Goal: Transaction & Acquisition: Purchase product/service

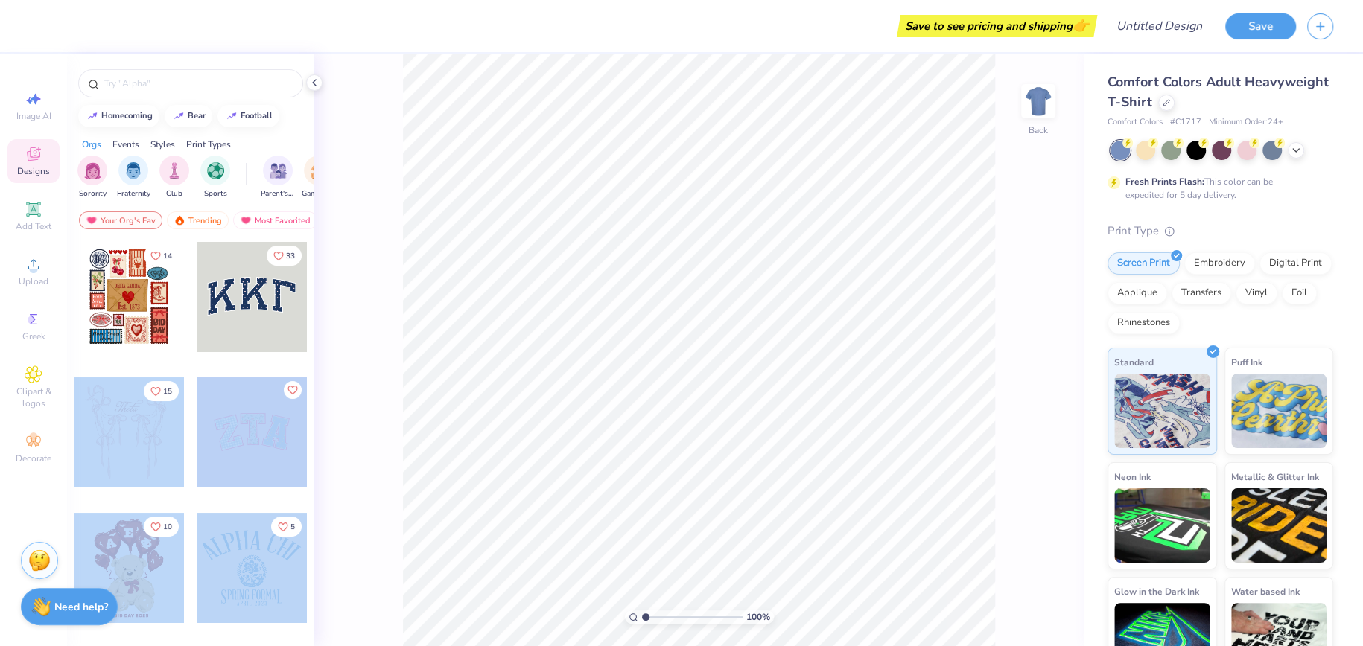
click at [703, 343] on div "Save to see pricing and shipping 👉 Design Title Save Image AI Designs Add Text …" at bounding box center [681, 323] width 1363 height 646
click at [138, 424] on div at bounding box center [129, 433] width 110 height 110
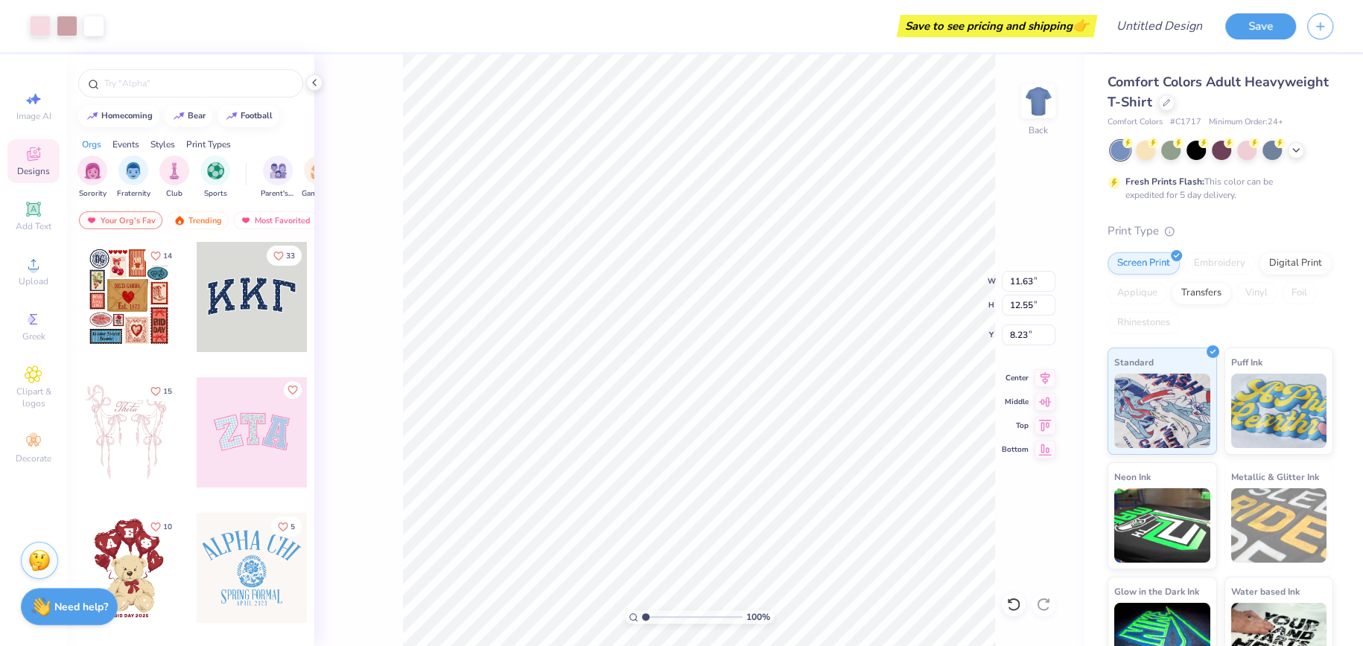
type input "8.38"
click at [1240, 158] on div at bounding box center [1221, 150] width 223 height 19
click at [1244, 151] on div at bounding box center [1246, 148] width 19 height 19
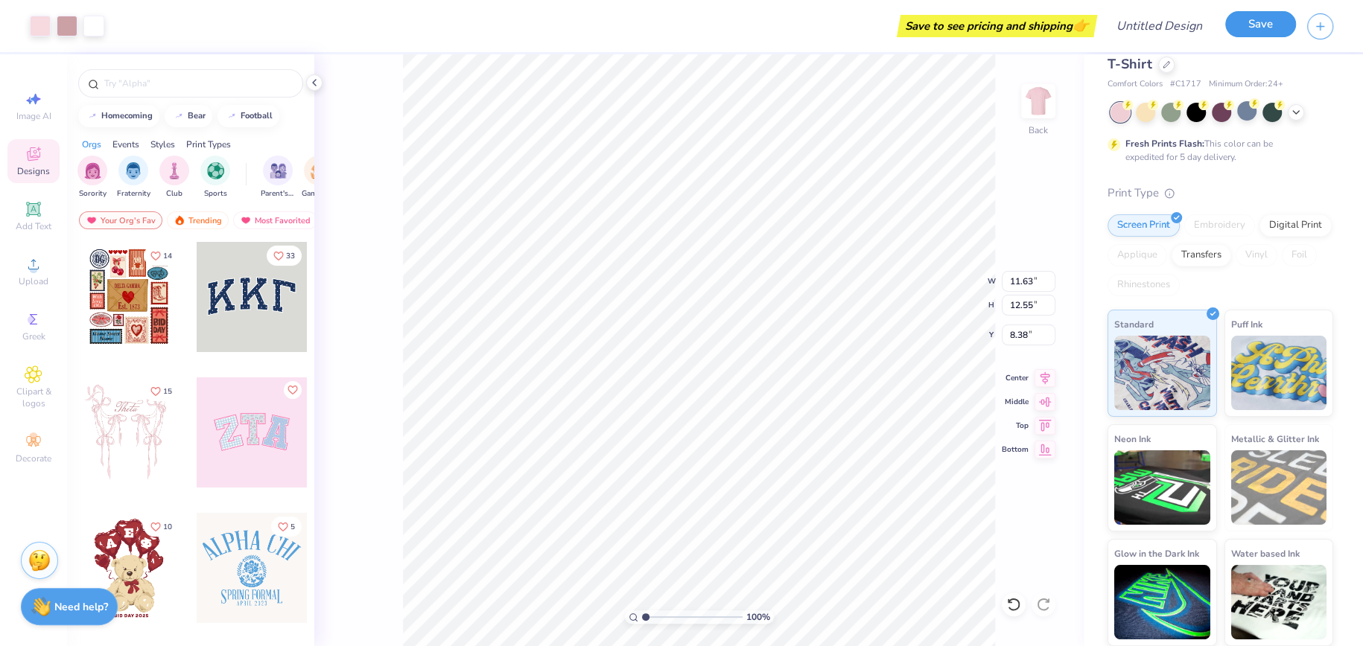
click at [1258, 30] on button "Save" at bounding box center [1260, 24] width 71 height 26
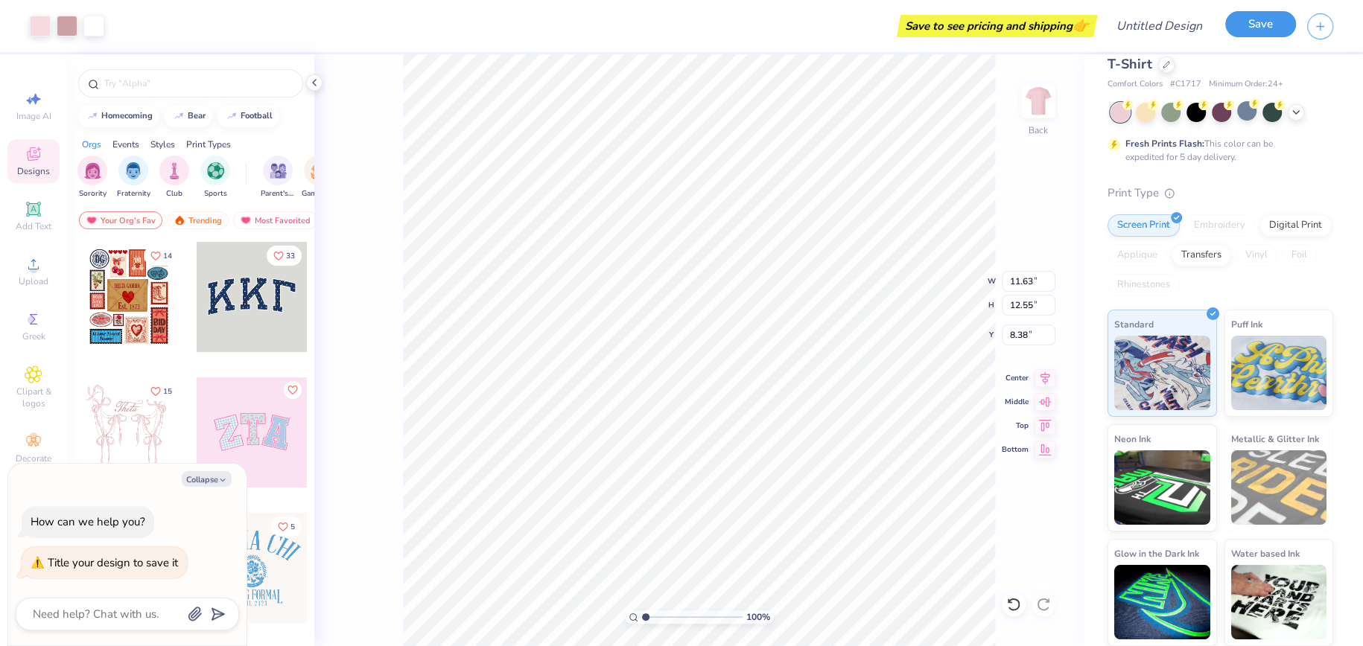
click at [1252, 21] on button "Save" at bounding box center [1260, 24] width 71 height 26
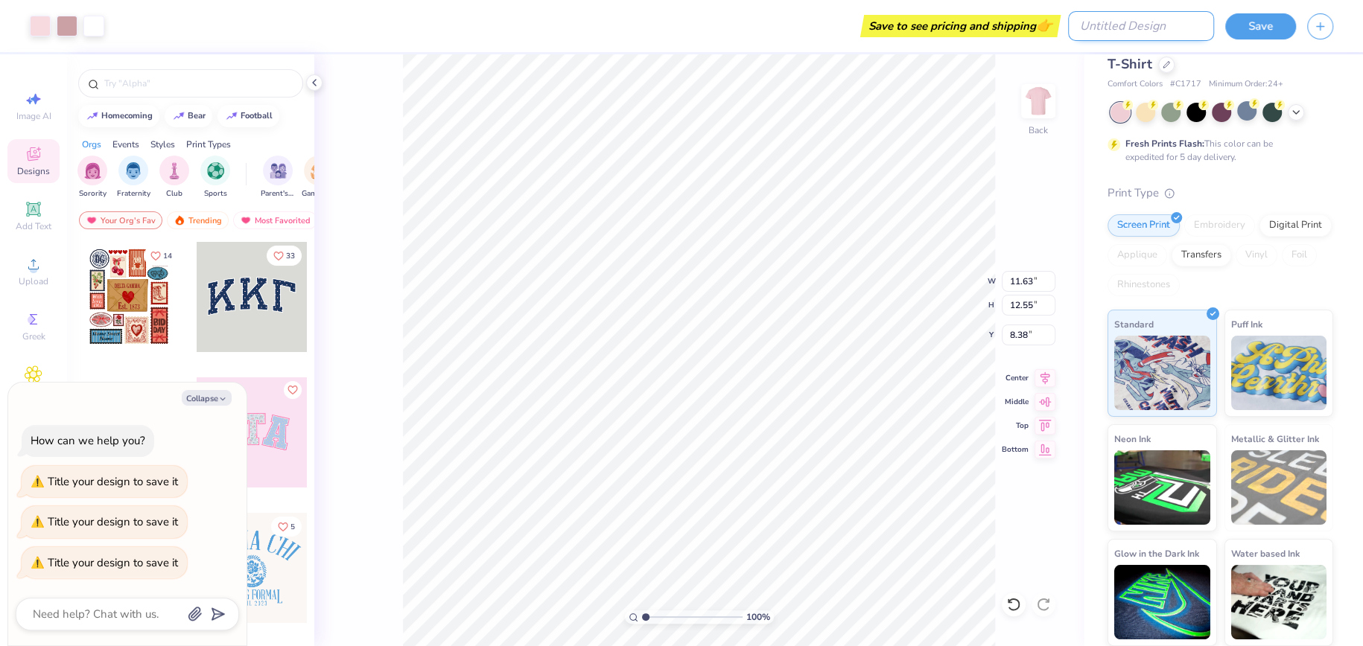
type textarea "x"
click at [1139, 28] on input "Design Title" at bounding box center [1141, 26] width 146 height 30
type input "h"
type textarea "x"
type input "hi"
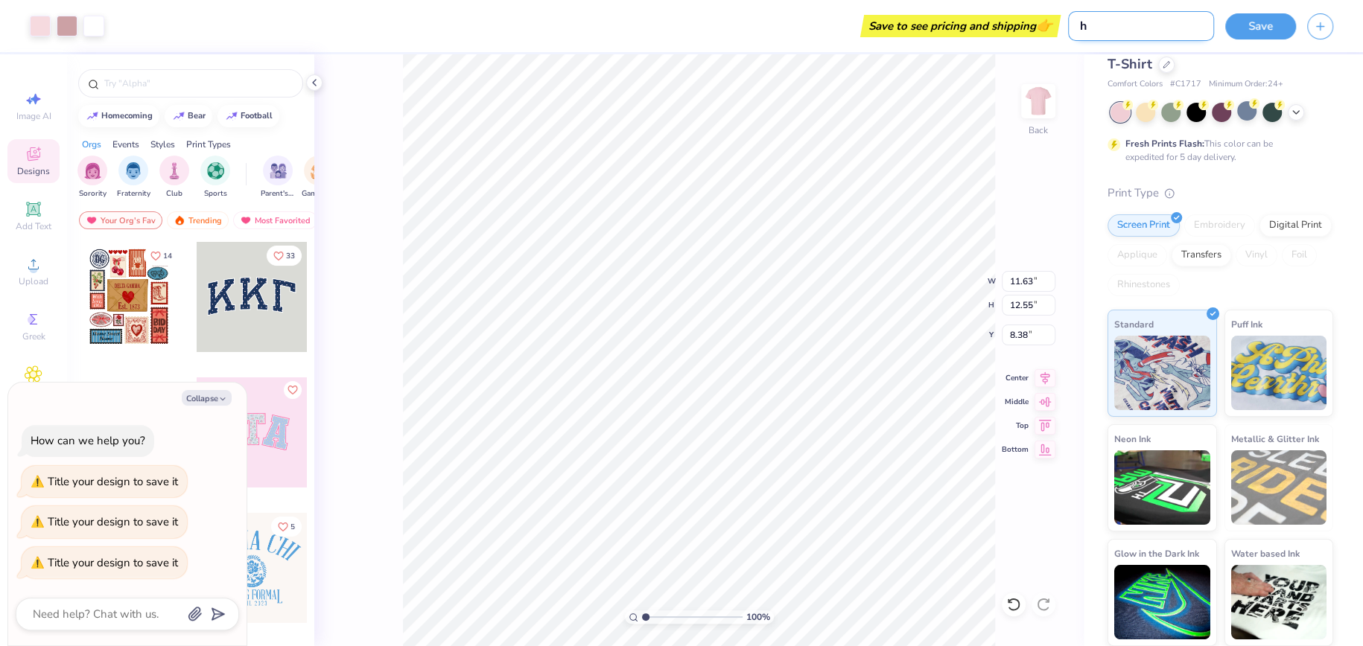
type textarea "x"
type input "hi"
click at [1277, 28] on button "Save" at bounding box center [1260, 24] width 71 height 26
type textarea "x"
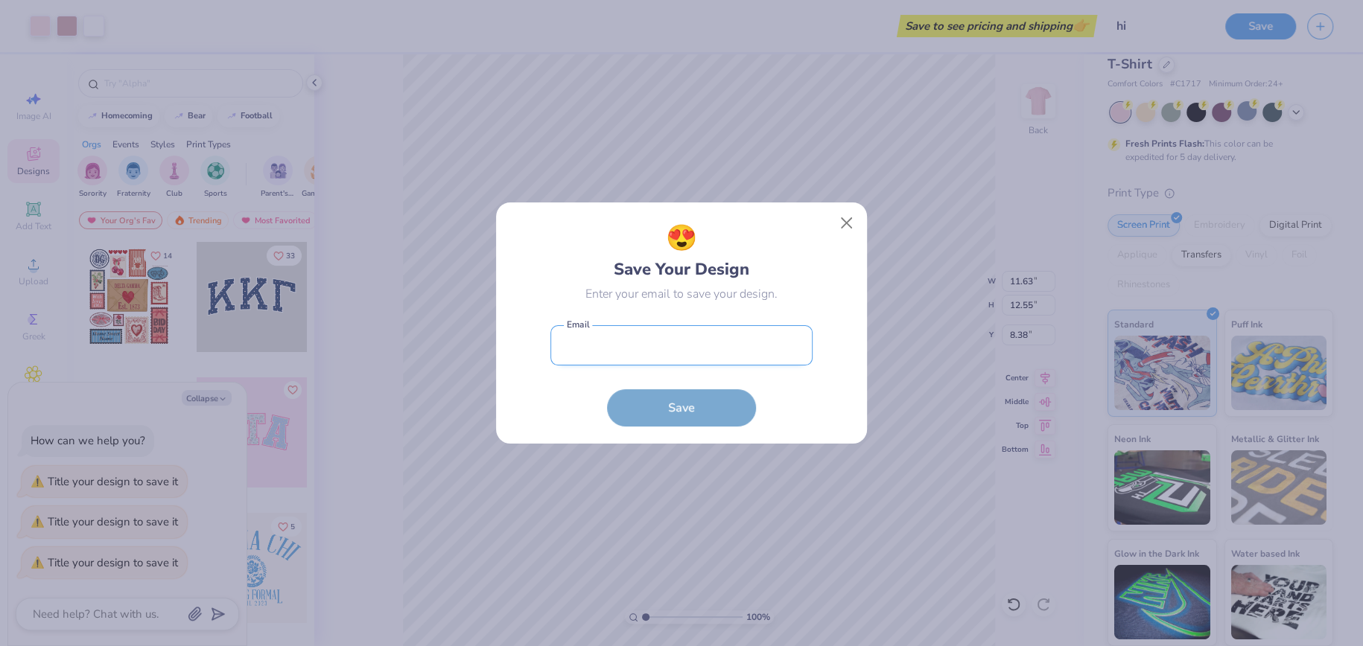
click at [625, 351] on input "email" at bounding box center [681, 345] width 262 height 41
type input "dvvb02@gmail.com"
click at [675, 391] on button "Save" at bounding box center [681, 404] width 149 height 37
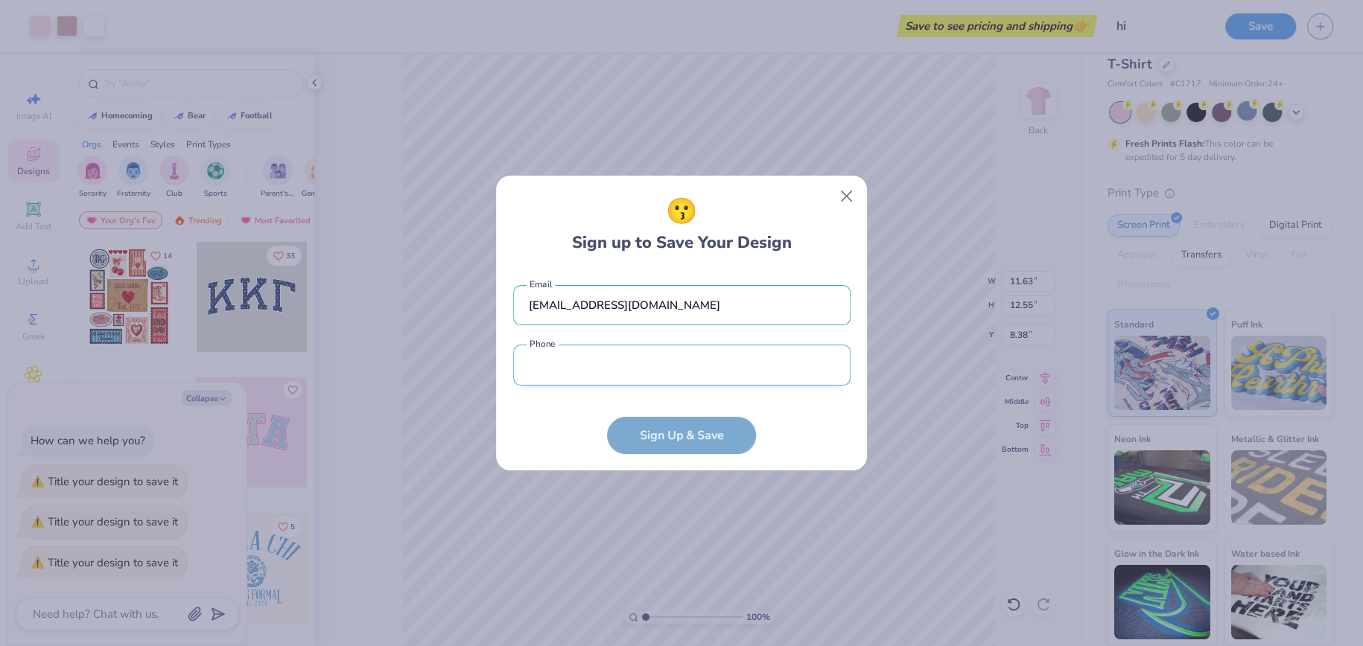
click at [675, 378] on input "tel" at bounding box center [681, 365] width 337 height 41
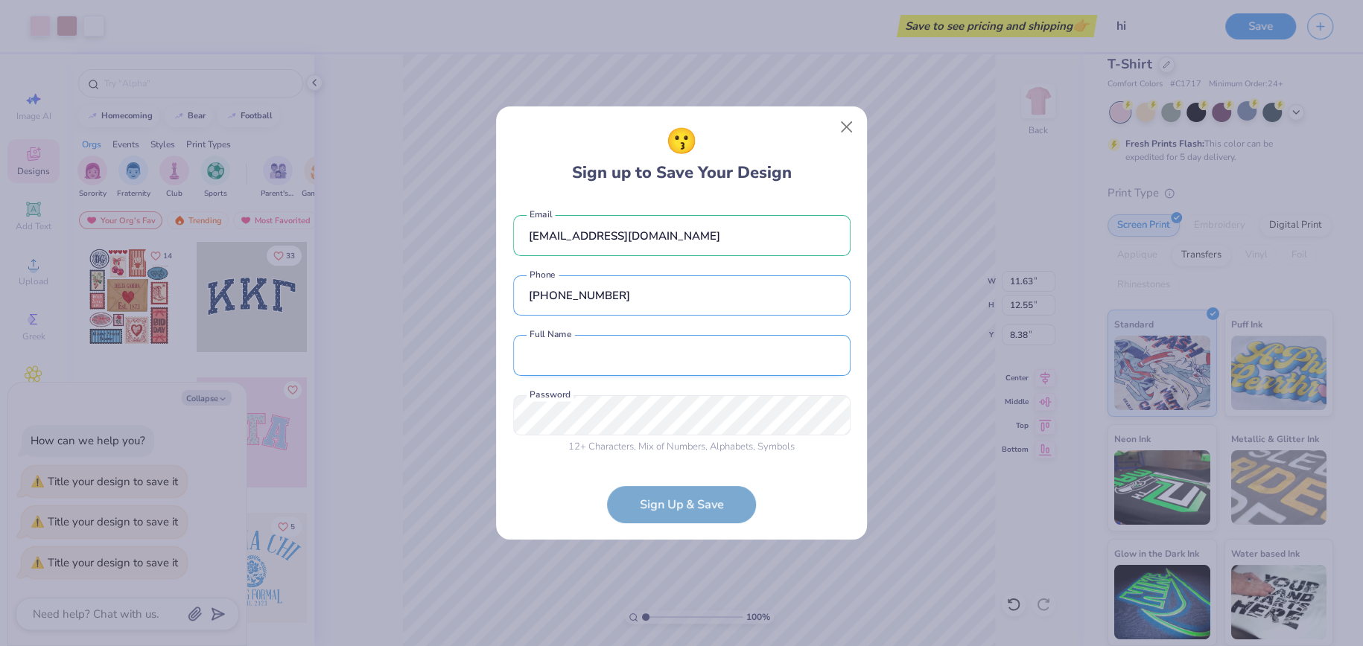
type input "(858) 977-0791"
click at [698, 351] on input "text" at bounding box center [681, 355] width 337 height 41
type input "viv park"
click at [709, 510] on form "dvvb02@gmail.com Email (858) 977-0791 Phone viv park Full Name 12 + Characters …" at bounding box center [681, 361] width 337 height 322
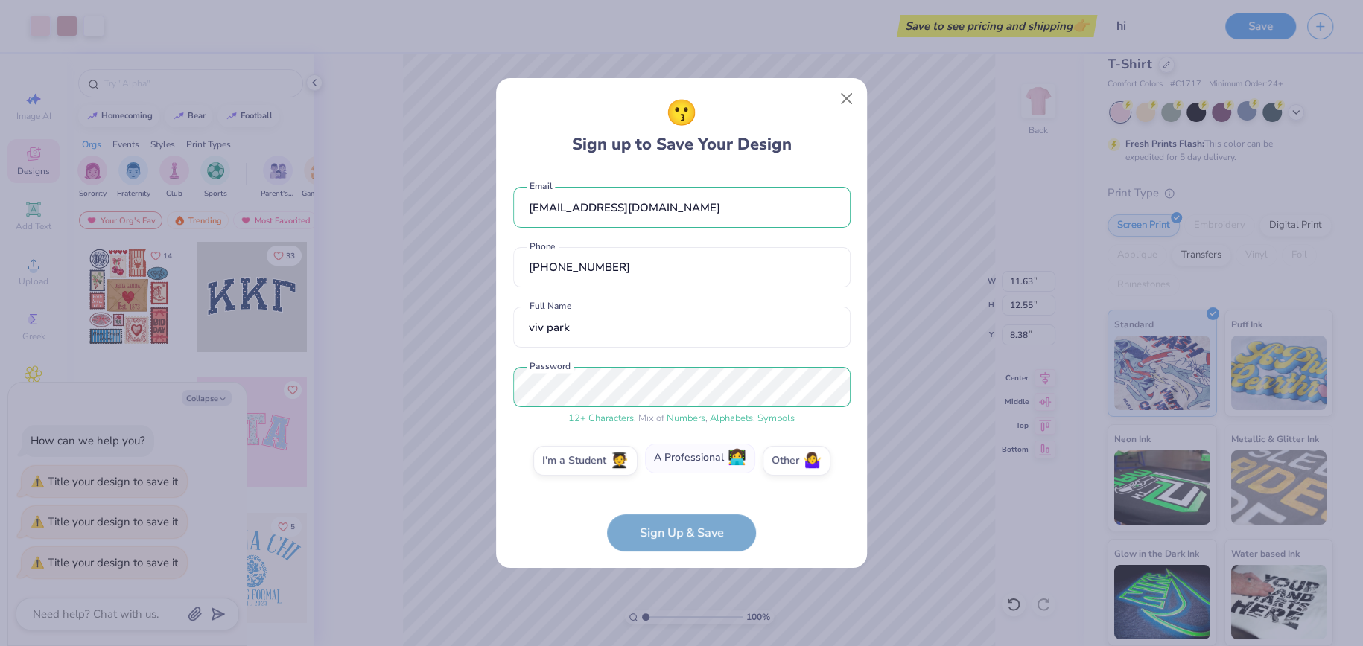
click at [702, 459] on label "A Professional 👩‍💻" at bounding box center [700, 459] width 110 height 30
click at [687, 459] on input "A Professional 👩‍💻" at bounding box center [682, 464] width 10 height 10
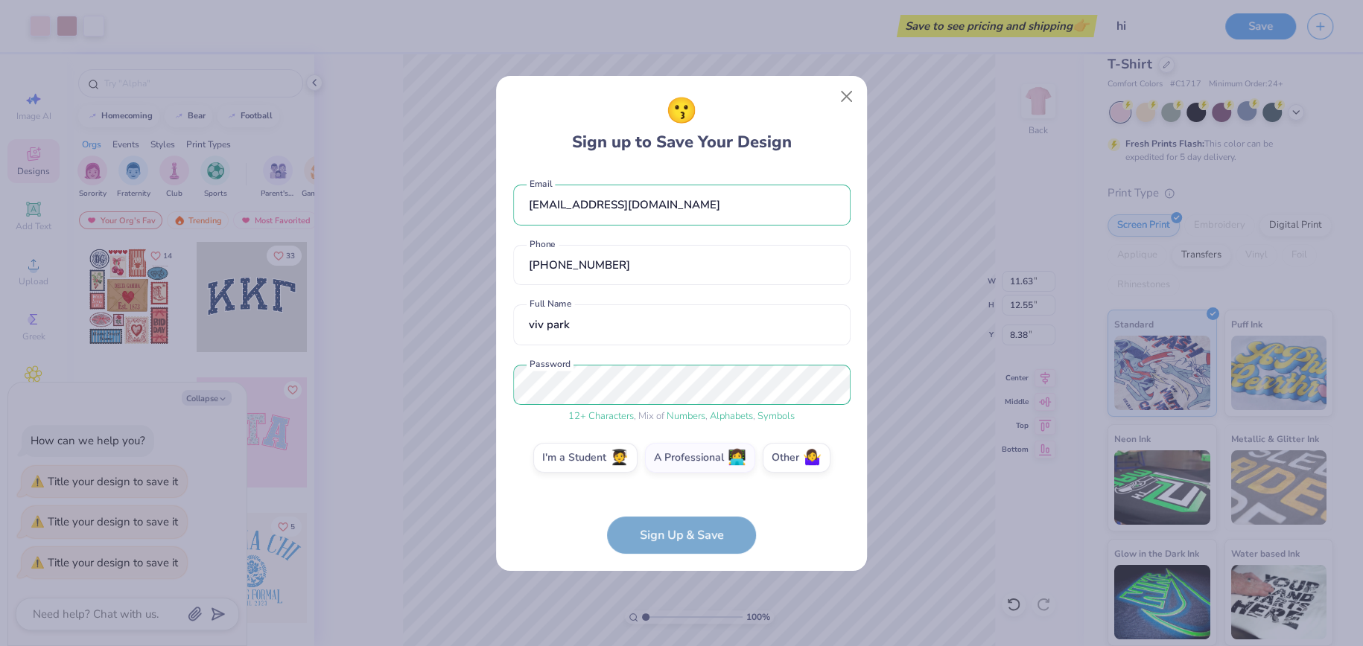
scroll to position [114, 0]
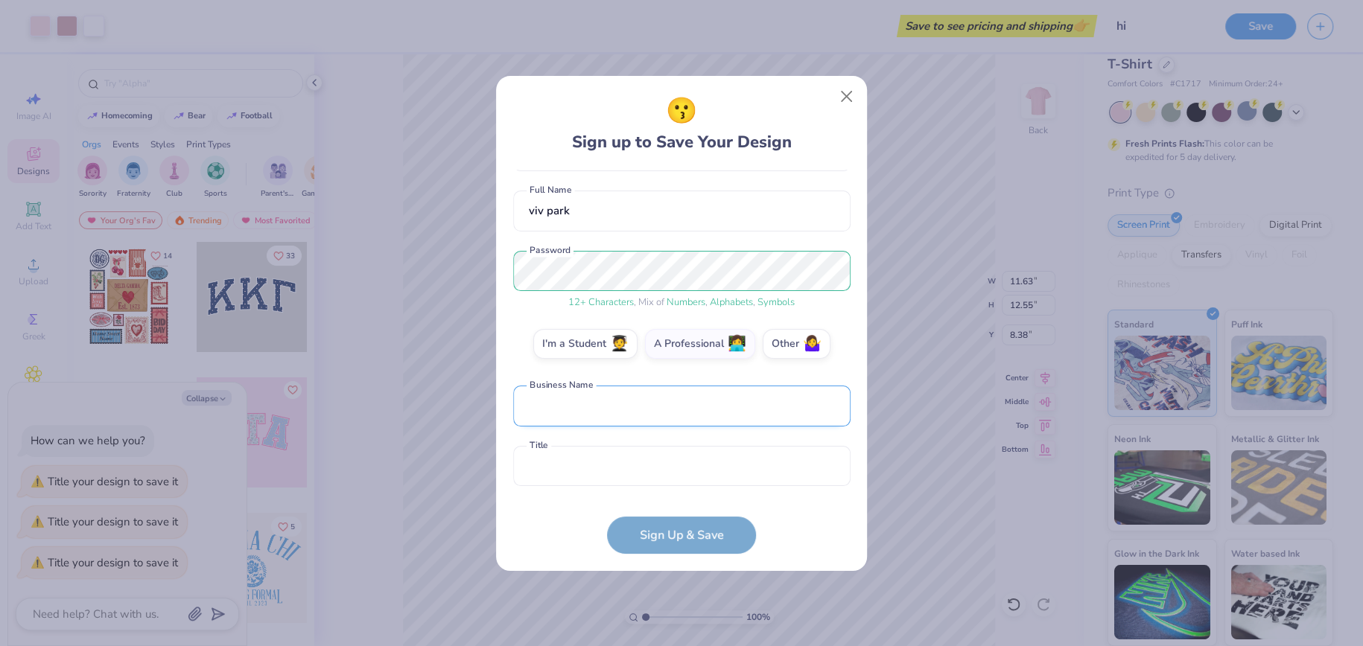
click at [666, 413] on input "text" at bounding box center [681, 406] width 337 height 41
click at [617, 339] on span "🧑‍🎓" at bounding box center [619, 342] width 19 height 17
click at [677, 457] on input "I'm a Student 🧑‍🎓" at bounding box center [682, 462] width 10 height 10
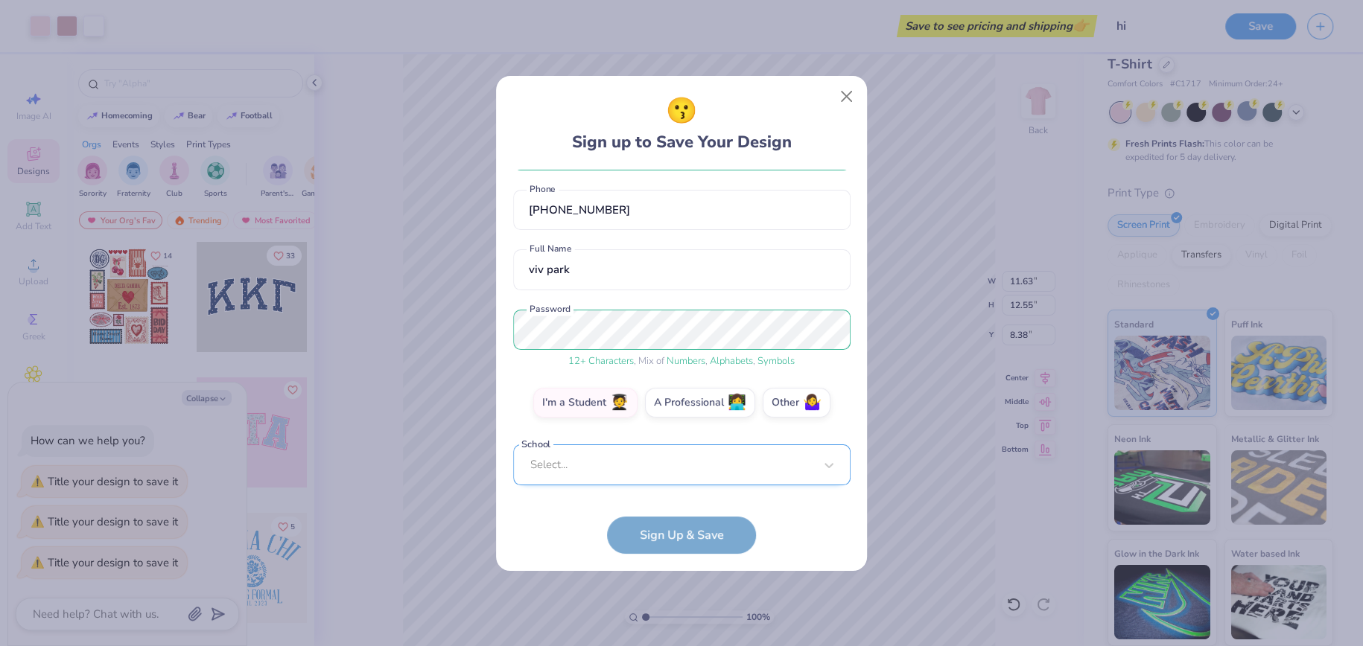
click at [657, 468] on div "Select..." at bounding box center [681, 465] width 337 height 41
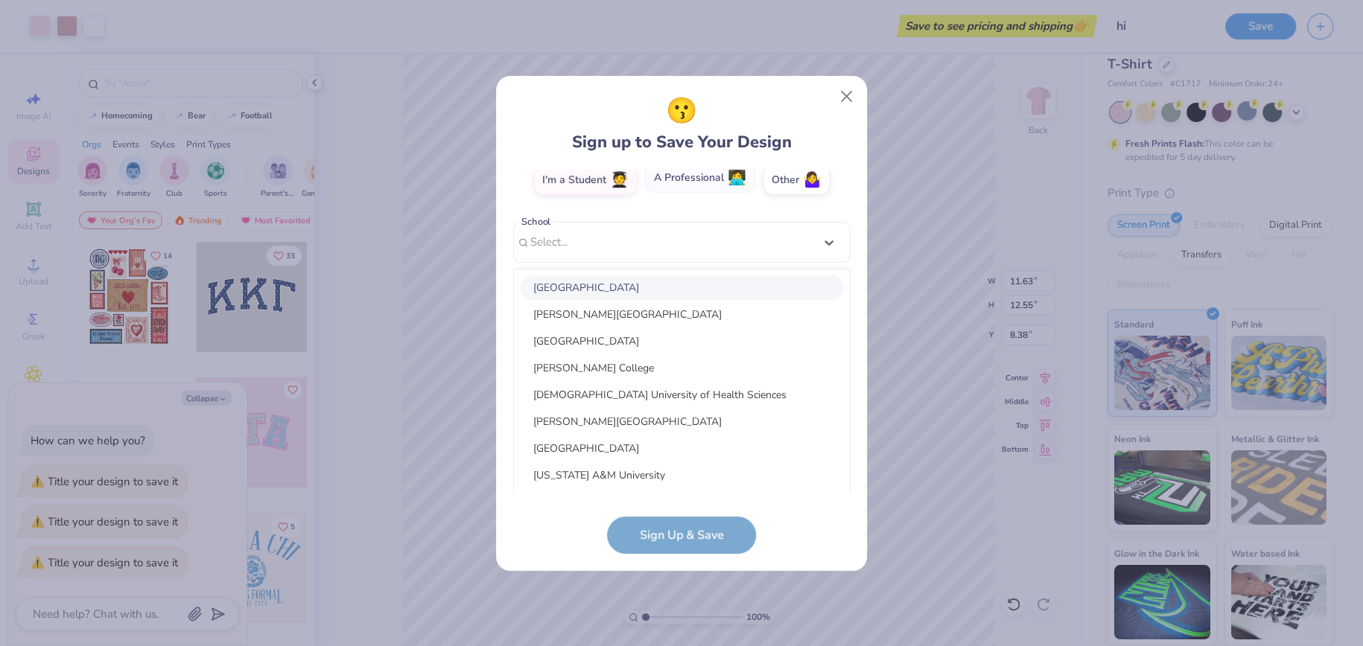
scroll to position [54, 0]
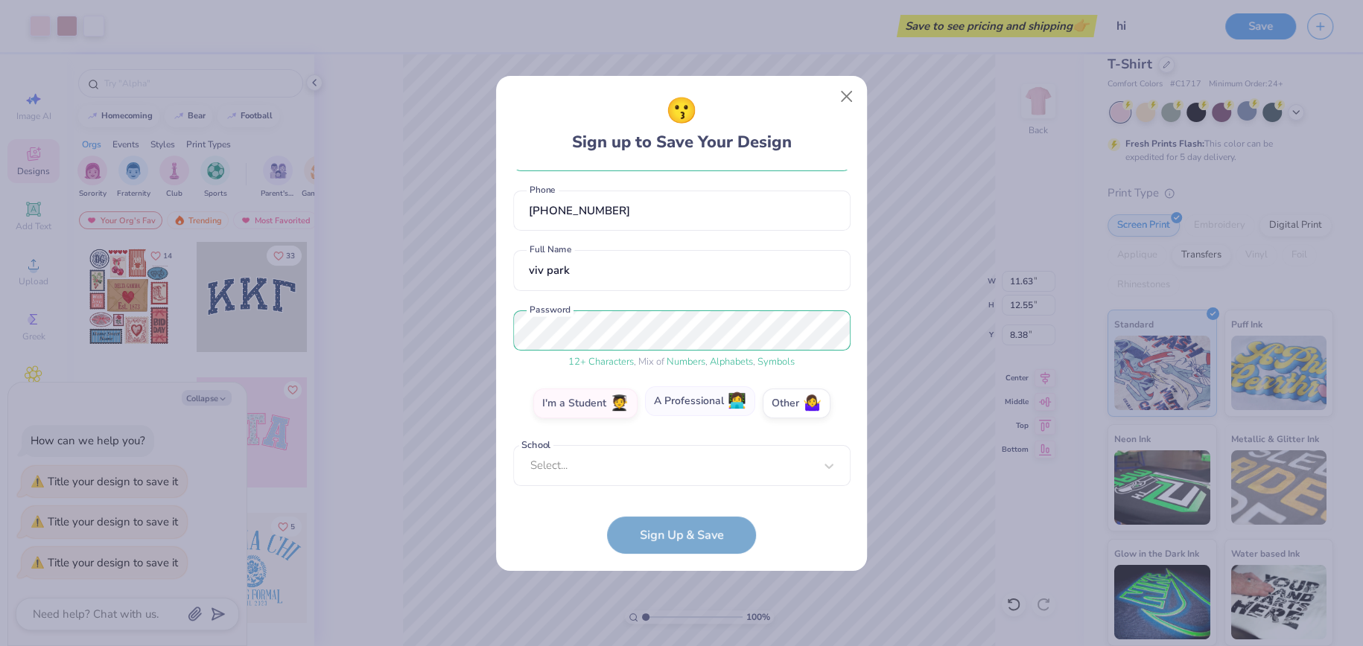
click at [716, 189] on div "dvvb02@gmail.com Email (858) 977-0791 Phone viv park Full Name 12 + Characters …" at bounding box center [681, 331] width 337 height 323
click at [781, 407] on label "Other 🤷‍♀️" at bounding box center [796, 401] width 68 height 30
click at [687, 457] on input "Other 🤷‍♀️" at bounding box center [682, 462] width 10 height 10
click at [685, 472] on input "text" at bounding box center [681, 465] width 337 height 41
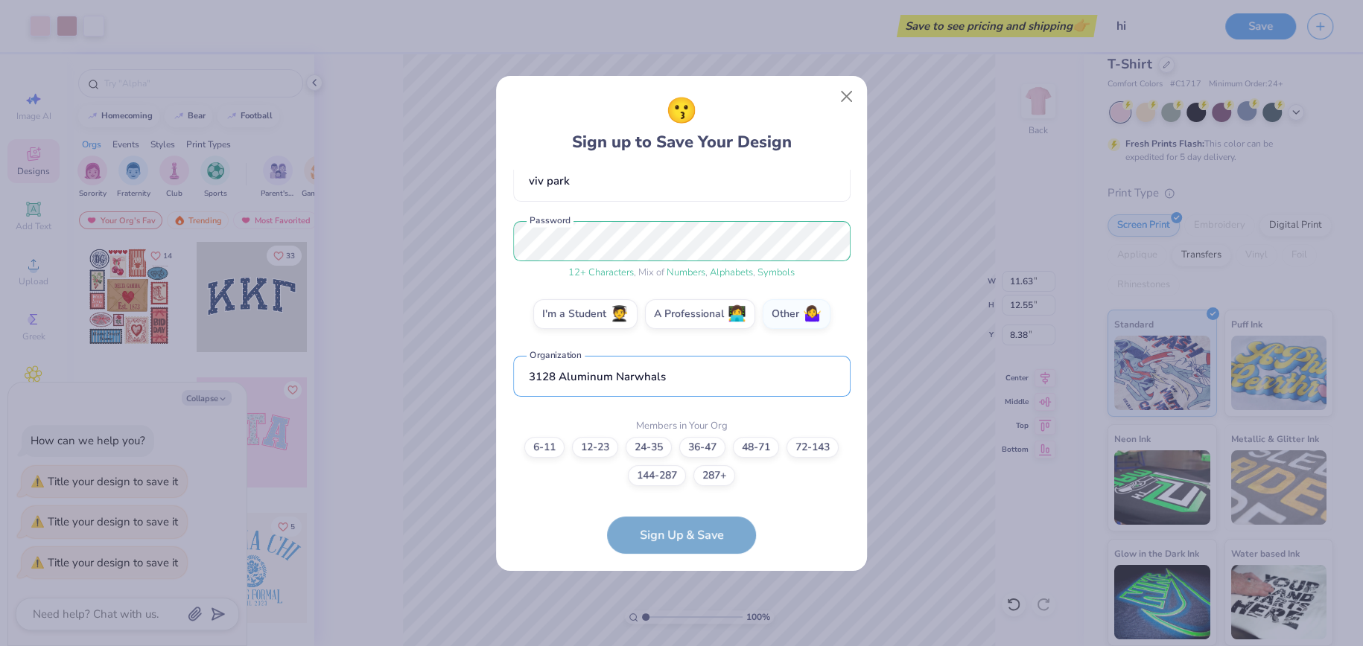
type input "3128 Aluminum Narwhals"
click at [699, 535] on form "dvvb02@gmail.com Email (858) 977-0791 Phone viv park Full Name 12 + Characters …" at bounding box center [681, 362] width 337 height 384
click at [686, 521] on form "dvvb02@gmail.com Email (858) 977-0791 Phone viv park Full Name 12 + Characters …" at bounding box center [681, 362] width 337 height 384
click at [690, 533] on form "dvvb02@gmail.com Email (858) 977-0791 Phone viv park Full Name 12 + Characters …" at bounding box center [681, 362] width 337 height 384
click at [772, 449] on label "48-71" at bounding box center [756, 445] width 46 height 21
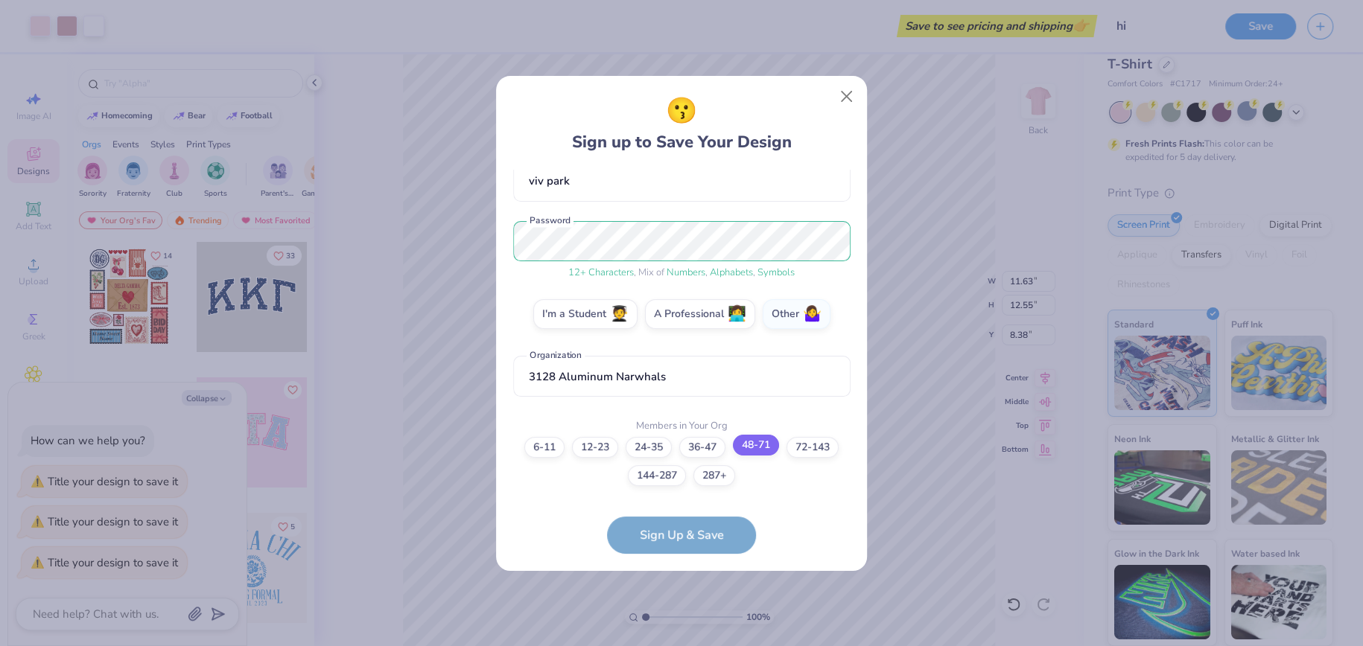
click at [687, 601] on input "48-71" at bounding box center [682, 606] width 10 height 10
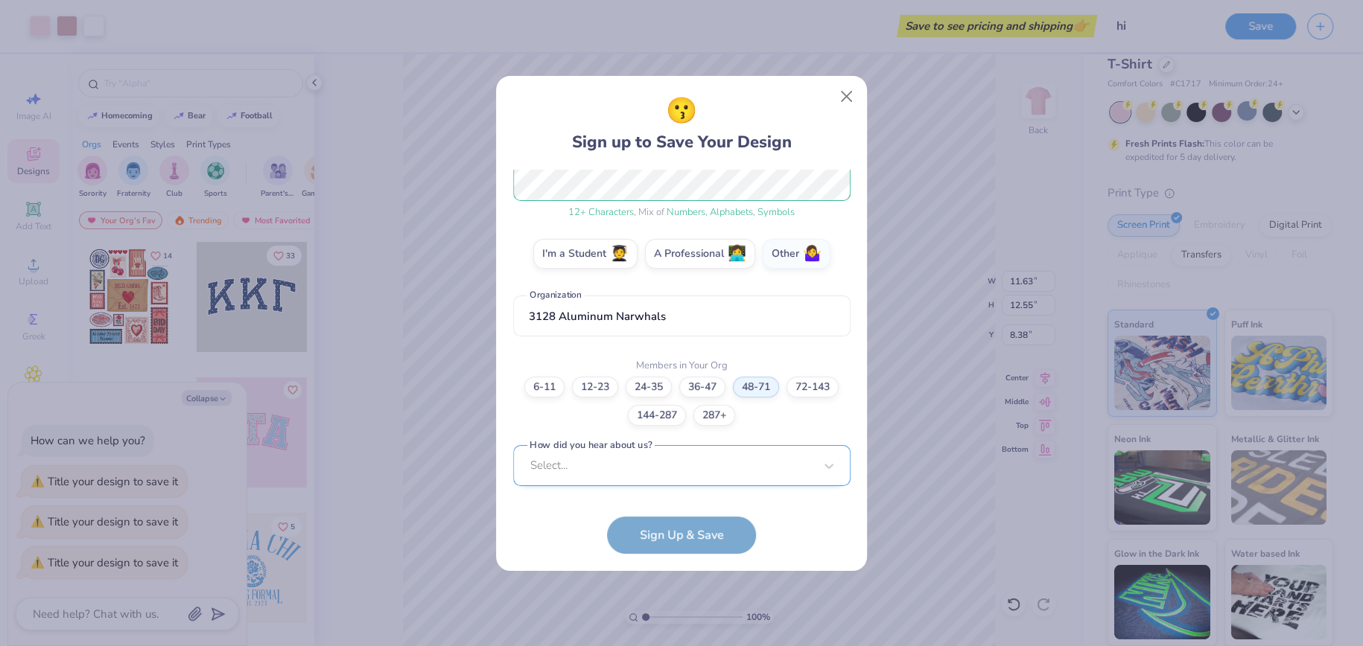
click at [679, 463] on div "Select..." at bounding box center [681, 465] width 337 height 41
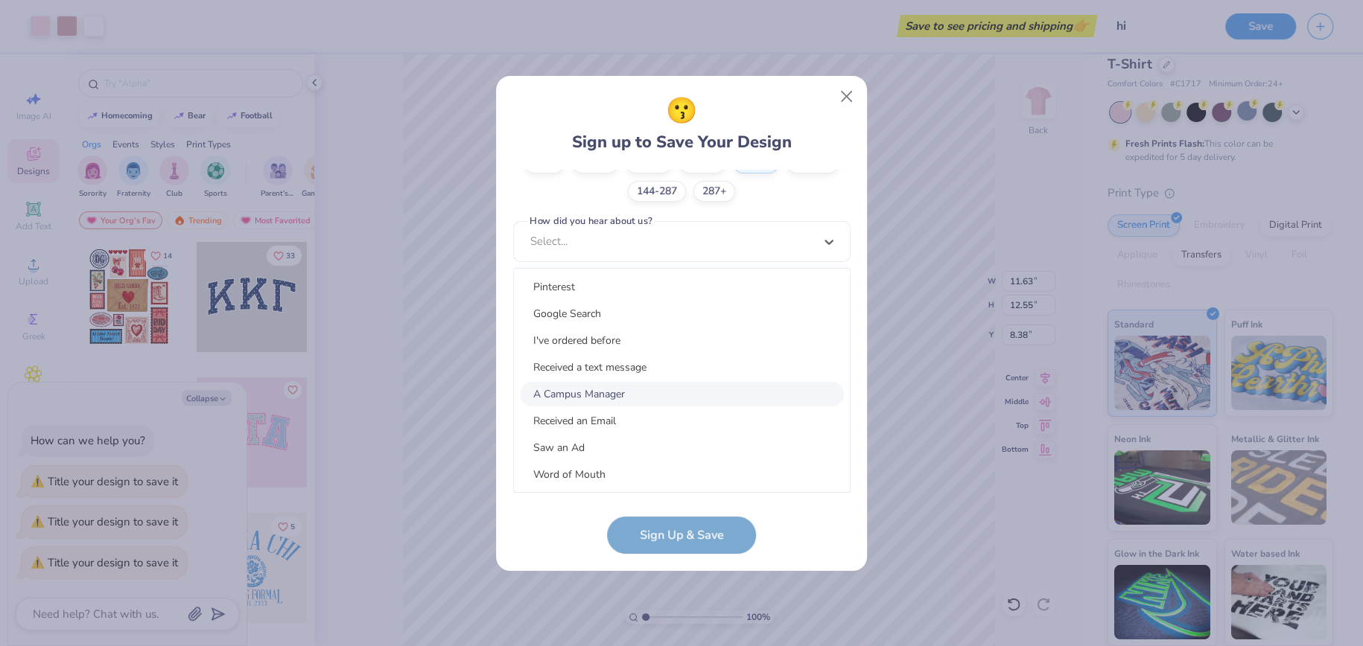
click at [620, 388] on div "A Campus Manager" at bounding box center [682, 394] width 324 height 25
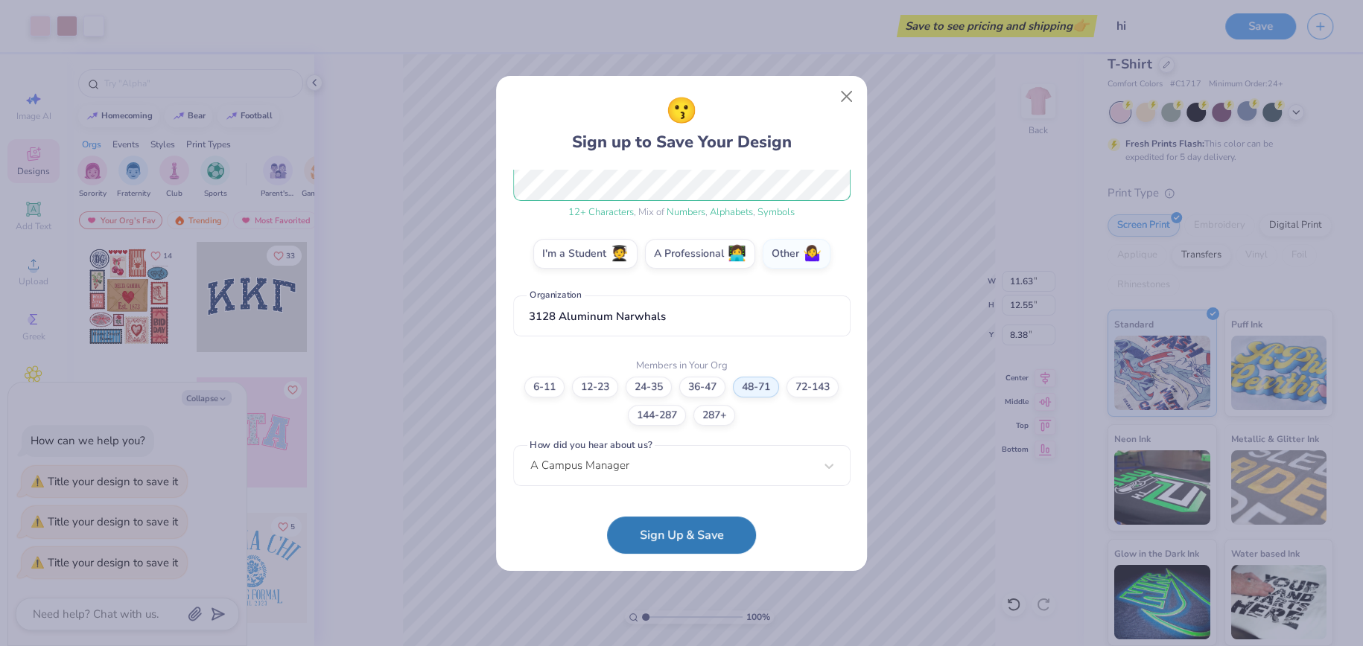
click at [689, 530] on button "Sign Up & Save" at bounding box center [681, 535] width 149 height 37
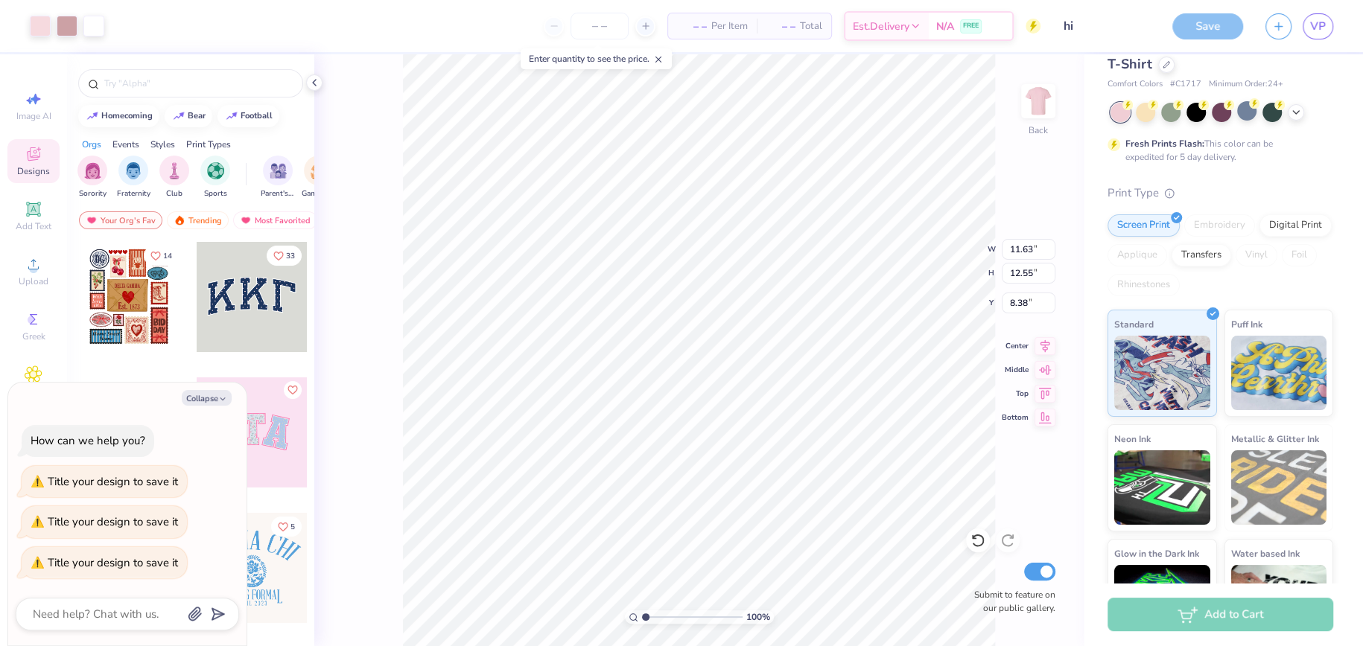
type textarea "x"
click at [686, 24] on span "– –" at bounding box center [692, 27] width 30 height 16
click at [706, 28] on div "– – Per Item" at bounding box center [712, 25] width 89 height 25
click at [605, 34] on input "number" at bounding box center [599, 26] width 58 height 27
type input "120"
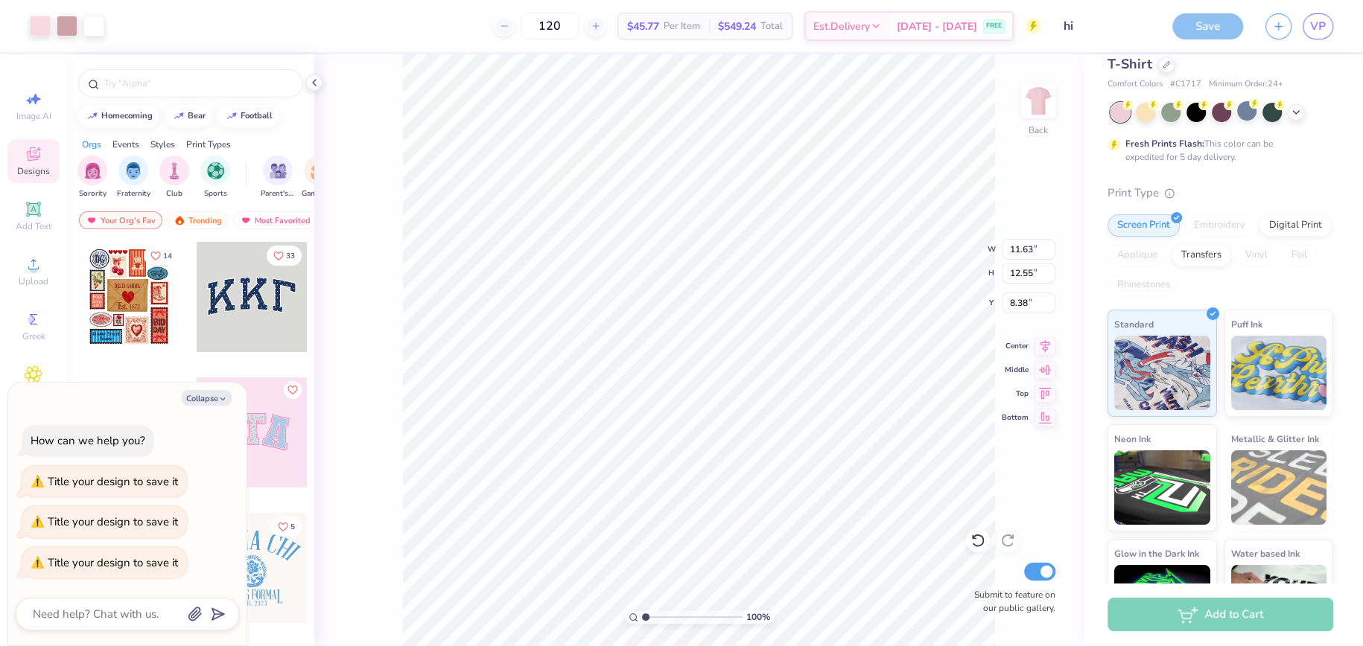
scroll to position [63, 0]
type textarea "x"
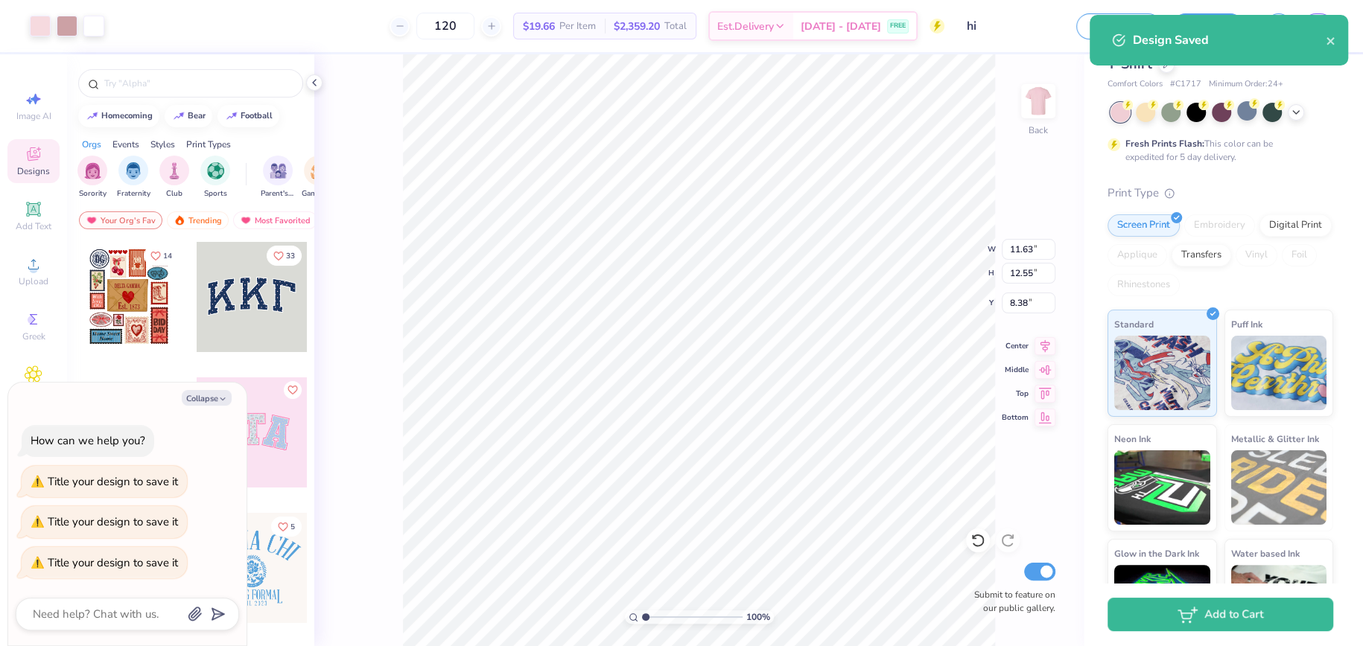
type input "120"
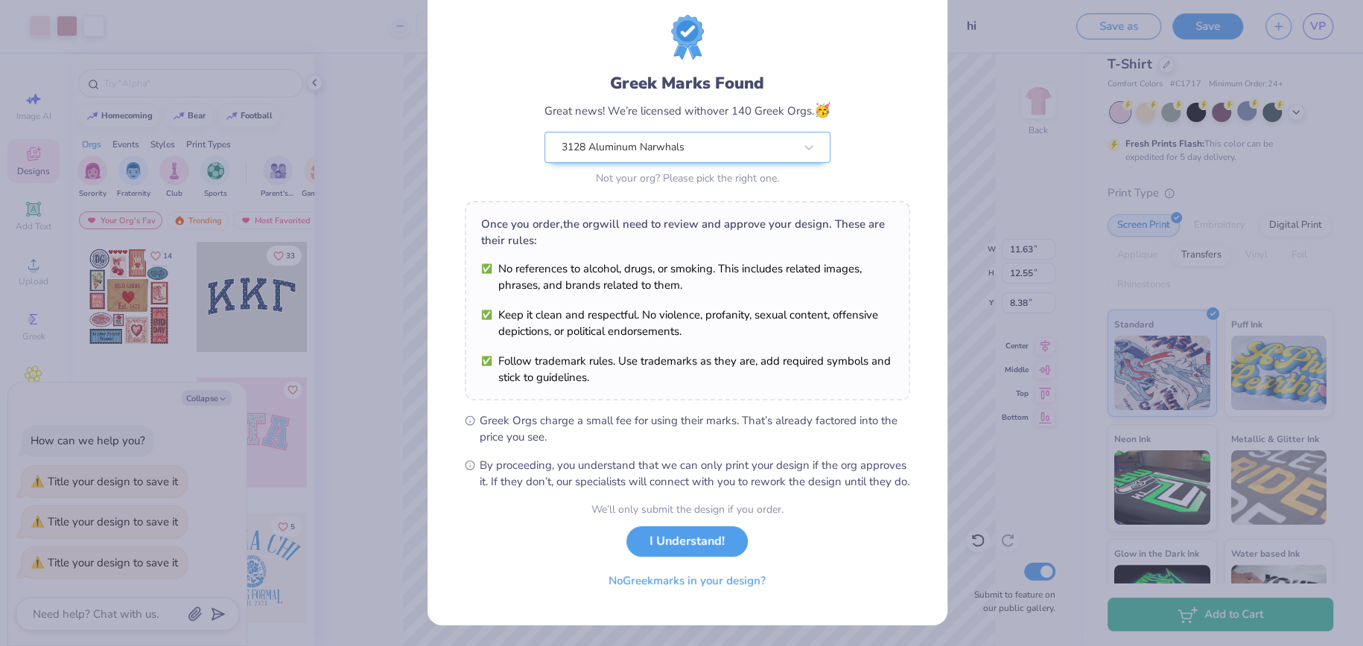
scroll to position [50, 0]
click at [1139, 491] on div "Greek Marks Found Great news! We’re licensed with over 140 Greek Orgs. 🥳 3128 A…" at bounding box center [681, 323] width 1363 height 646
click at [710, 580] on button "No Greek marks in your design?" at bounding box center [687, 577] width 182 height 31
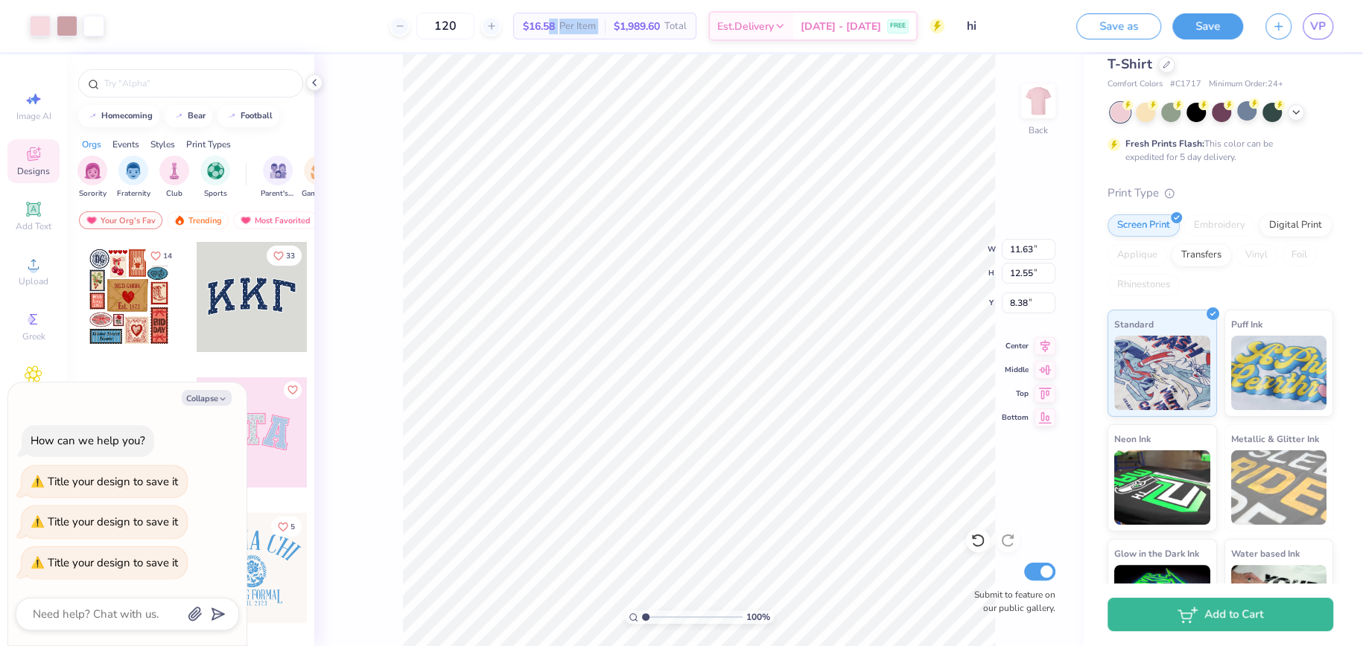
drag, startPoint x: 565, startPoint y: 28, endPoint x: 625, endPoint y: 28, distance: 60.3
click at [625, 28] on div "$16.58 Per Item $1,989.60 Total" at bounding box center [604, 26] width 183 height 27
click at [625, 28] on div "$1,989.60 Total" at bounding box center [650, 25] width 91 height 25
click at [1047, 99] on img at bounding box center [1038, 101] width 60 height 60
click at [232, 305] on div at bounding box center [252, 297] width 110 height 110
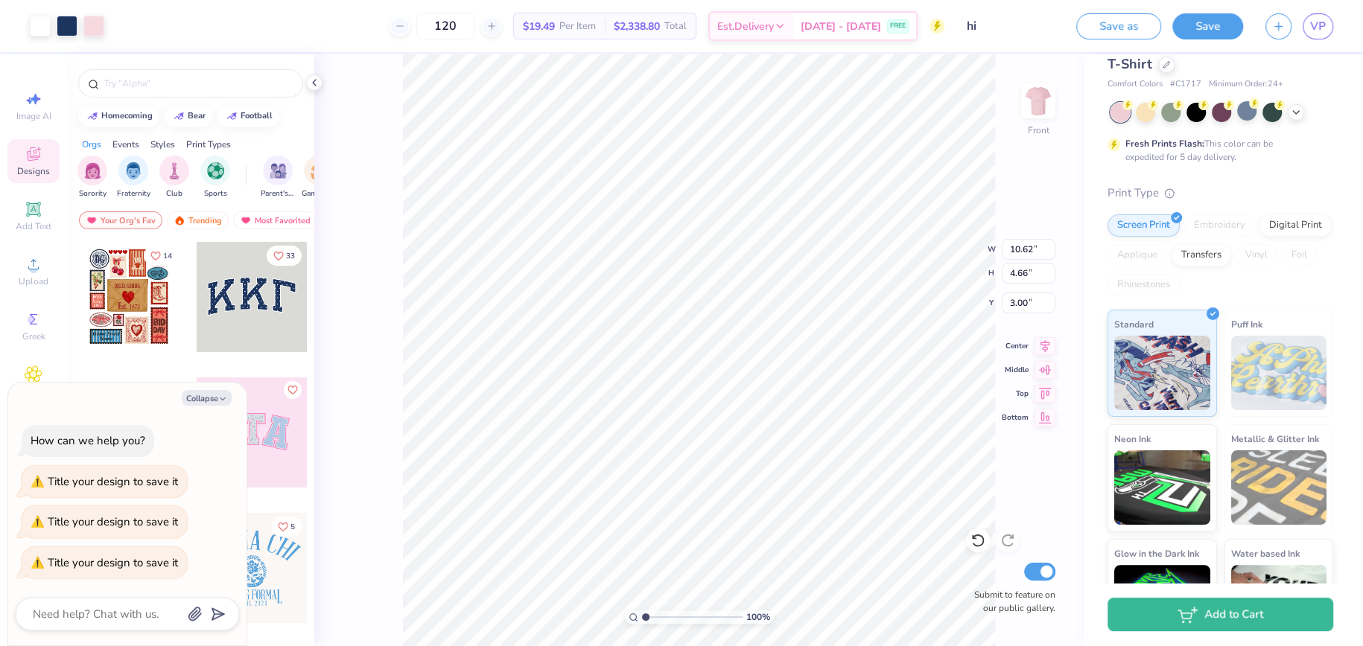
type textarea "x"
type input "9.43"
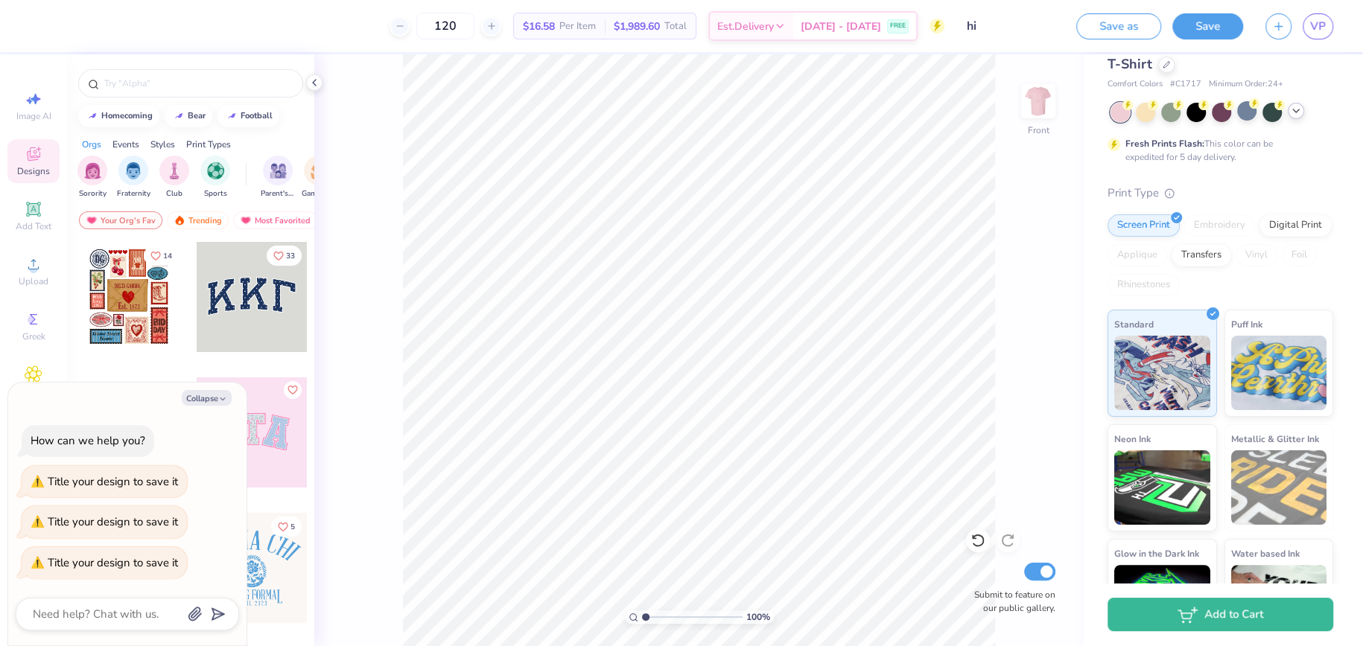
click at [1291, 112] on icon at bounding box center [1296, 111] width 12 height 12
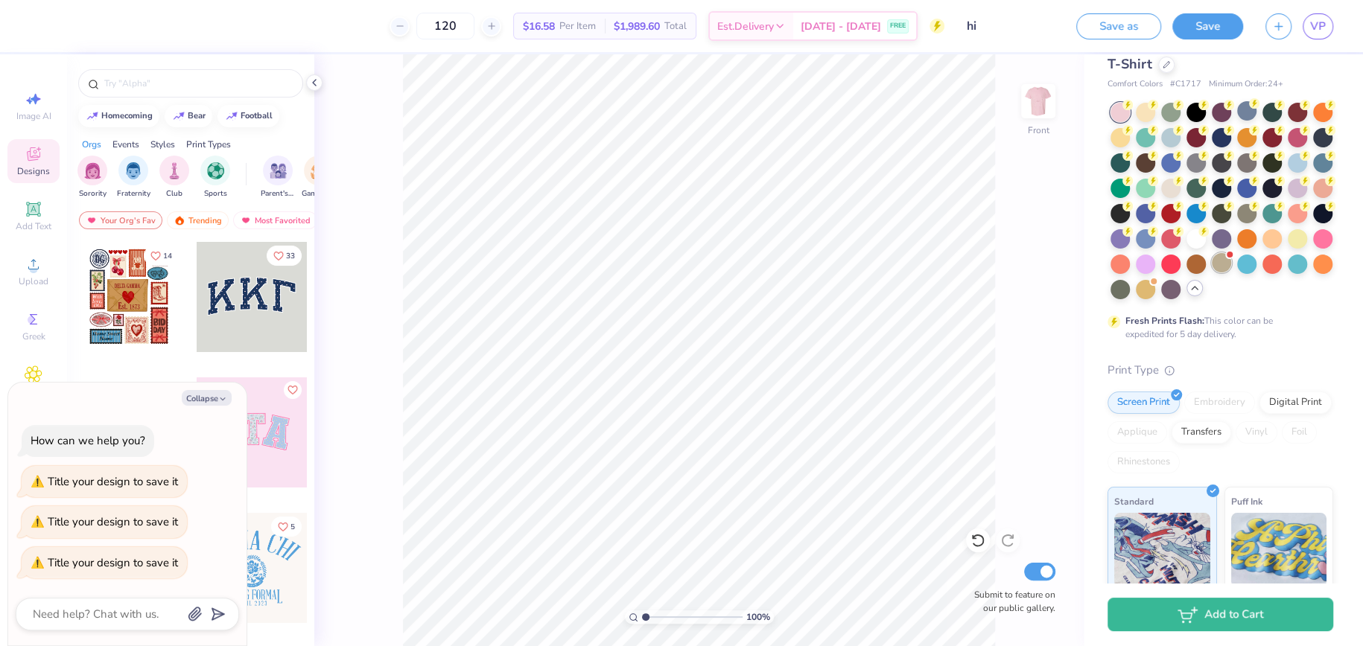
click at [1211, 273] on div at bounding box center [1220, 262] width 19 height 19
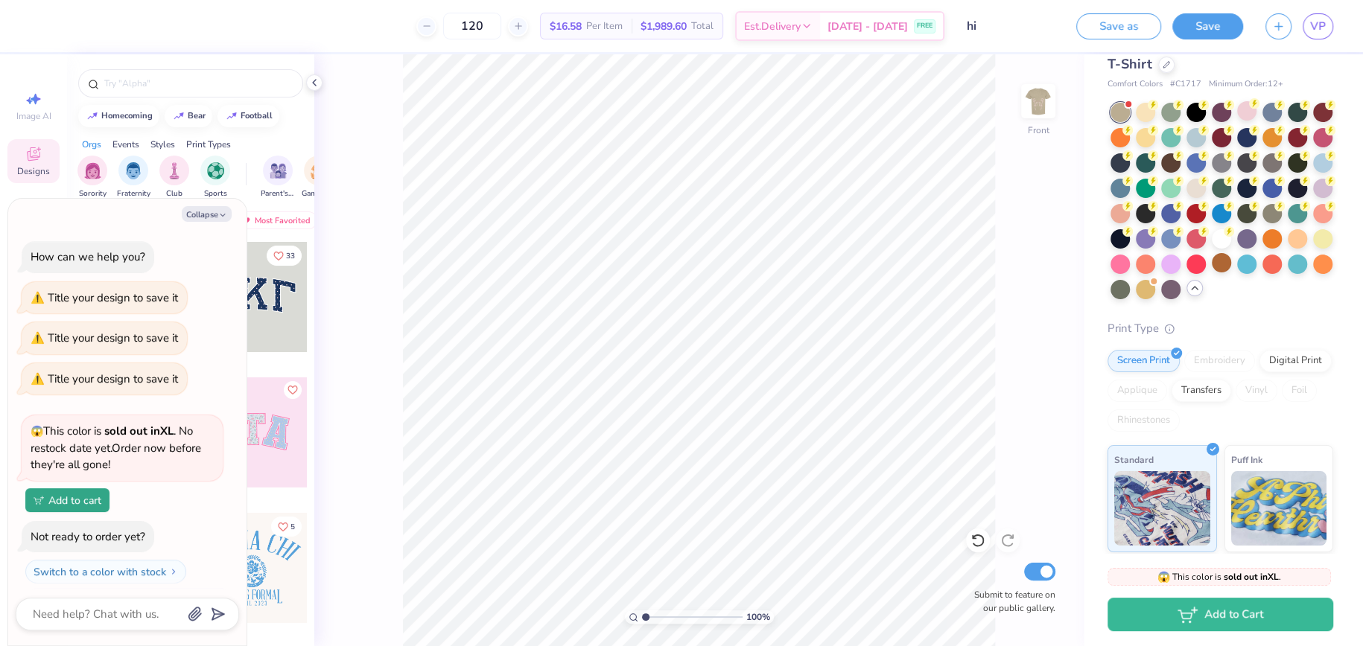
scroll to position [251, 0]
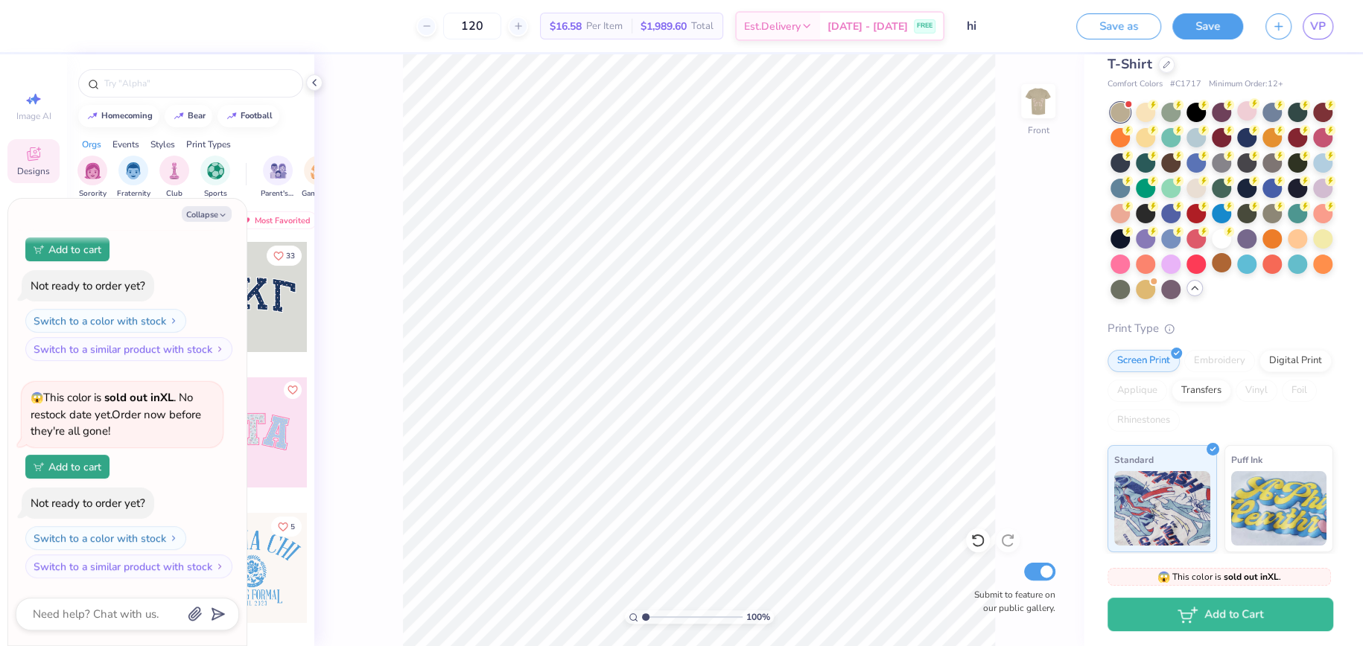
click at [60, 27] on div "120 $16.58 Per Item $1,989.60 Total Est. Delivery Sep 17 - 20 FREE" at bounding box center [492, 26] width 903 height 52
click at [1123, 23] on button "Save as" at bounding box center [1118, 24] width 85 height 26
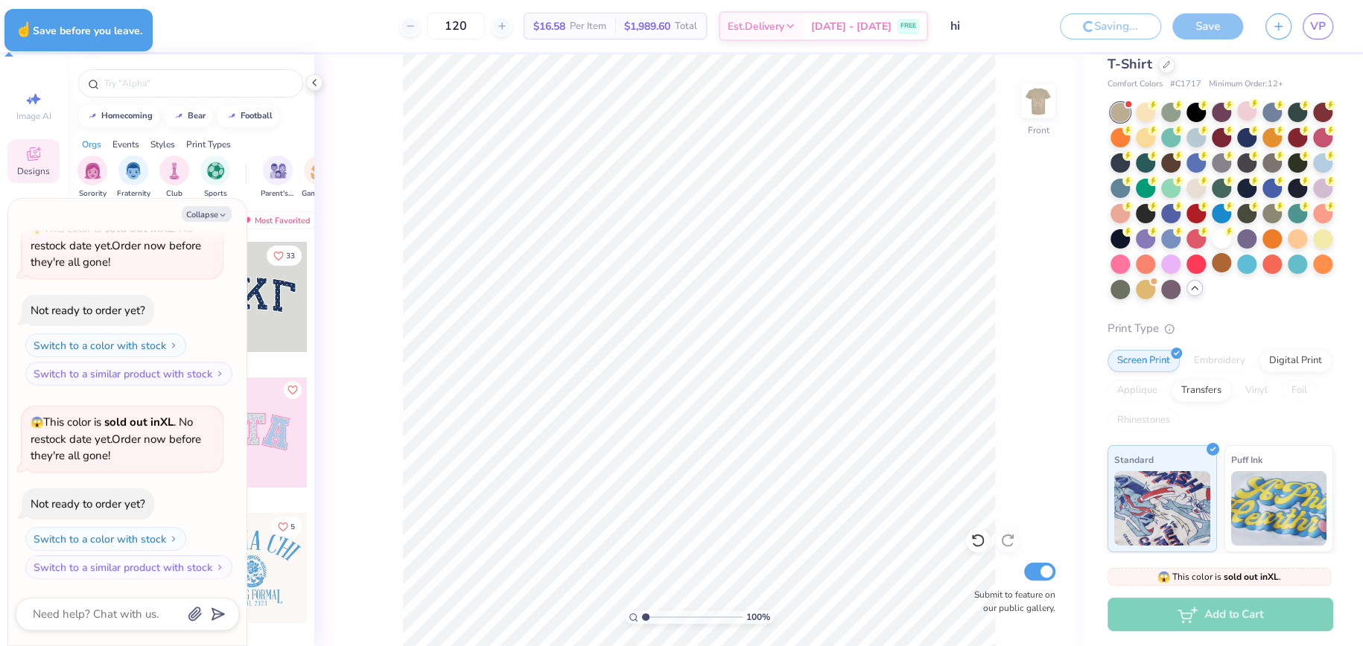
type textarea "x"
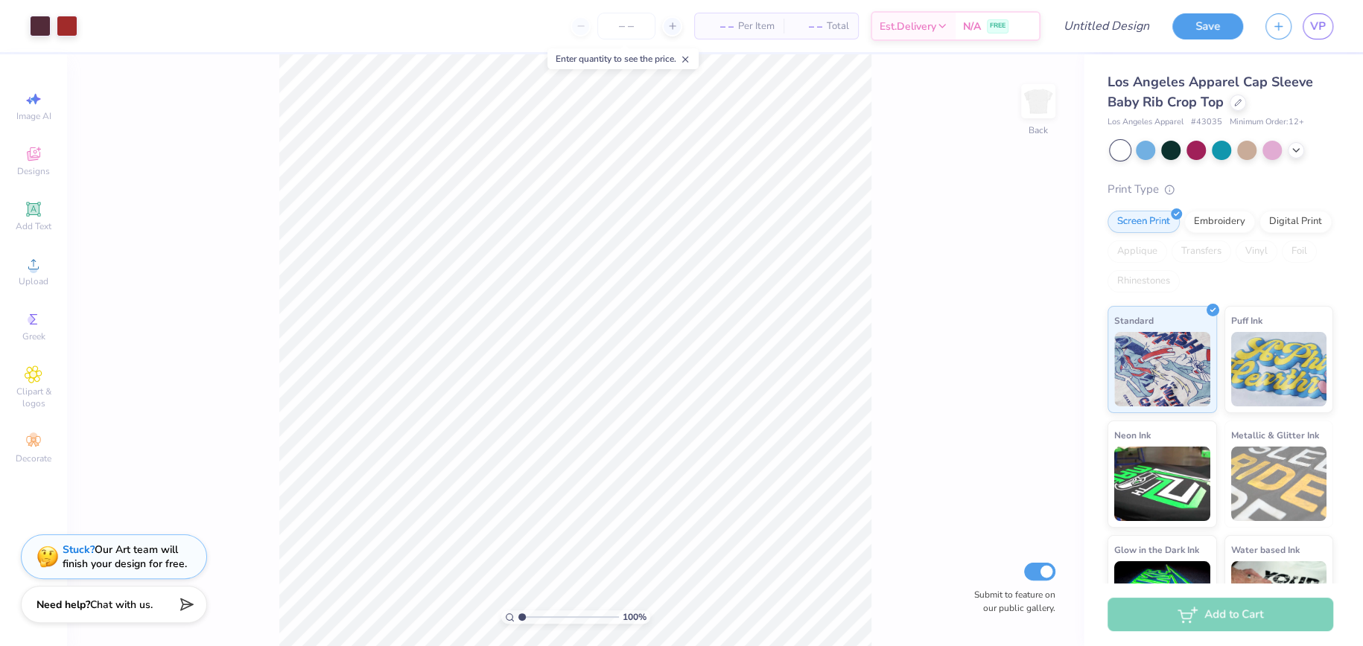
click at [63, 611] on strong "Need help?" at bounding box center [63, 605] width 54 height 14
click at [120, 599] on div at bounding box center [127, 614] width 223 height 33
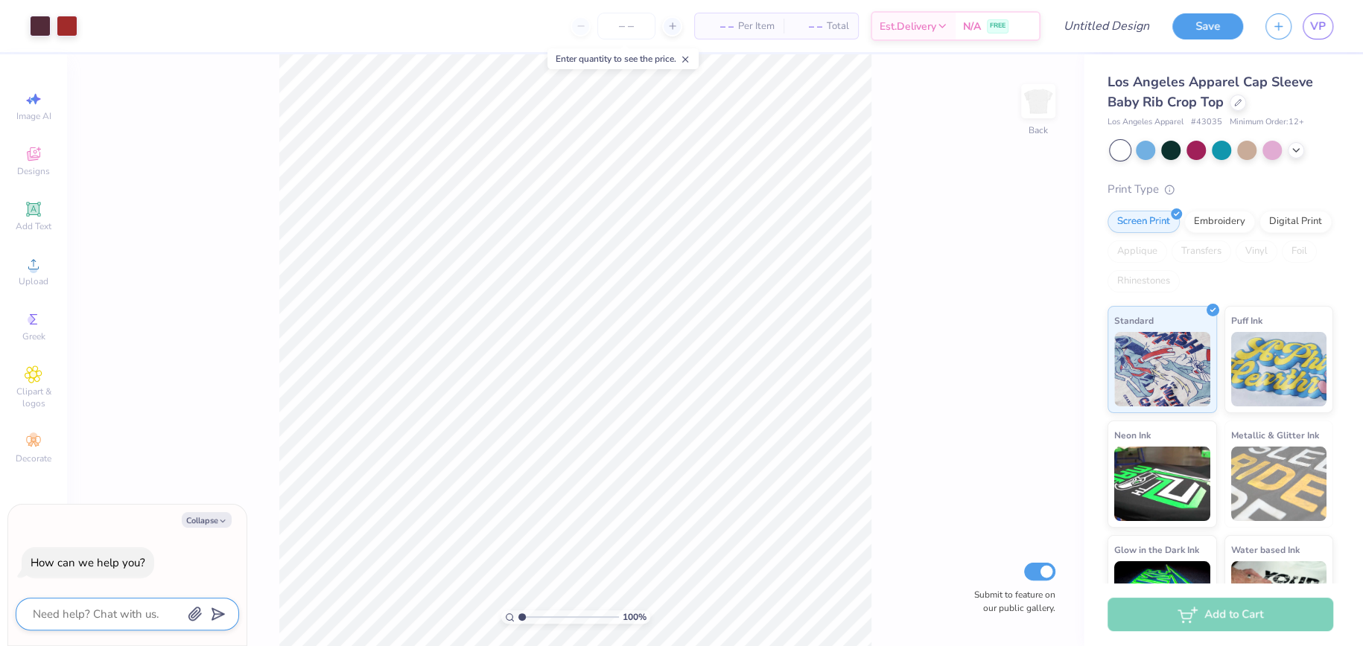
click at [128, 606] on textarea at bounding box center [106, 614] width 151 height 19
type textarea "a"
type textarea "x"
type textarea "ar"
type textarea "x"
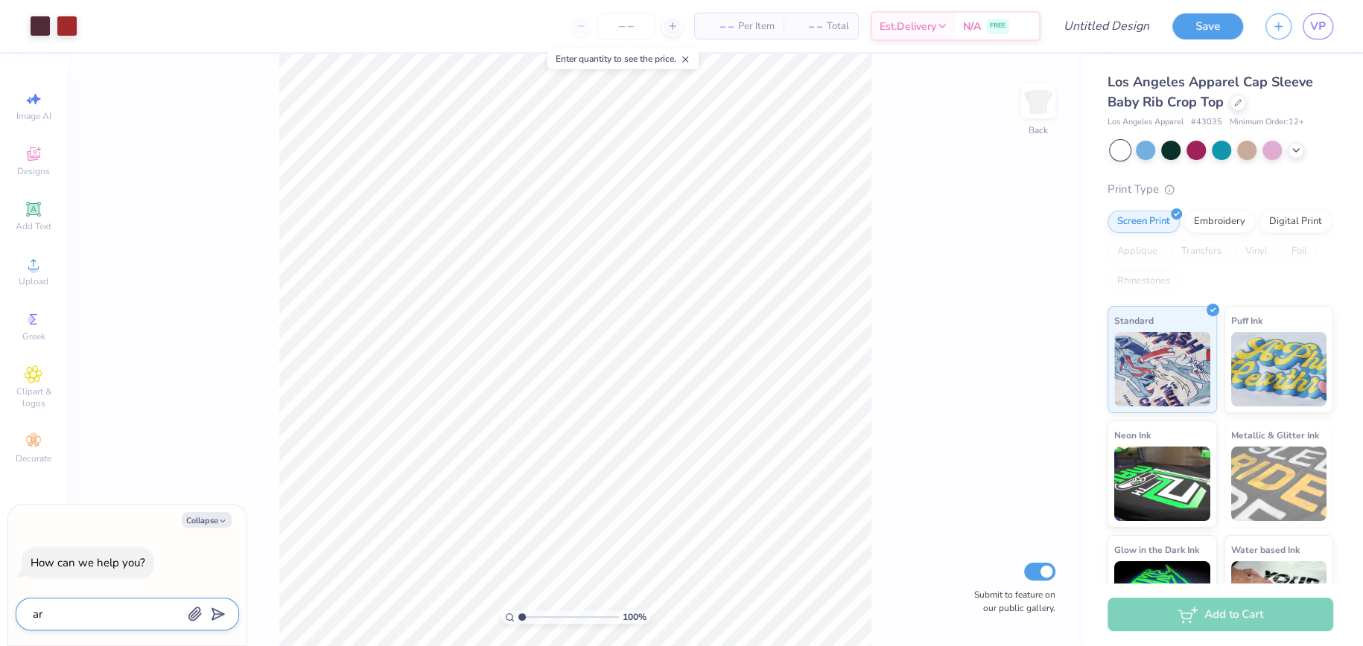
type textarea "are"
type textarea "x"
type textarea "are"
type textarea "x"
type textarea "are p"
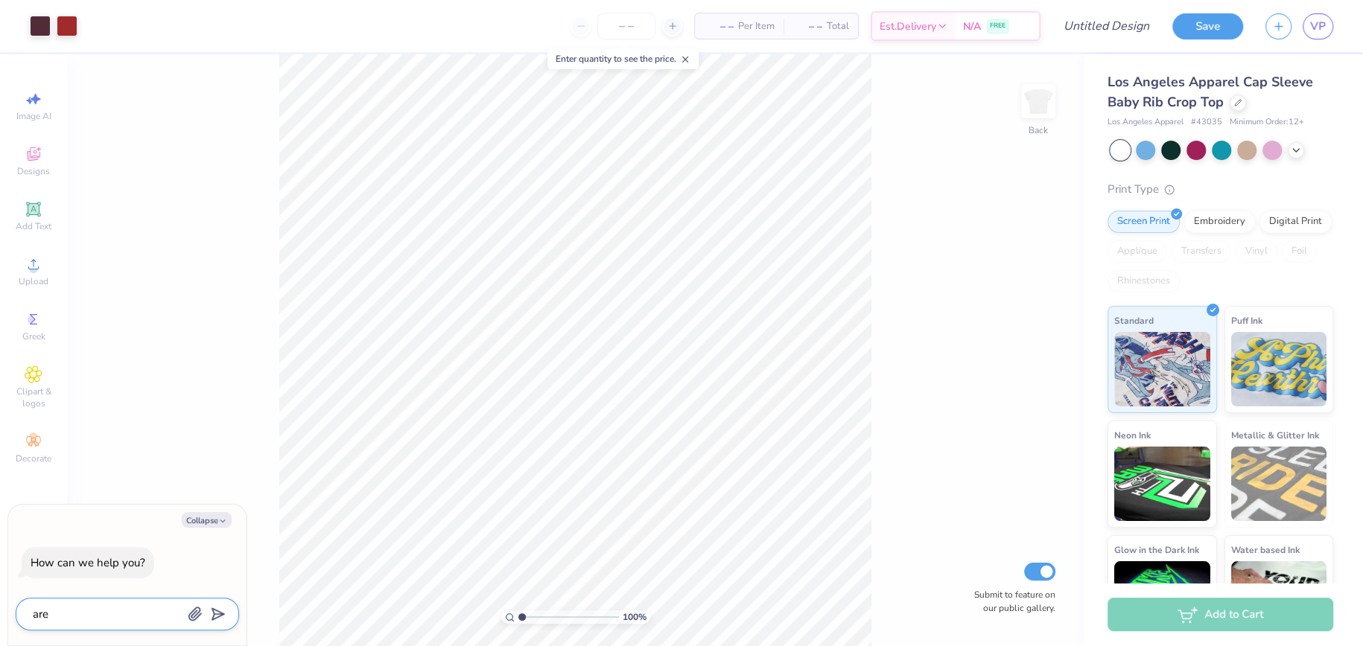
type textarea "x"
type textarea "are pr"
type textarea "x"
type textarea "are pro"
type textarea "x"
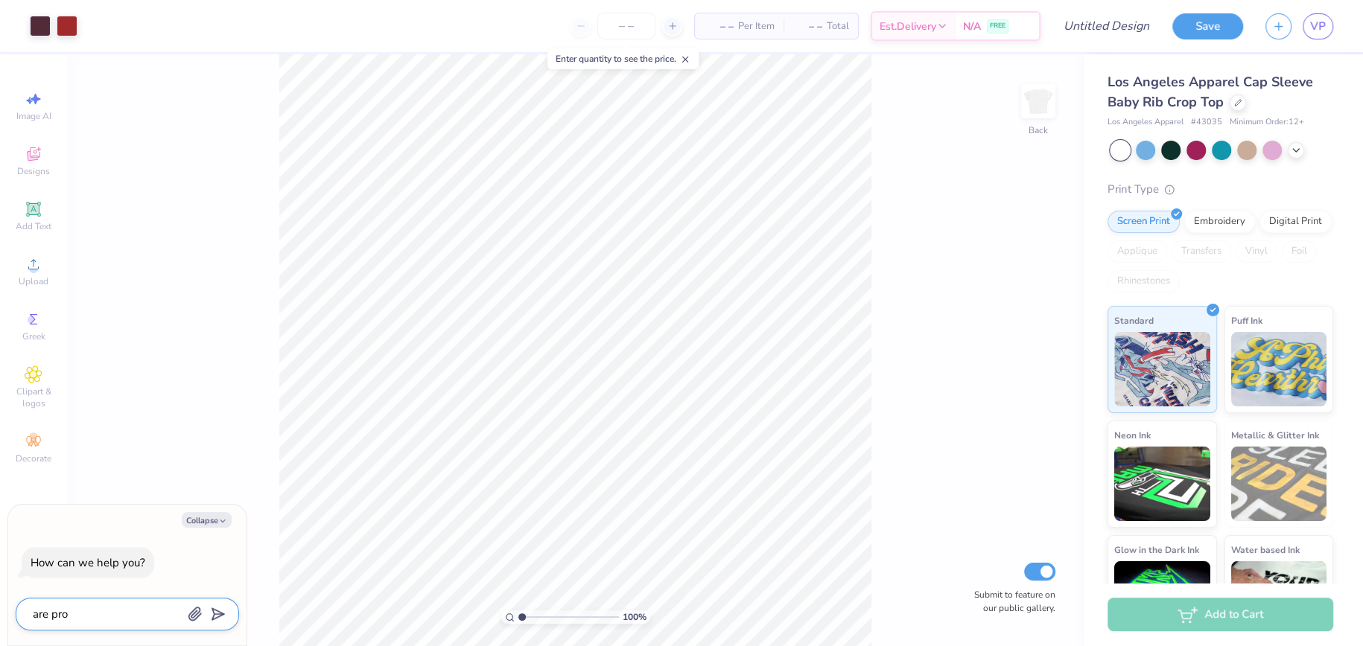
type textarea "are prod"
type textarea "x"
type textarea "are produ"
type textarea "x"
type textarea "are produc"
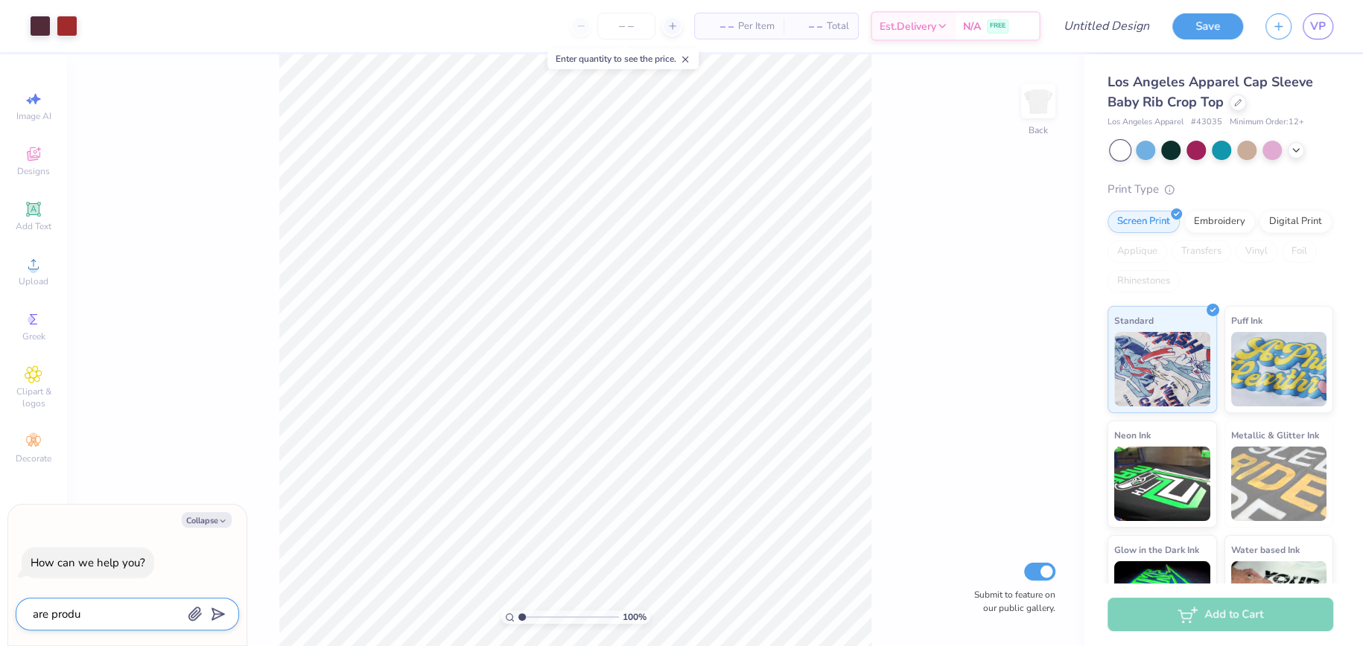
type textarea "x"
type textarea "are product"
type textarea "x"
type textarea "are product"
type textarea "x"
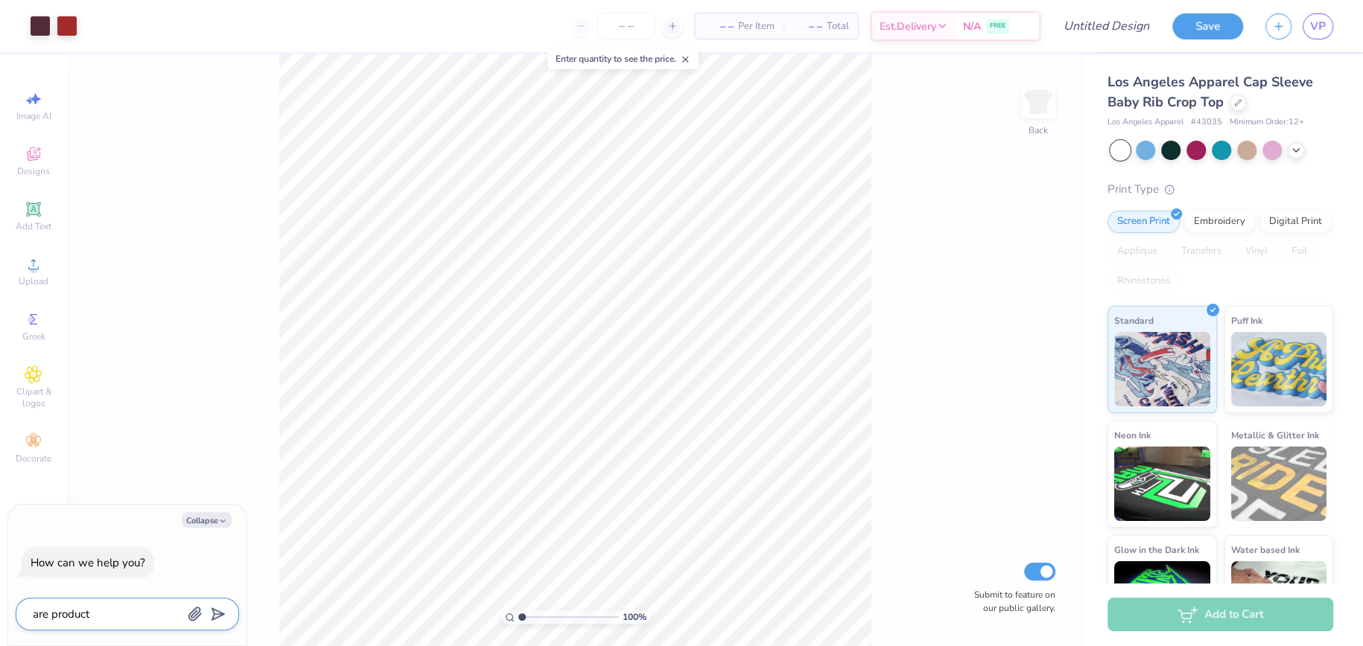
type textarea "are product s"
type textarea "x"
type textarea "are product sa"
type textarea "x"
type textarea "are product [PERSON_NAME]"
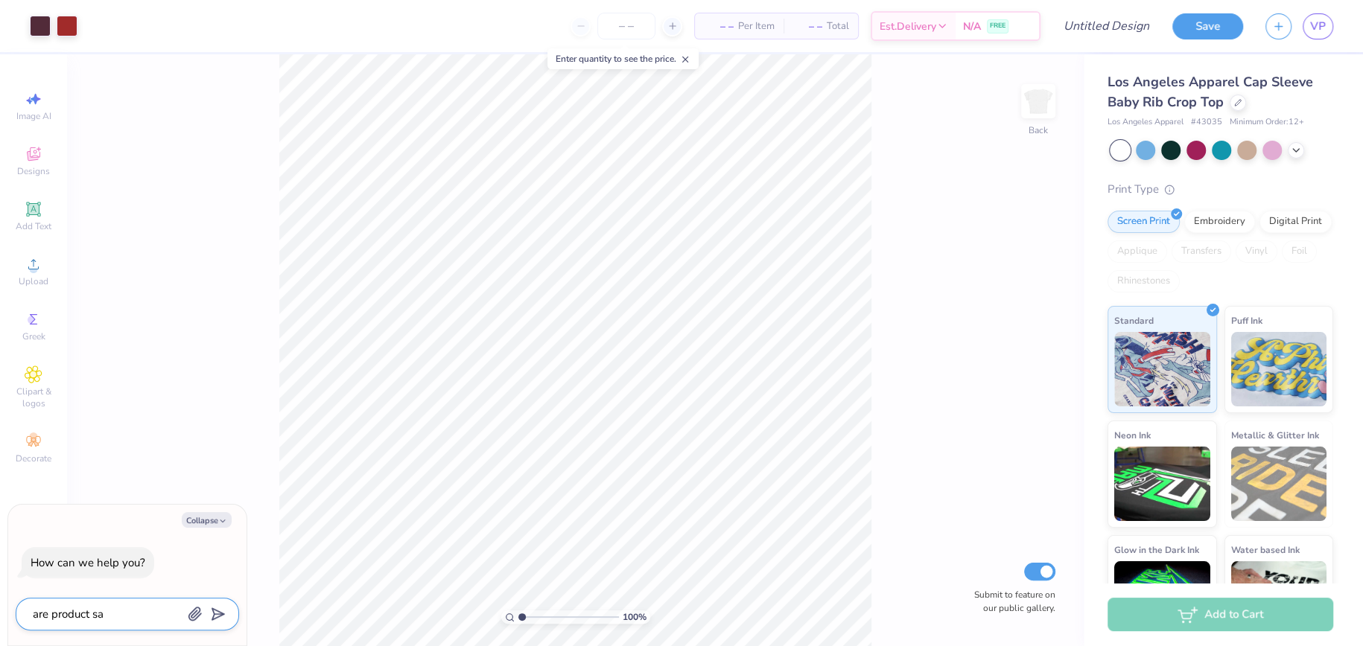
type textarea "x"
type textarea "are product samp"
type textarea "x"
type textarea "are product sampl"
type textarea "x"
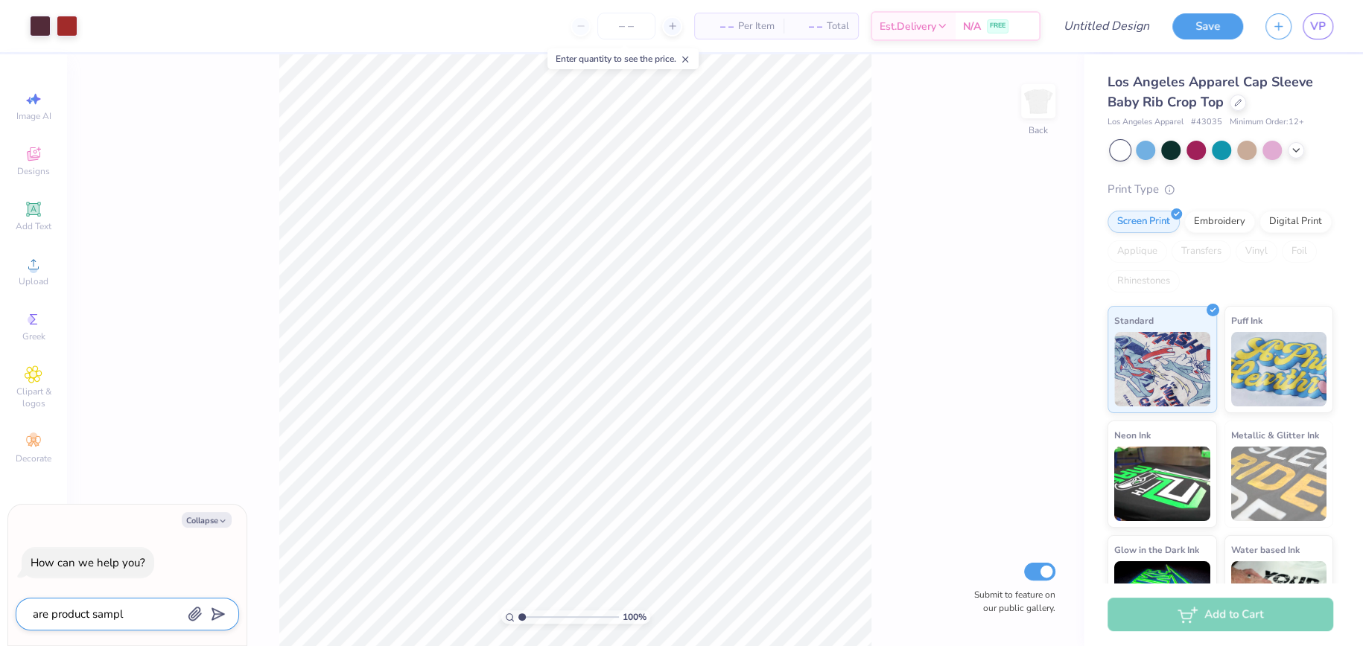
type textarea "are product sample"
type textarea "x"
type textarea "are product samples"
type textarea "x"
type textarea "are product samples"
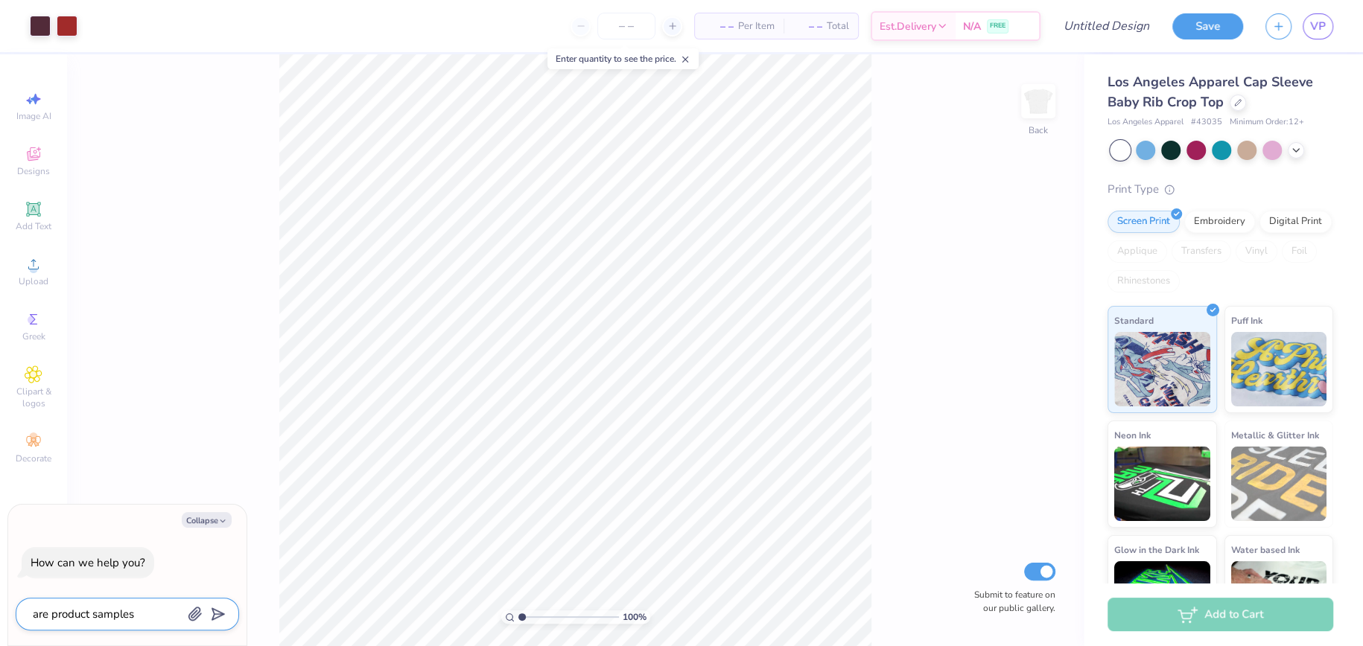
type textarea "x"
type textarea "are product samples f"
type textarea "x"
type textarea "are product samples fr"
type textarea "x"
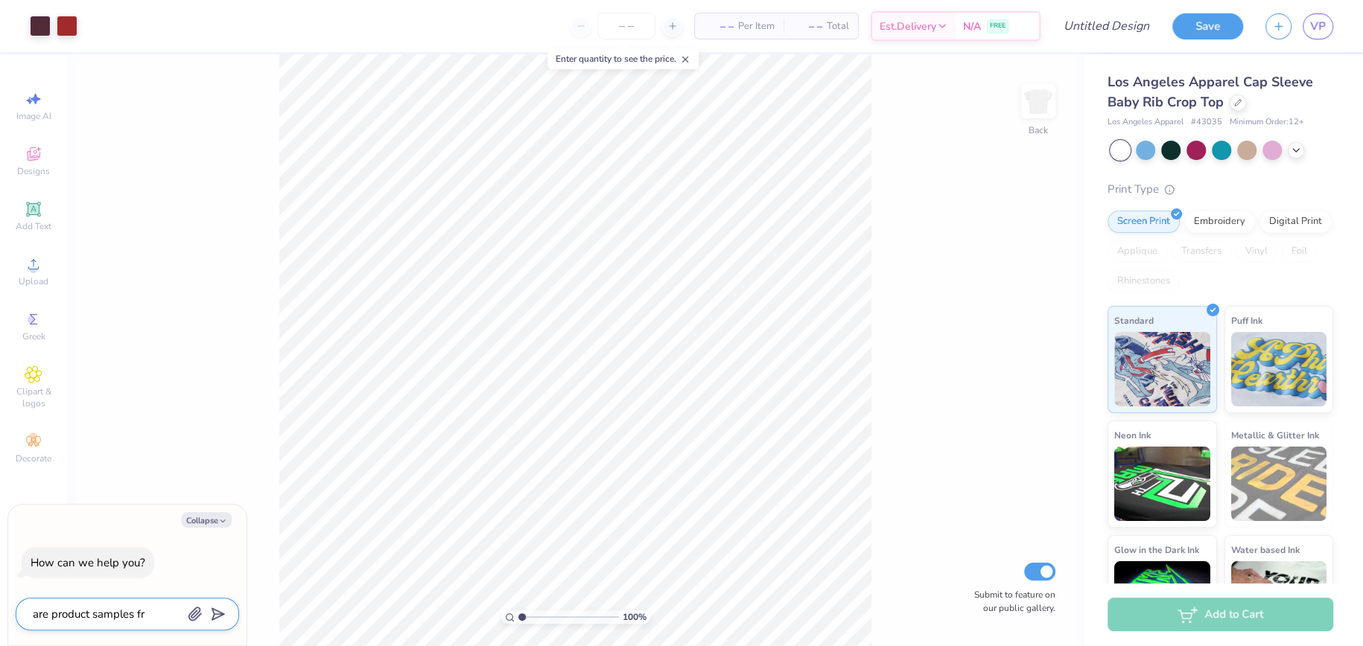
type textarea "are product samples fre"
type textarea "x"
type textarea "are product samples free"
type textarea "x"
type textarea "are product samples free?"
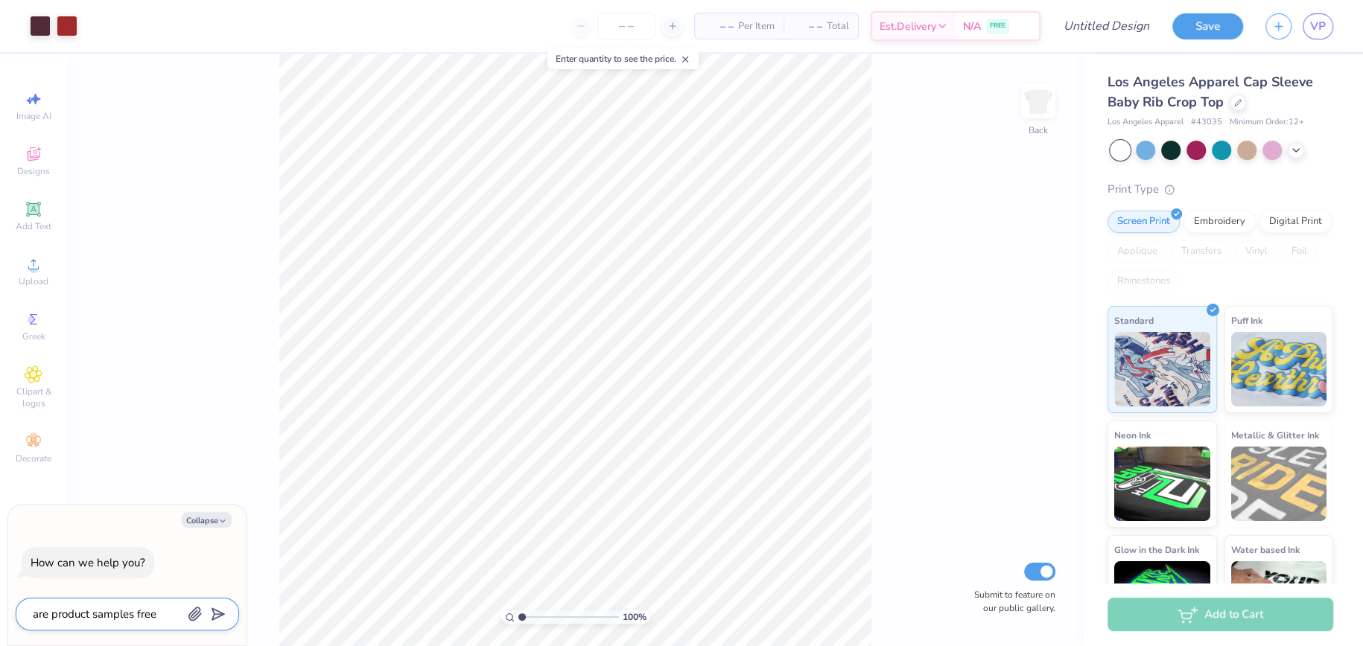
type textarea "x"
type textarea "are product samples free?"
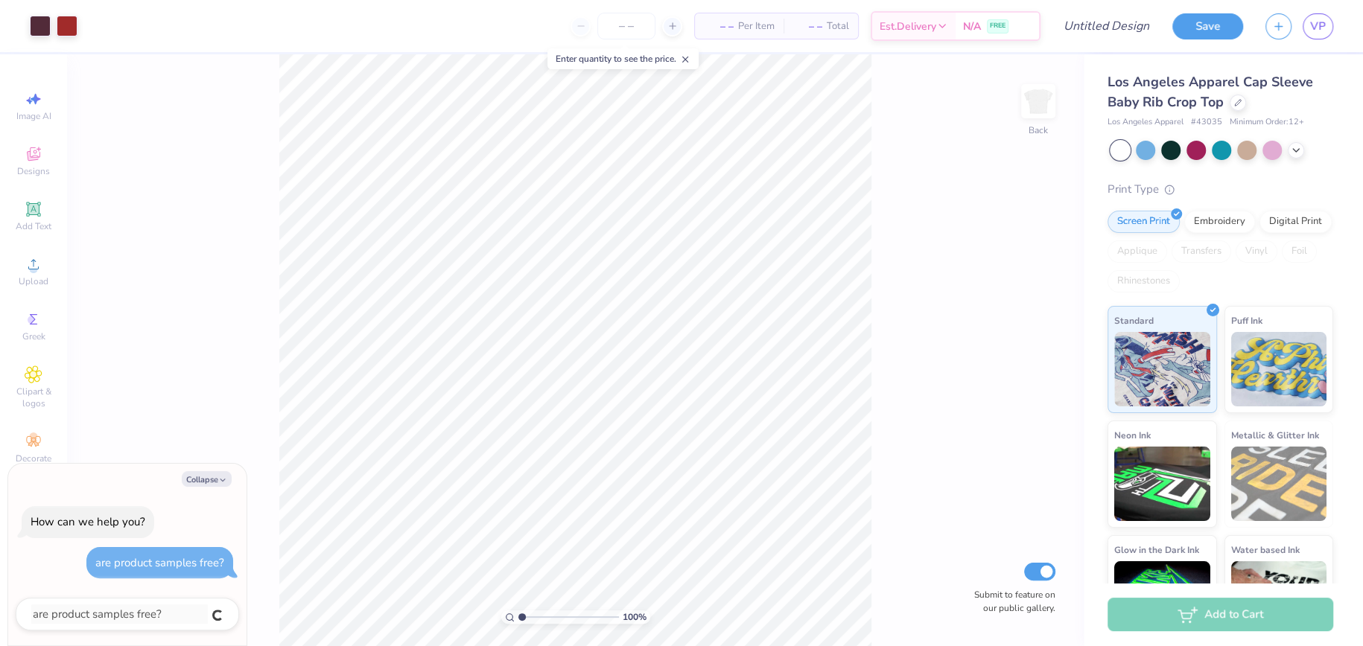
type textarea "x"
click at [198, 517] on body "Art colors – – Per Item – – Total Est. Delivery N/A FREE Design Title Save VP I…" at bounding box center [681, 323] width 1363 height 646
click at [1143, 365] on img at bounding box center [1162, 367] width 96 height 74
click at [1273, 371] on img at bounding box center [1279, 367] width 96 height 74
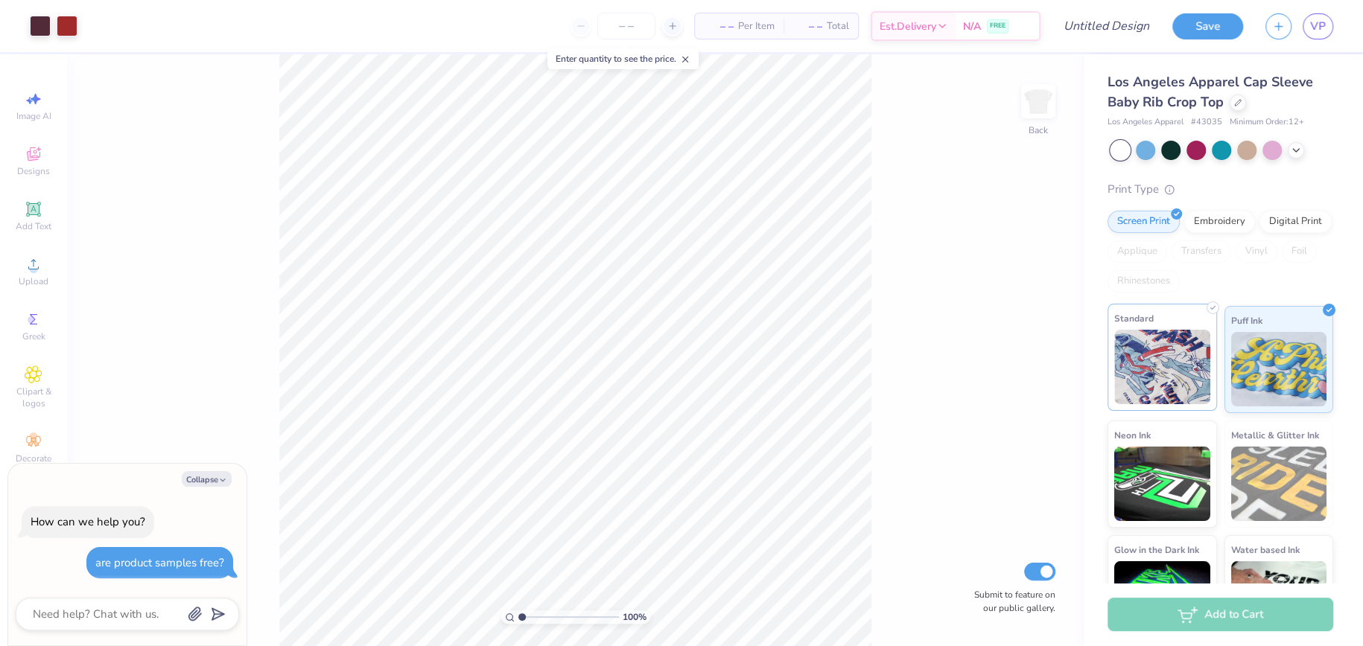
click at [1129, 370] on img at bounding box center [1162, 367] width 96 height 74
click at [983, 28] on div "N/A FREE" at bounding box center [996, 28] width 83 height 27
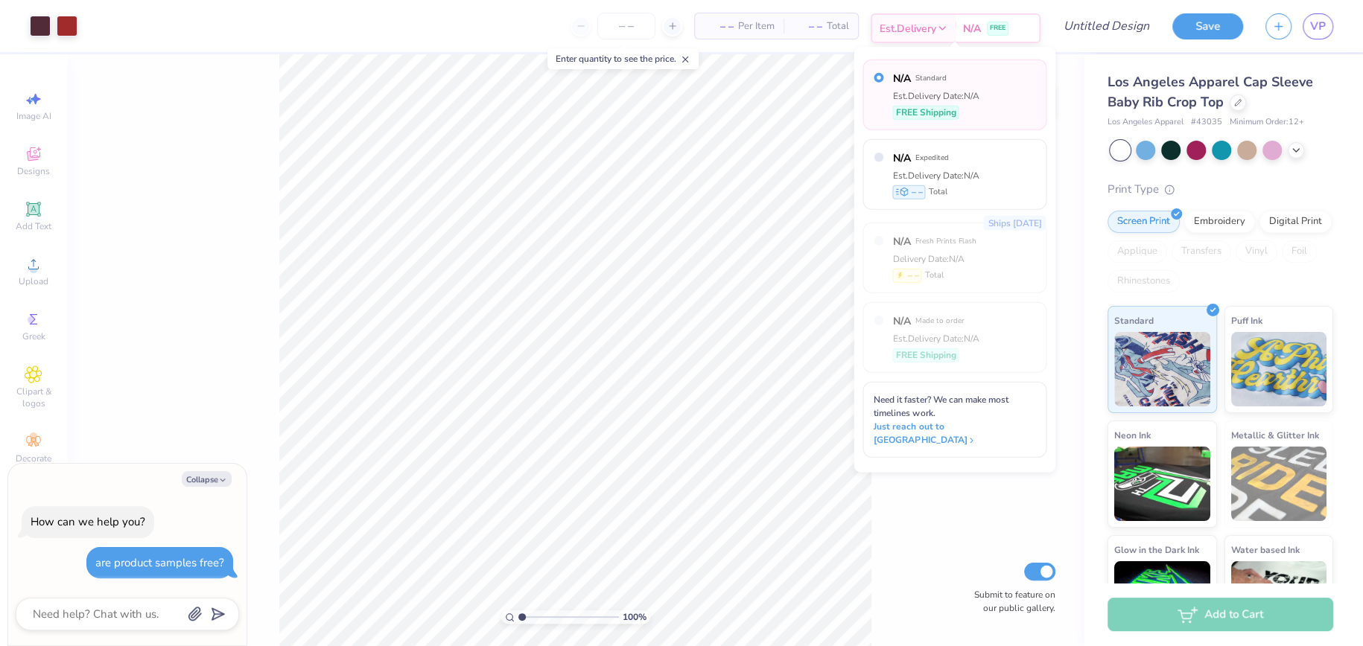
click at [983, 28] on div "N/A FREE" at bounding box center [996, 28] width 83 height 27
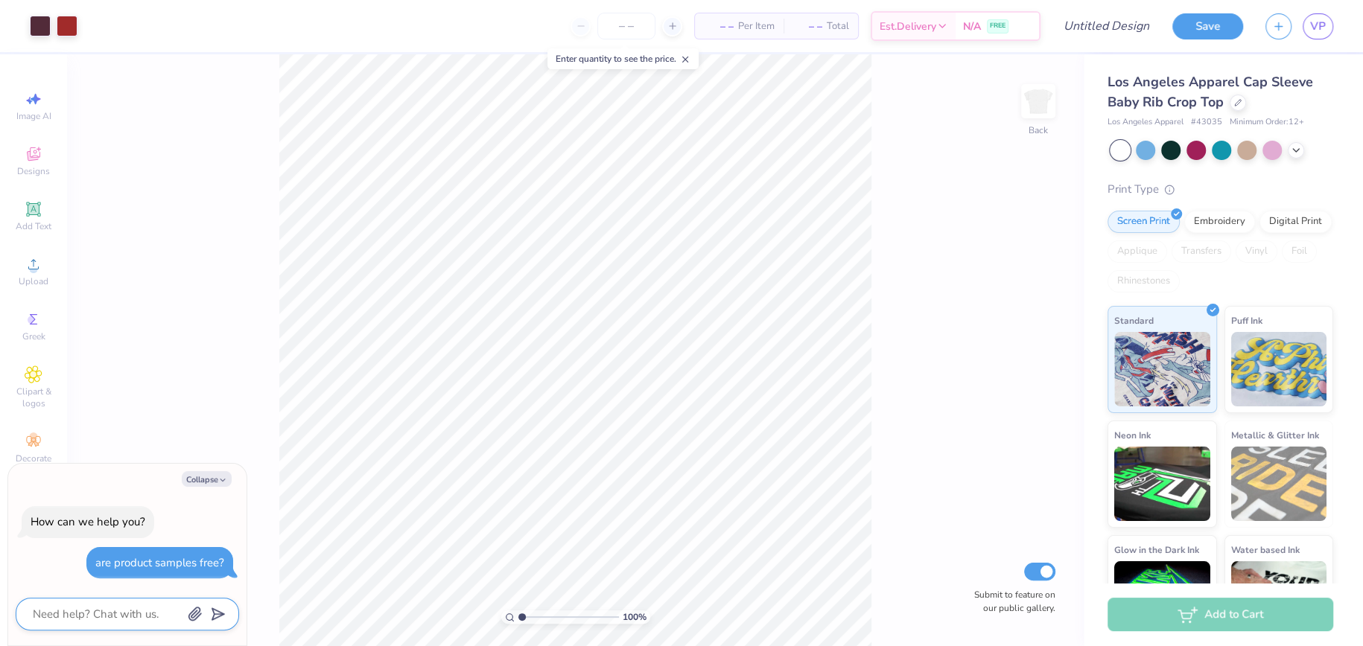
click at [116, 608] on textarea at bounding box center [106, 614] width 151 height 19
click at [28, 97] on icon at bounding box center [34, 99] width 18 height 18
type textarea "x"
select select "4"
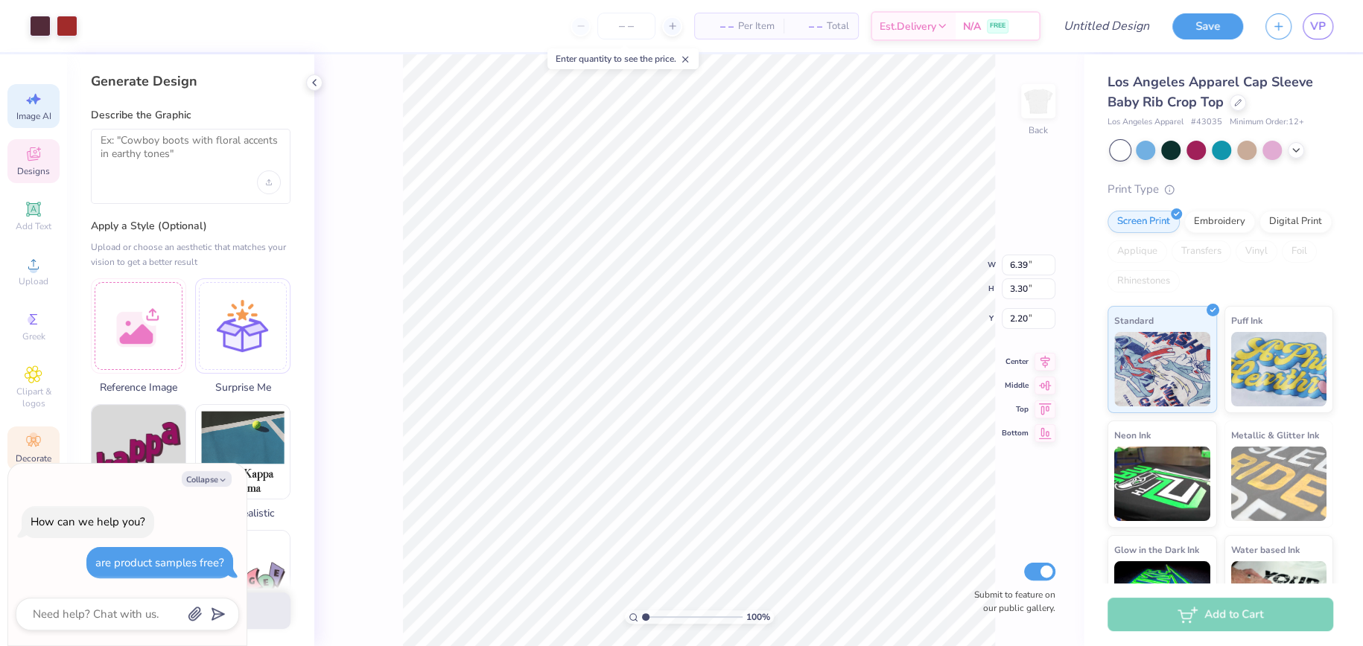
click at [28, 427] on div "Decorate" at bounding box center [33, 449] width 52 height 44
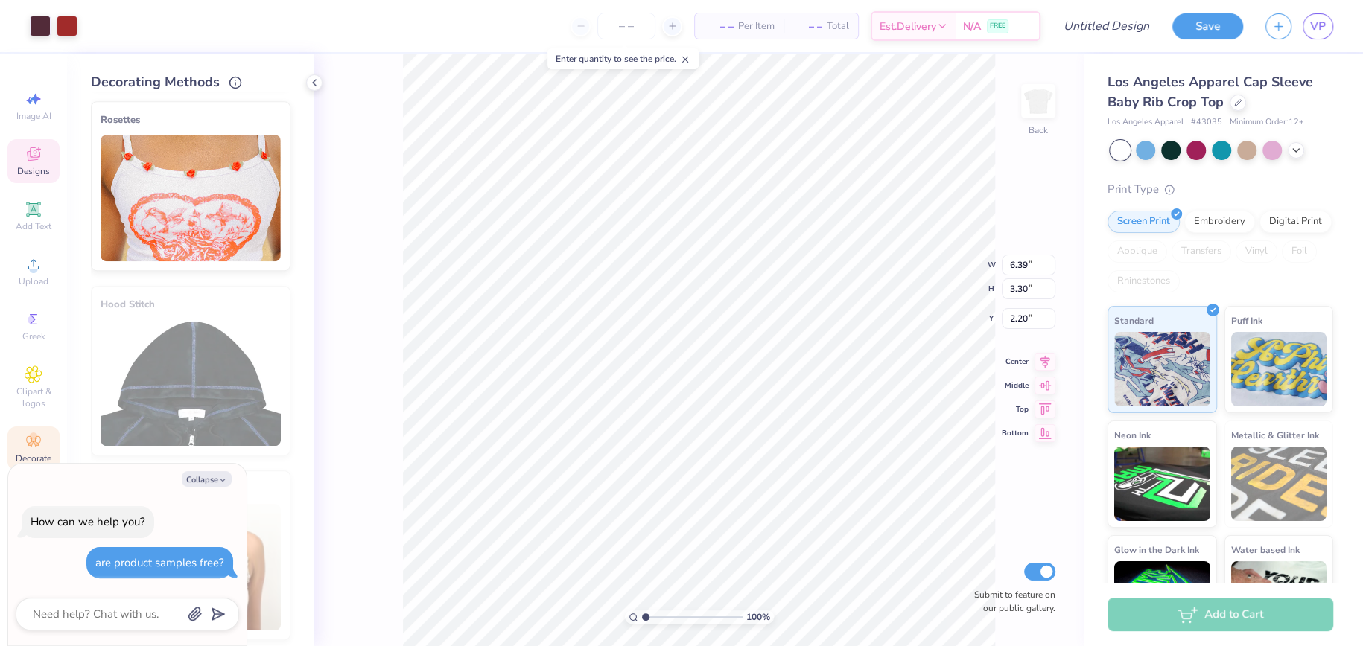
scroll to position [749, 0]
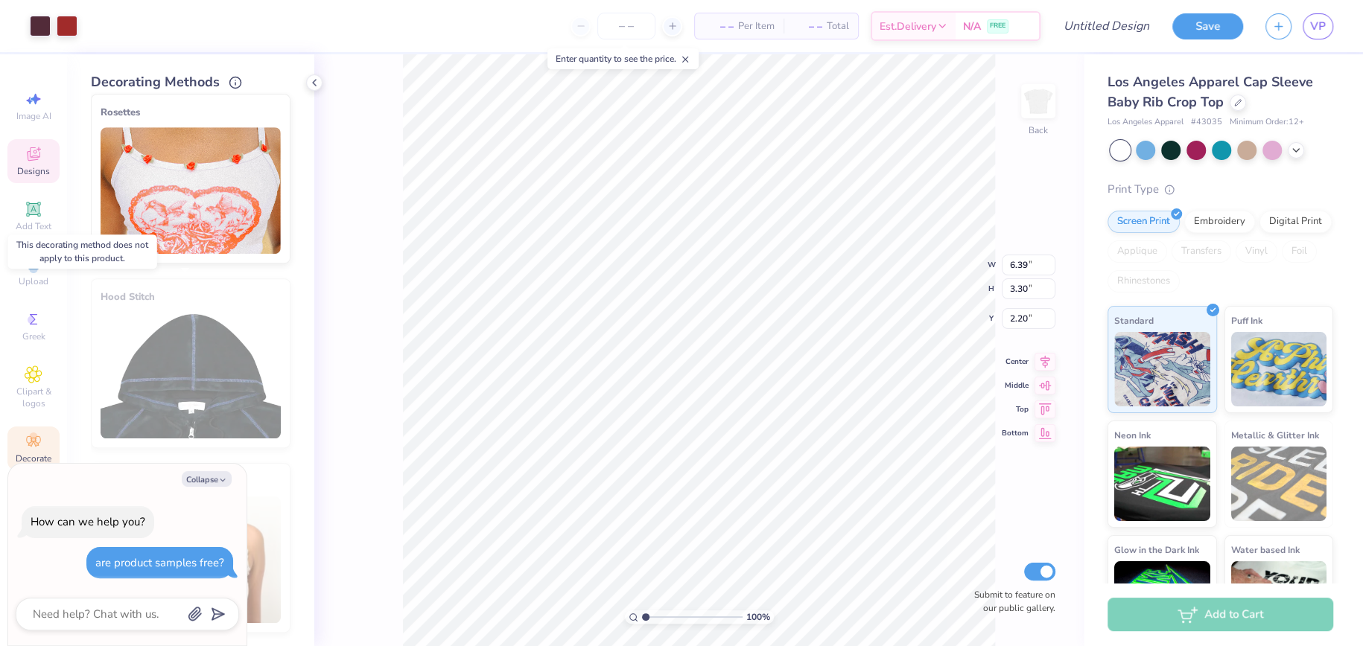
click at [240, 360] on div "Hood Stitch" at bounding box center [191, 363] width 200 height 170
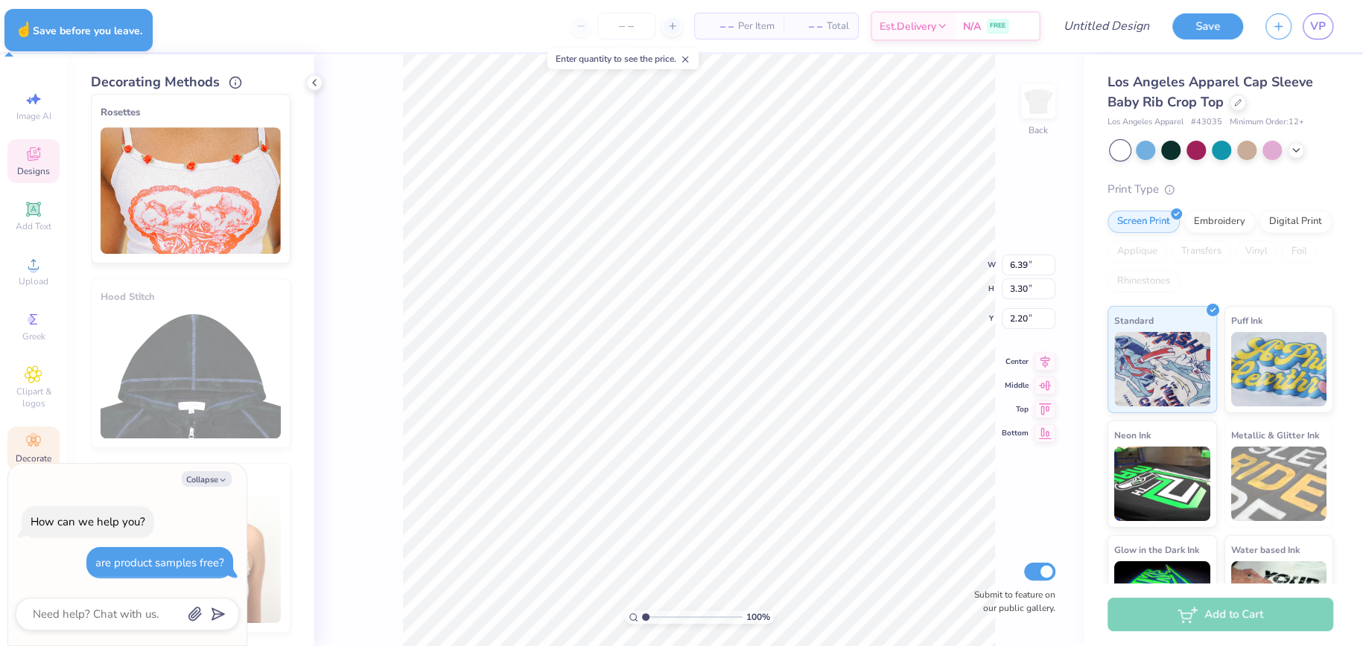
type textarea "x"
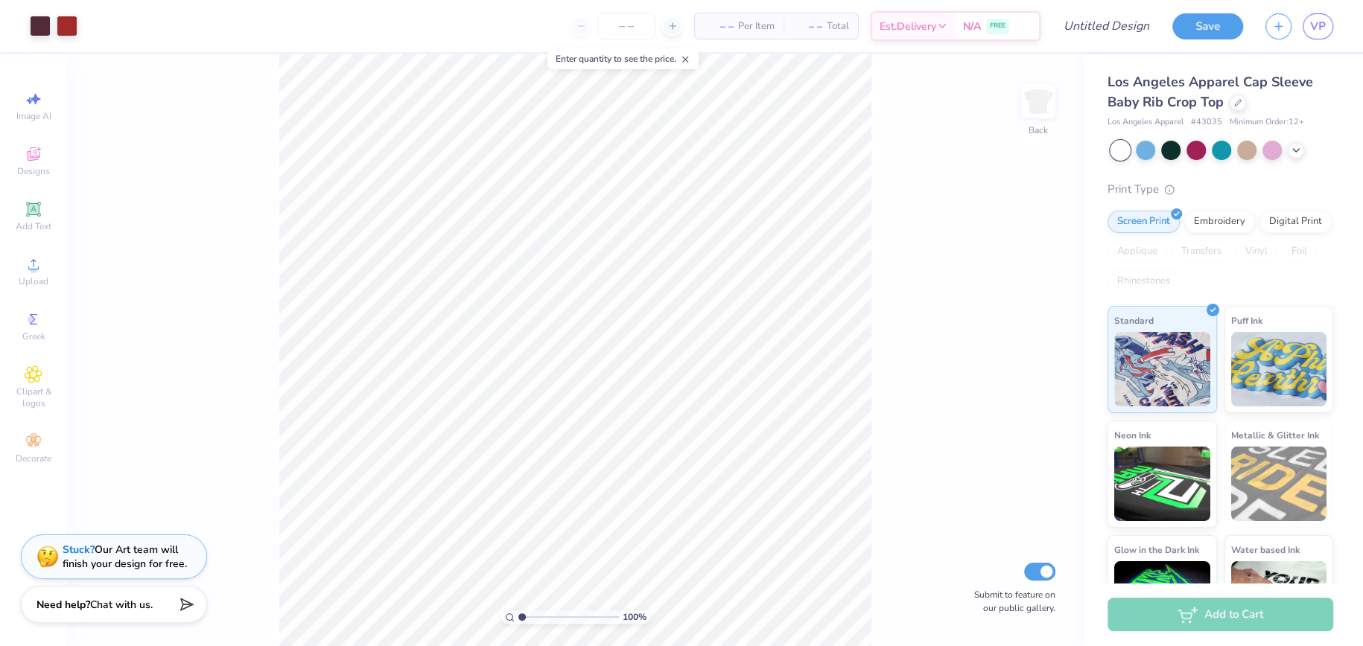
click at [90, 611] on span "Chat with us." at bounding box center [121, 605] width 63 height 14
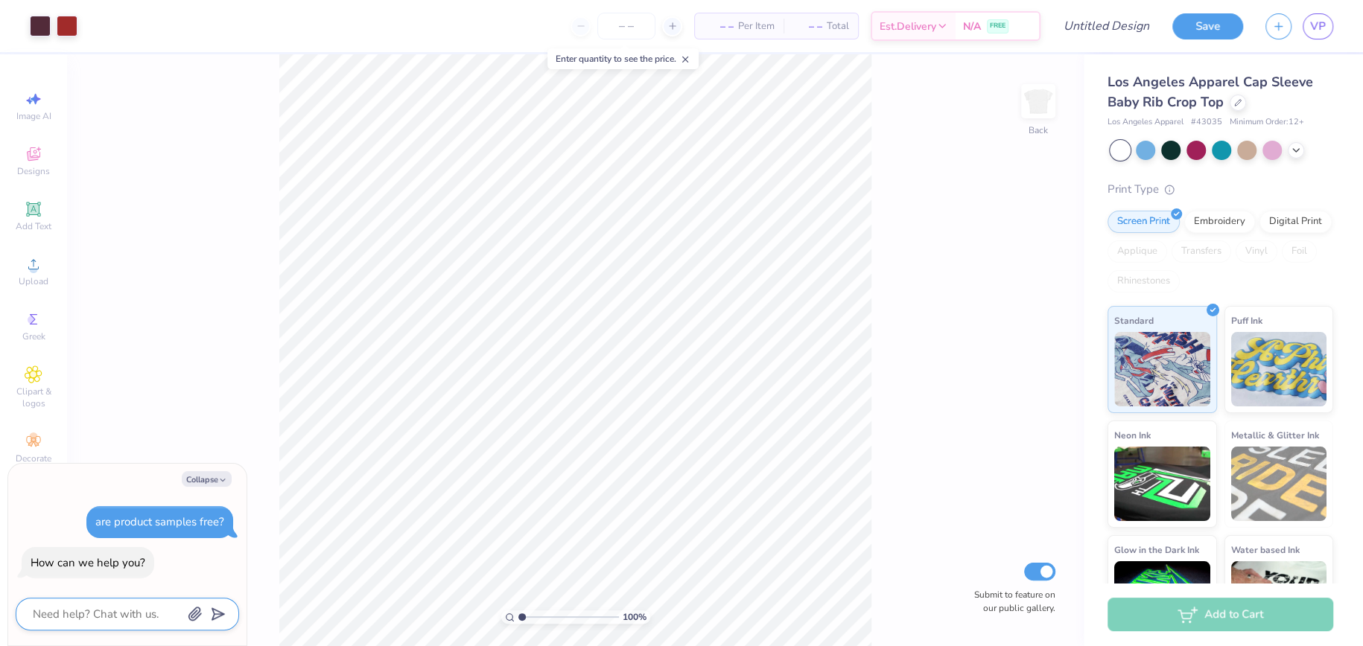
click at [104, 605] on textarea at bounding box center [106, 614] width 151 height 19
type textarea "a"
type textarea "x"
type textarea "ar"
type textarea "x"
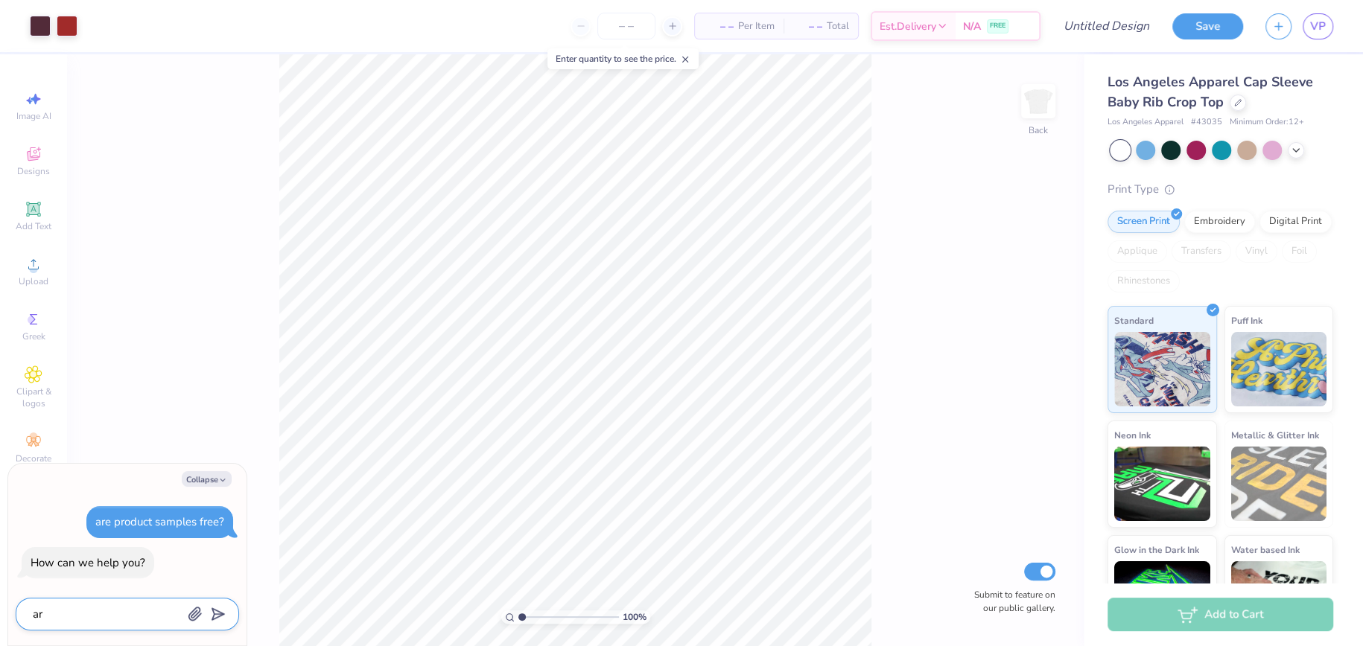
type textarea "are"
type textarea "x"
type textarea "are"
type textarea "x"
type textarea "are p"
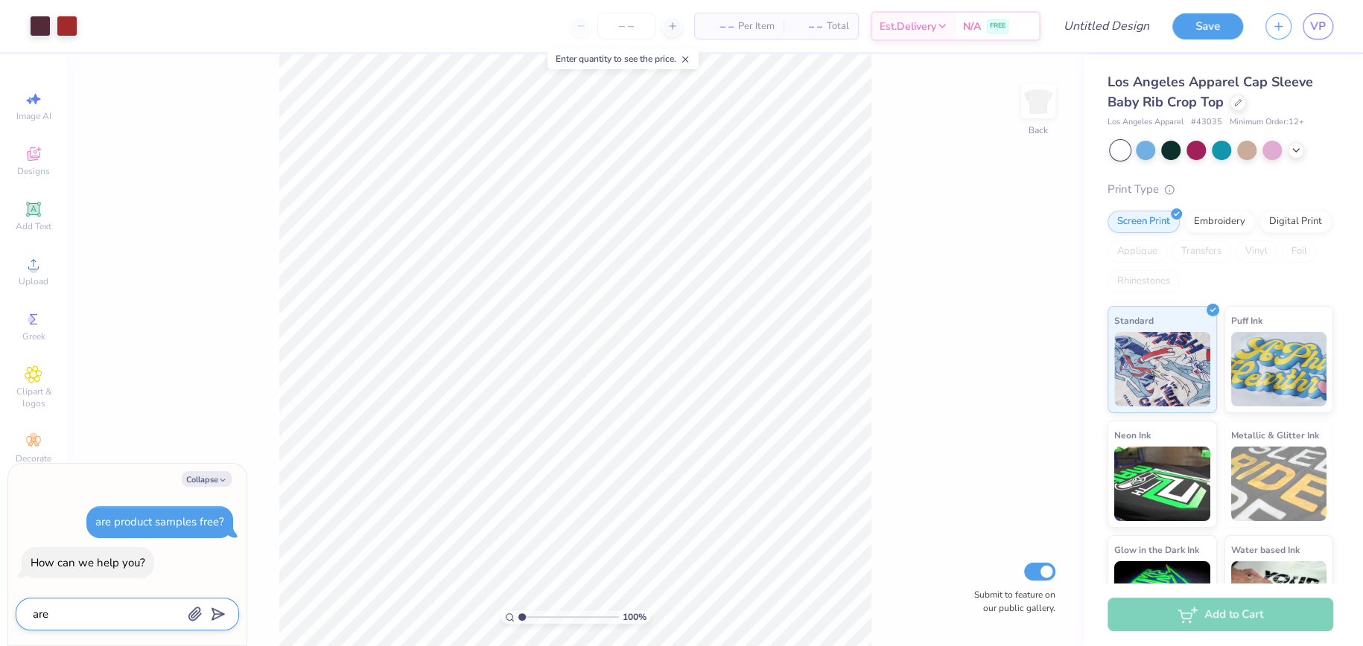
type textarea "x"
type textarea "are pr"
type textarea "x"
type textarea "are pro"
type textarea "x"
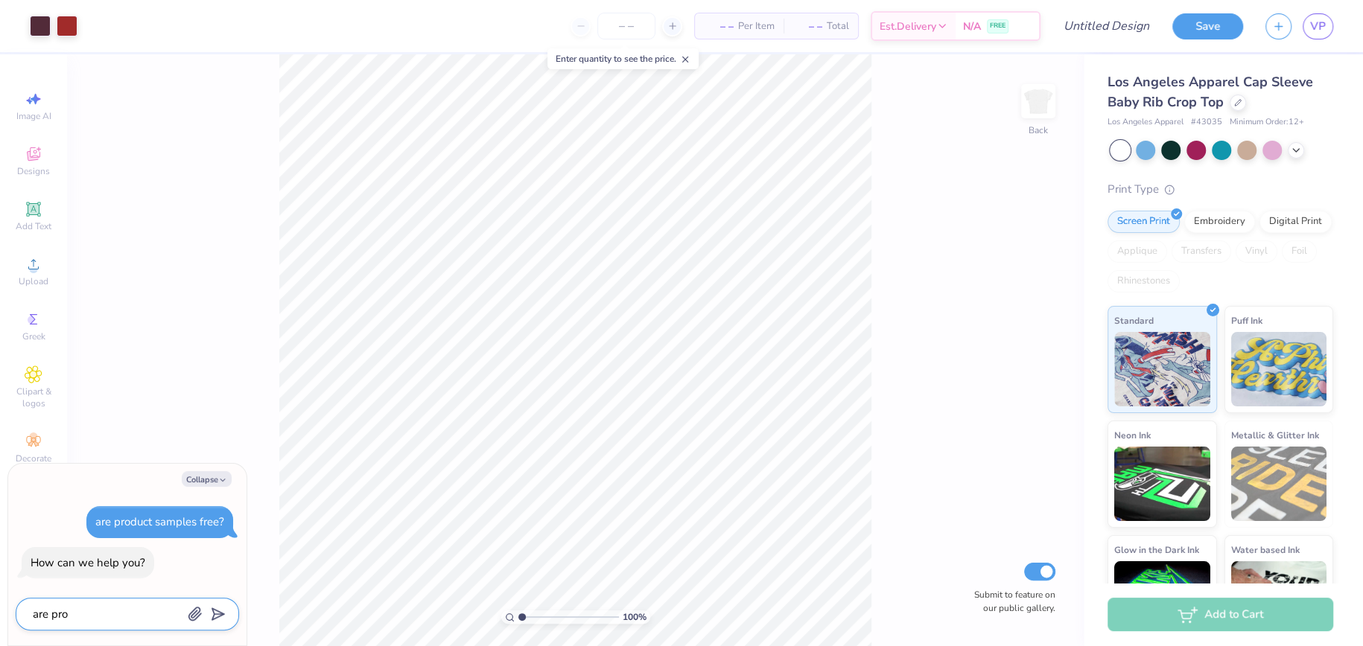
type textarea "are prod"
type textarea "x"
type textarea "are produ"
type textarea "x"
type textarea "are produc"
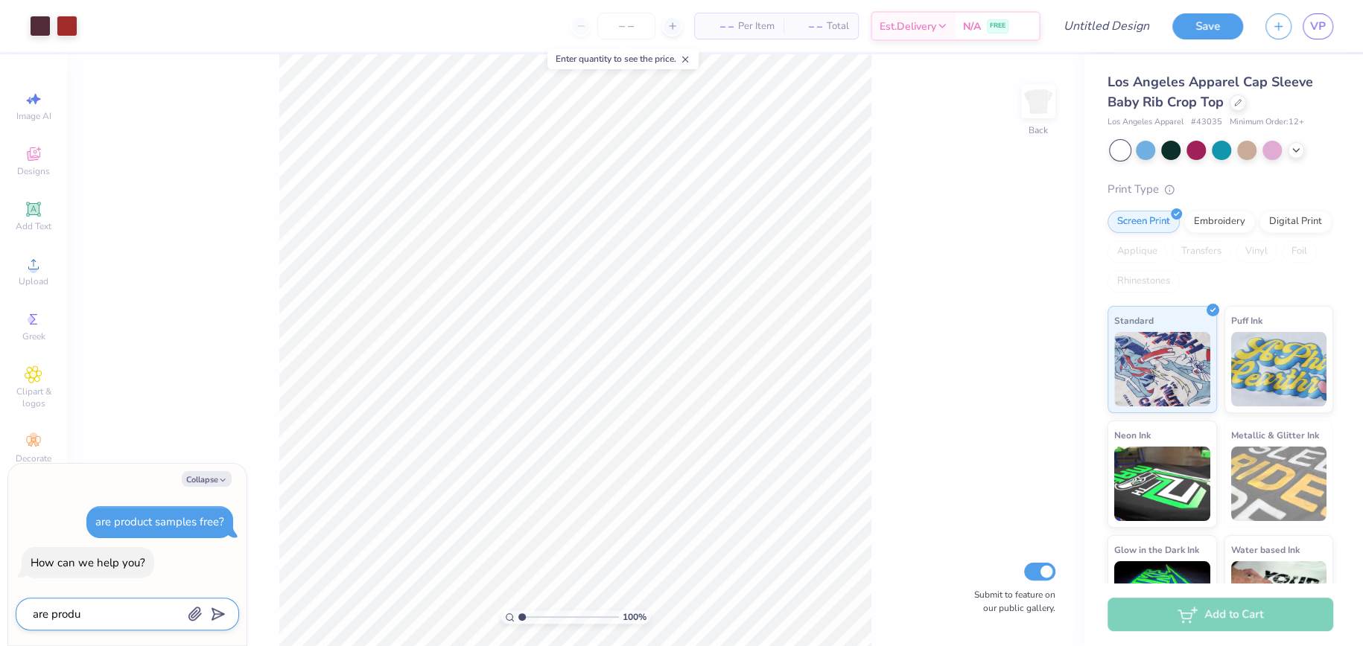
type textarea "x"
type textarea "are product"
type textarea "x"
type textarea "are product"
type textarea "x"
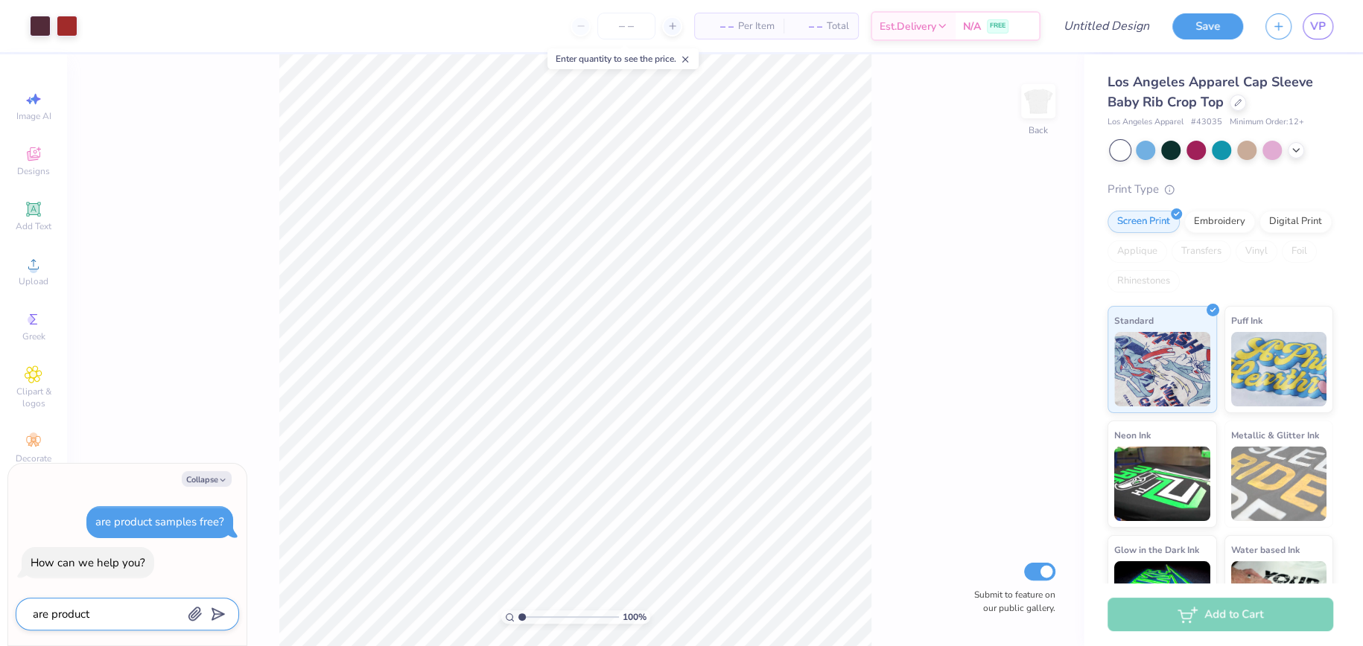
type textarea "are product s"
type textarea "x"
type textarea "are product sa"
type textarea "x"
type textarea "are product [PERSON_NAME]"
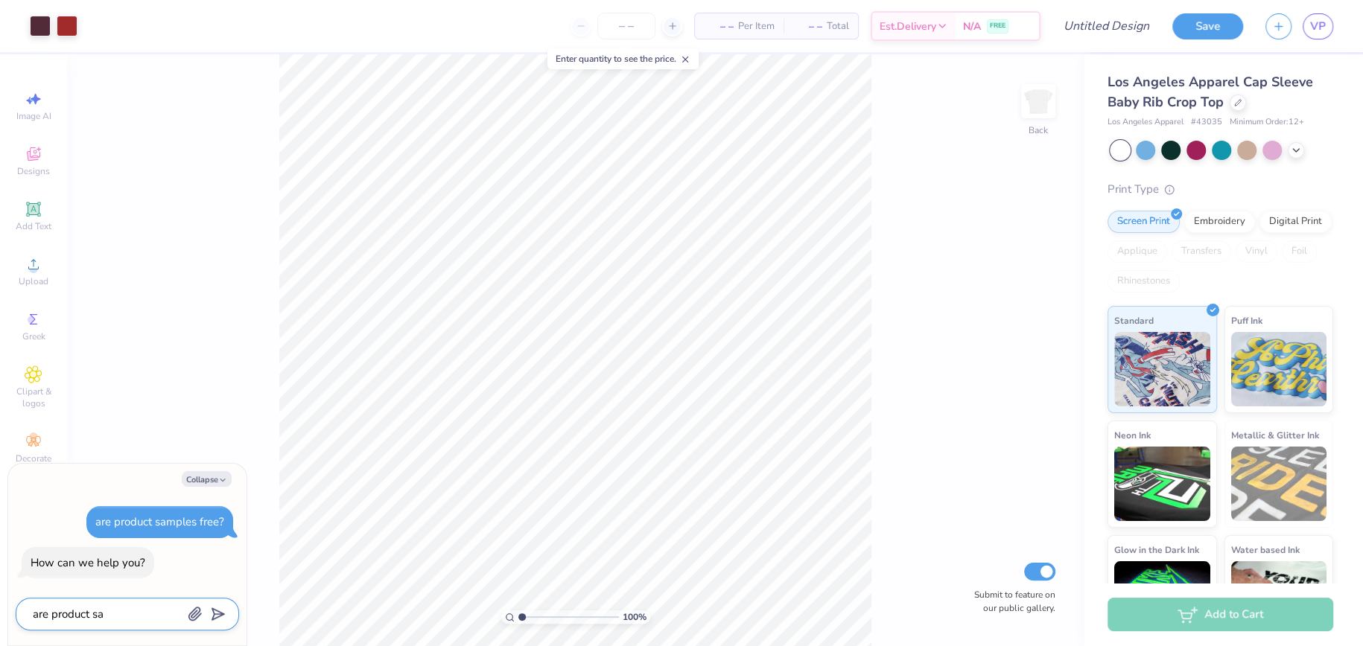
type textarea "x"
type textarea "are product samp"
type textarea "x"
type textarea "are product sample"
type textarea "x"
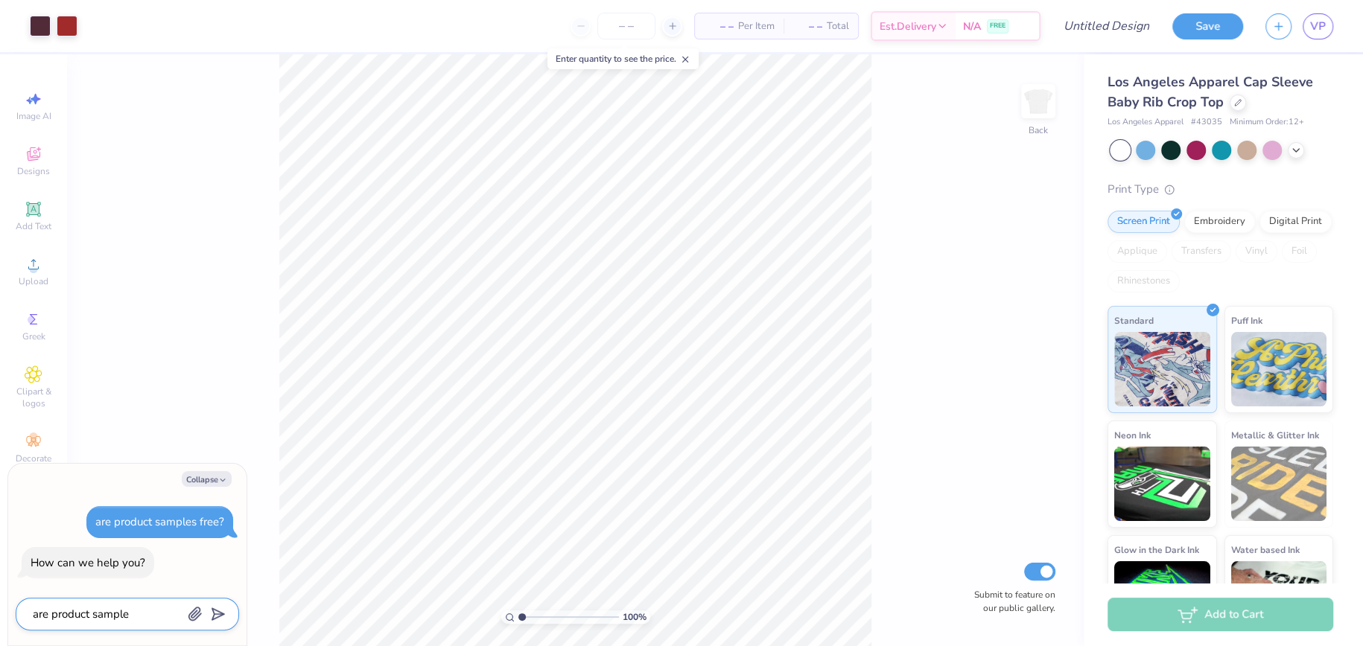
type textarea "are product samples"
type textarea "x"
type textarea "are product samples"
type textarea "x"
type textarea "are product samples f"
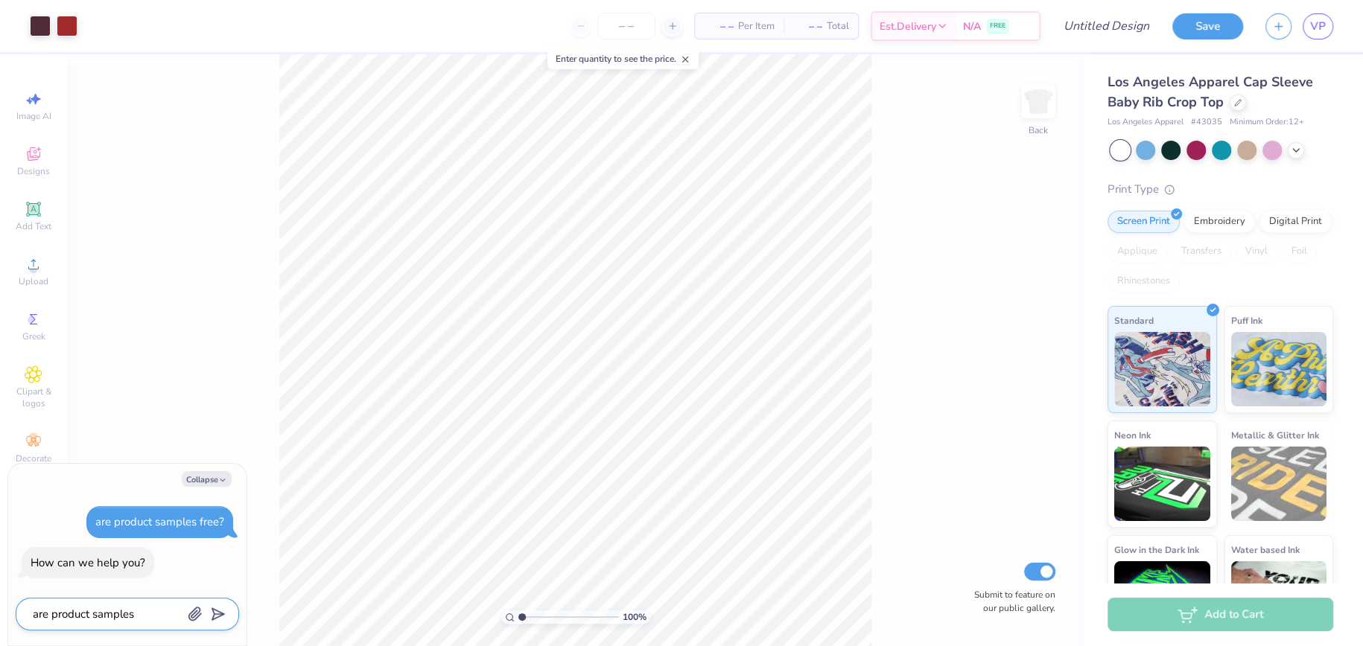
type textarea "x"
type textarea "are product samples fr"
type textarea "x"
type textarea "are product samples fre"
type textarea "x"
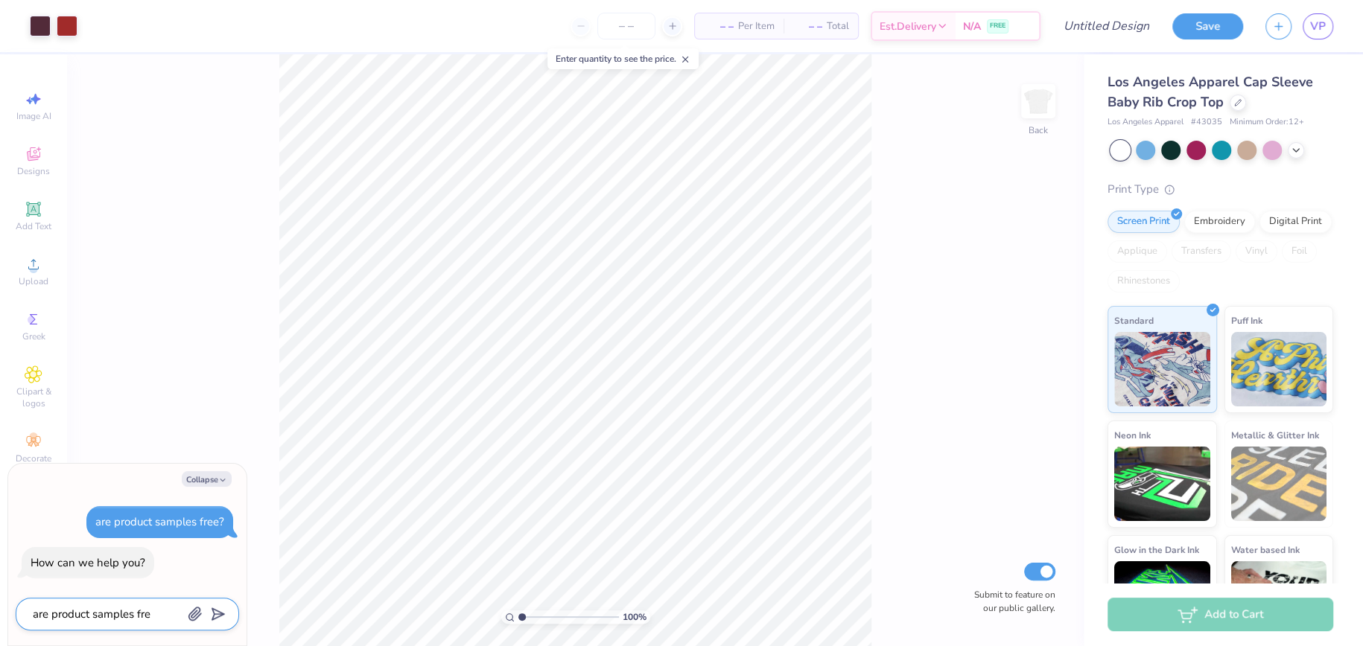
type textarea "are product samples free"
type textarea "x"
type textarea "are product samples free."
type textarea "x"
type textarea "are product samples free.."
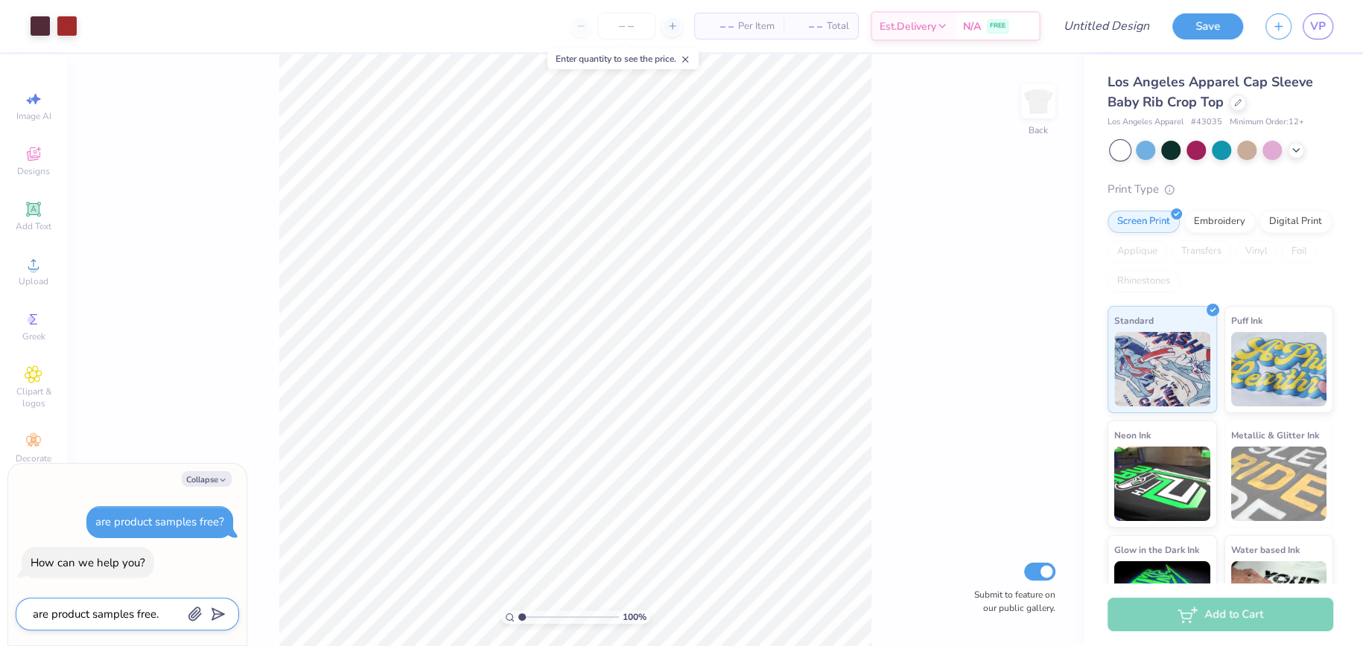
type textarea "x"
type textarea "are product samples free..."
type textarea "x"
type textarea "are product samples free...?"
type textarea "x"
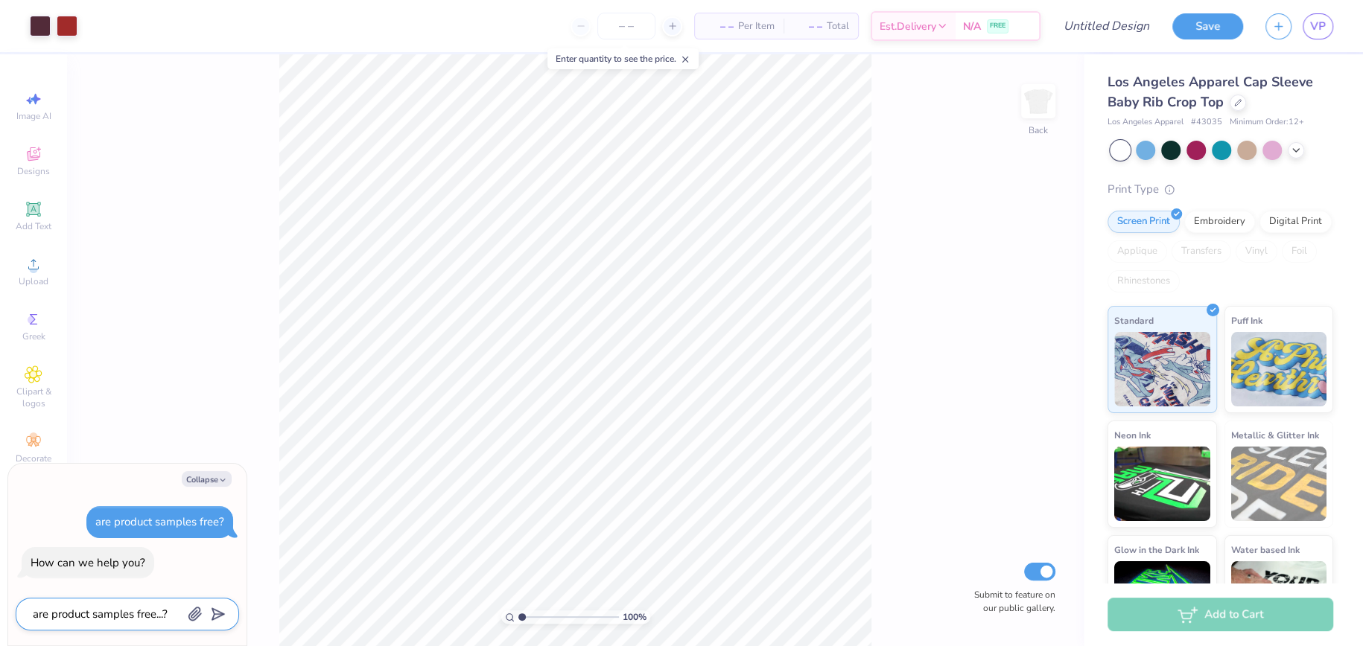
type textarea "are product samples free...?"
type textarea "x"
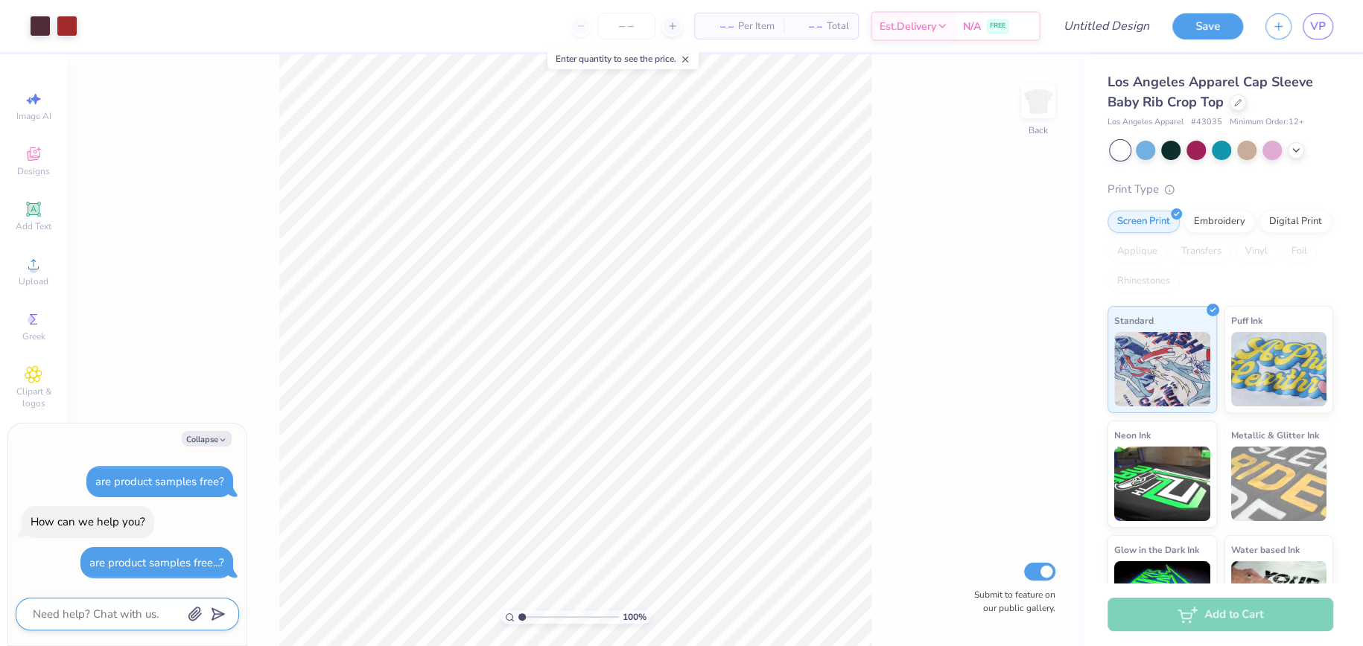
click at [82, 606] on textarea at bounding box center [106, 614] width 151 height 19
type textarea "x"
click at [621, 31] on input "number" at bounding box center [626, 26] width 58 height 27
type input "1"
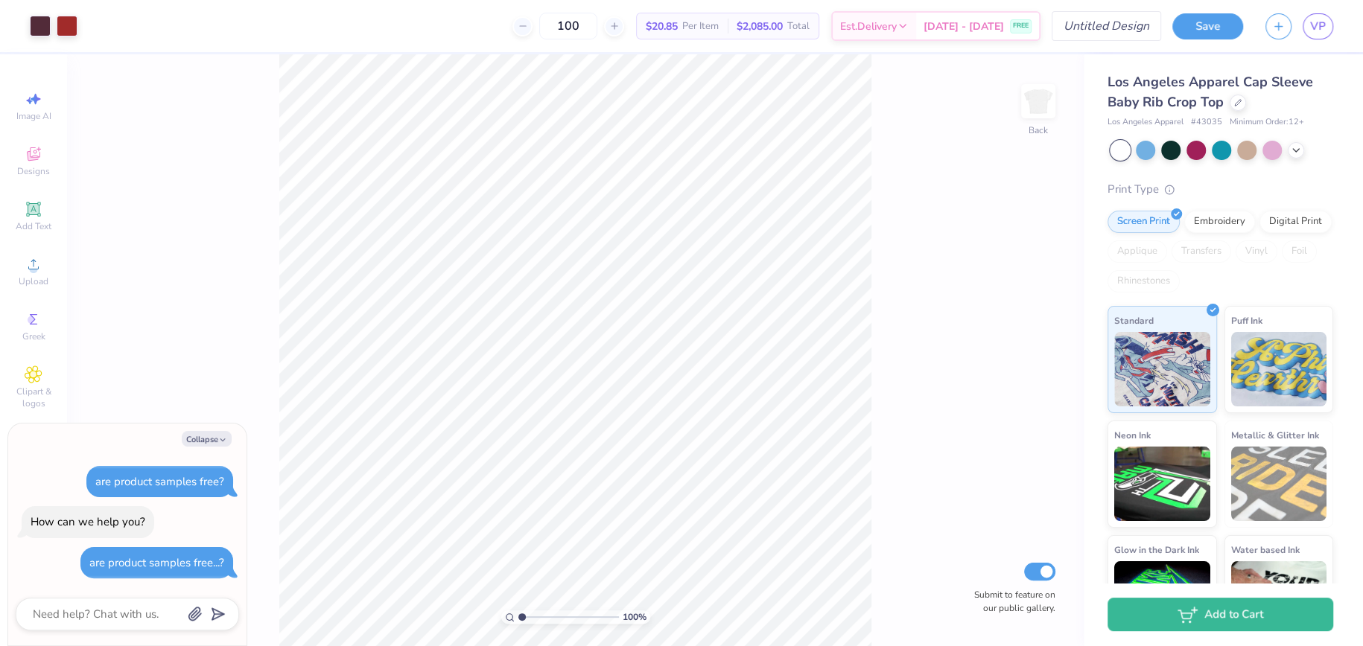
type input "100"
click at [1116, 25] on input "Design Title" at bounding box center [1088, 26] width 146 height 30
type input "d"
type textarea "x"
type input "d"
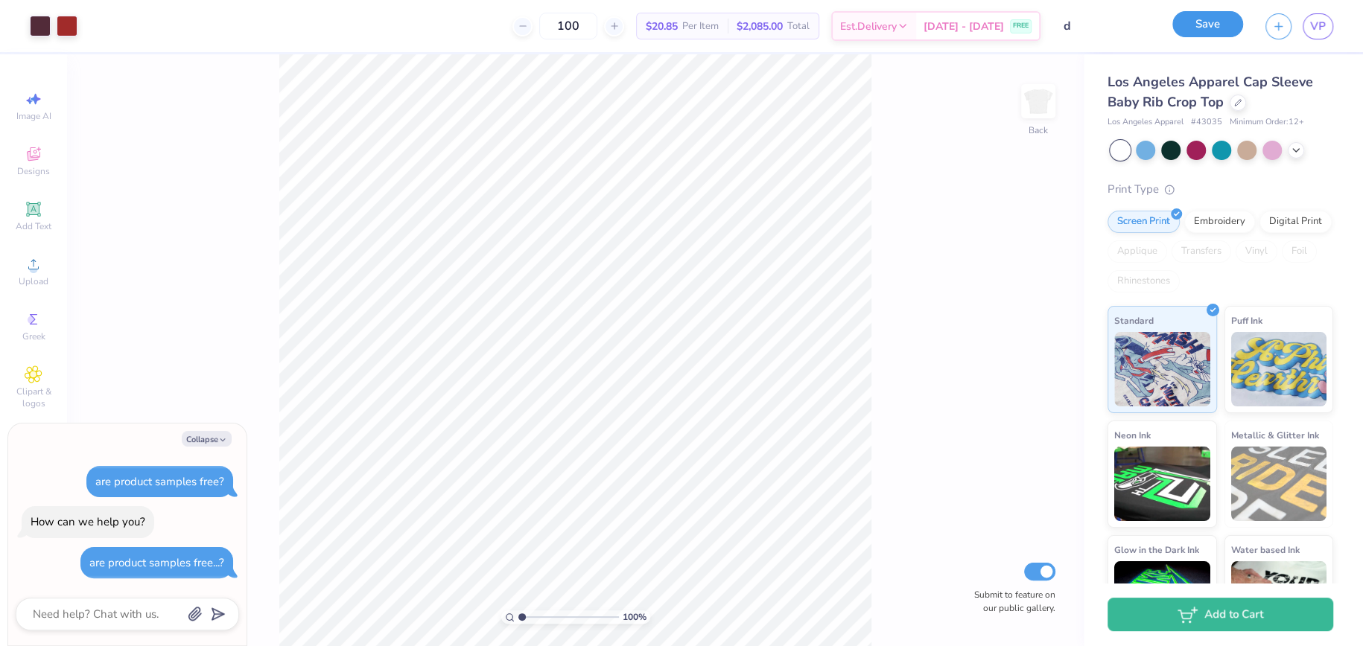
click at [1208, 28] on button "Save" at bounding box center [1207, 24] width 71 height 26
click at [1246, 615] on div "Add to Cart" at bounding box center [1220, 615] width 226 height 34
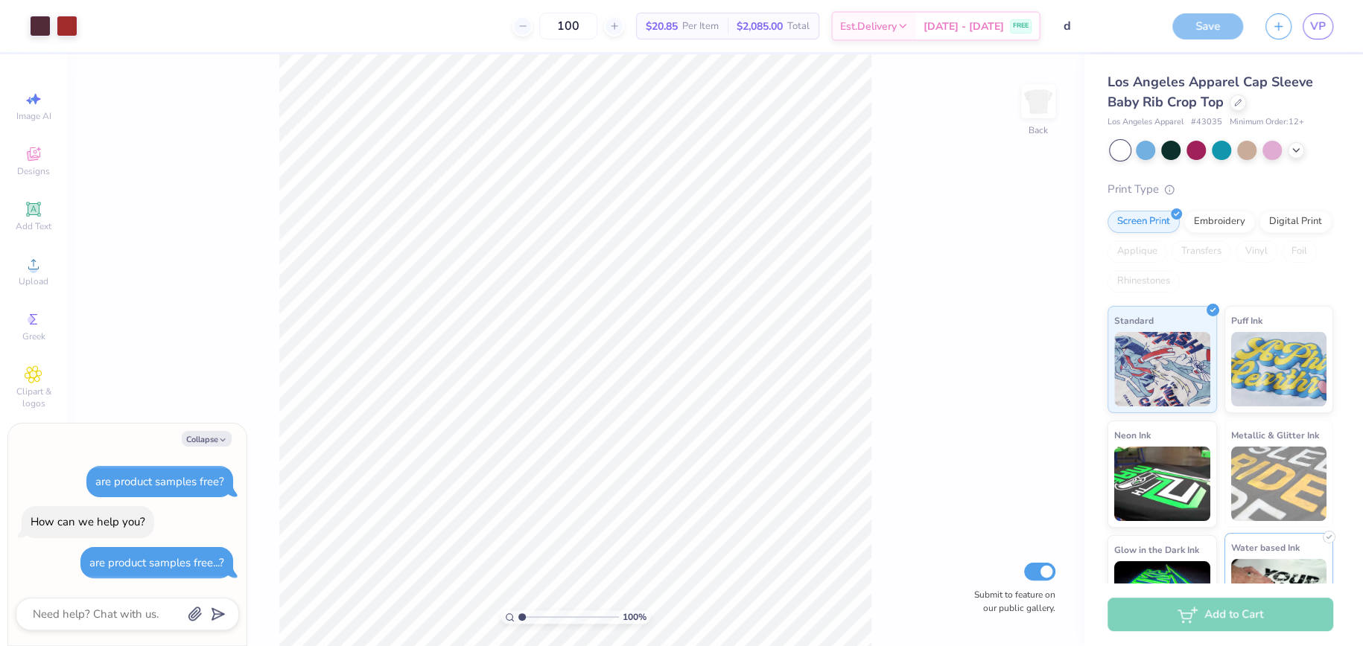
scroll to position [59, 0]
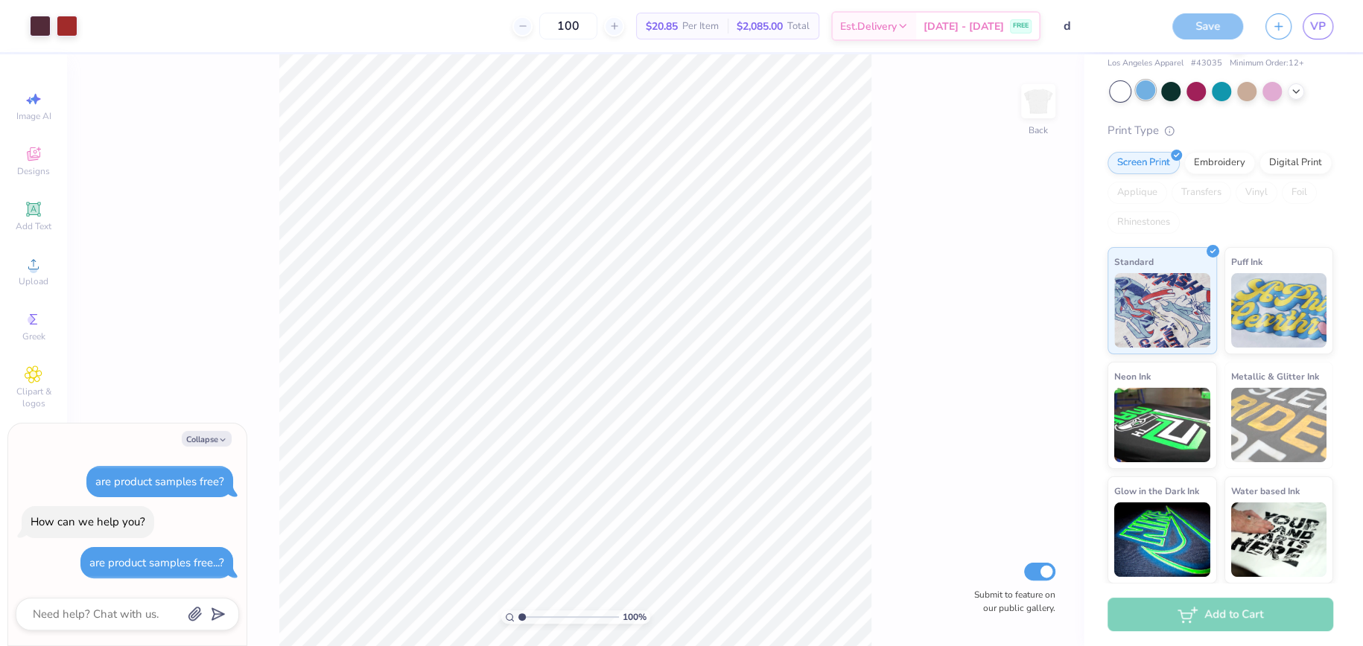
click at [1147, 89] on div at bounding box center [1145, 89] width 19 height 19
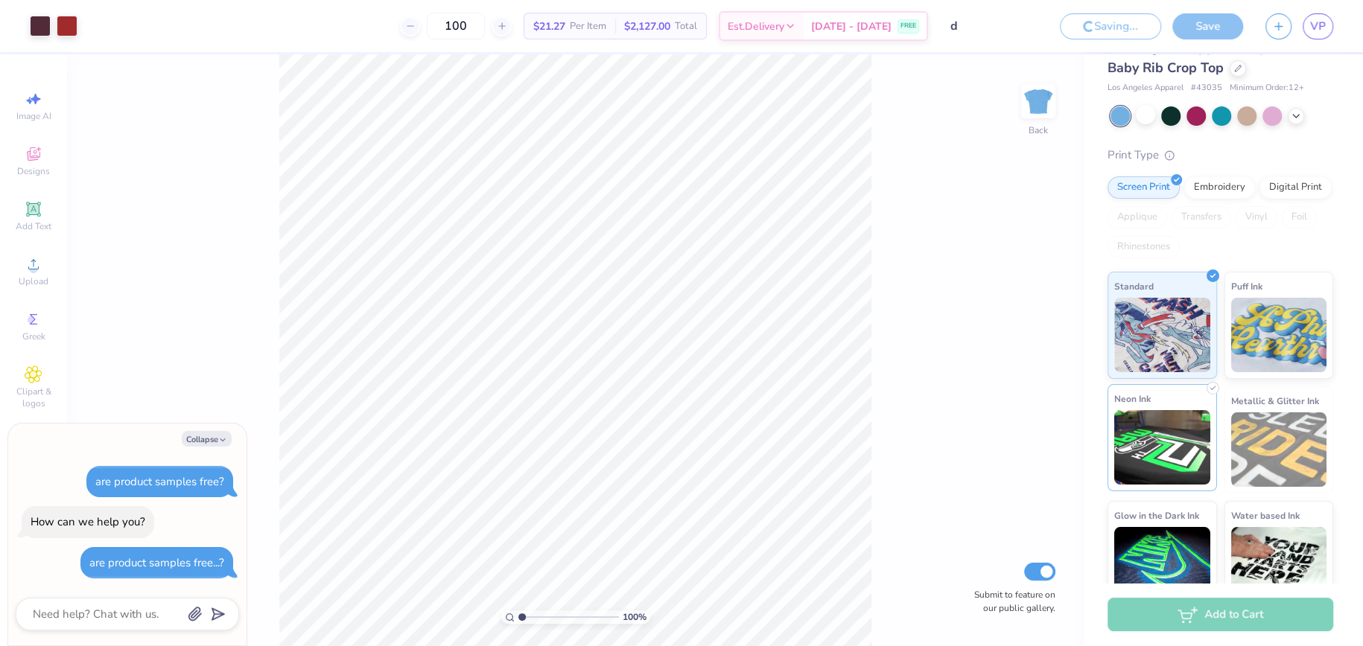
scroll to position [84, 0]
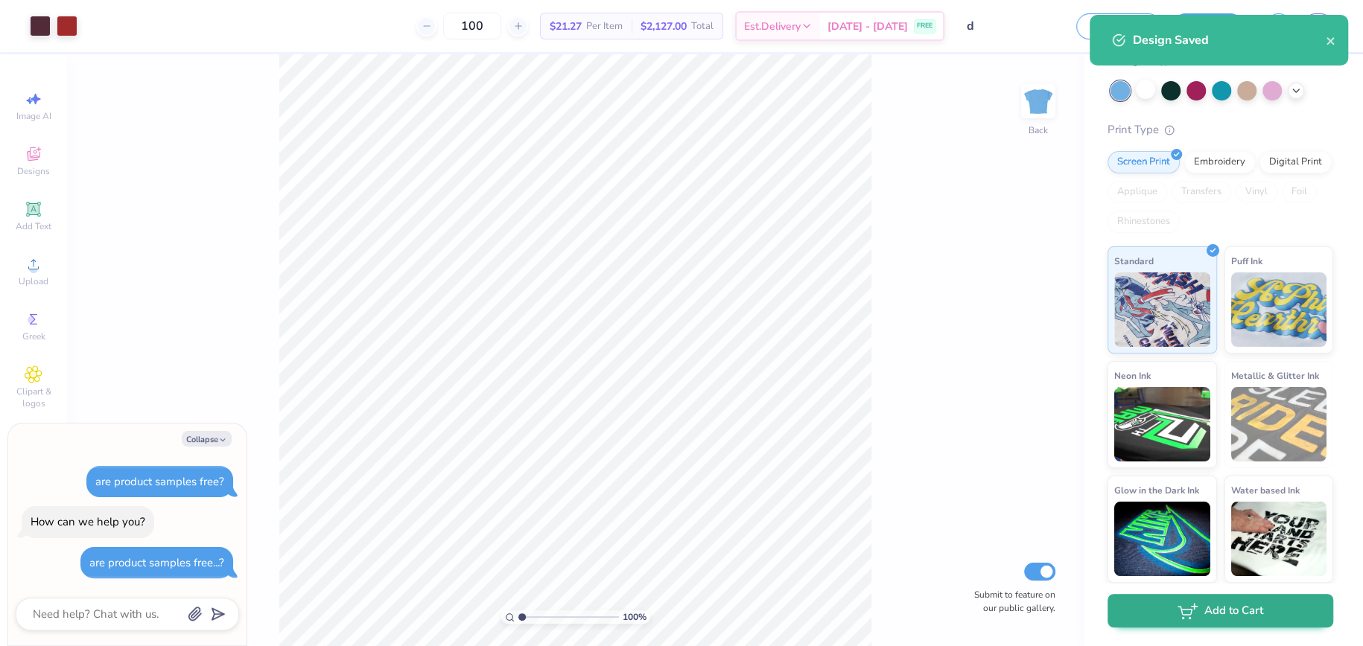
click at [1215, 614] on body "Art colors 100 $21.27 Per Item $2,127.00 Total Est. Delivery [DATE] - [DATE] FR…" at bounding box center [681, 323] width 1363 height 646
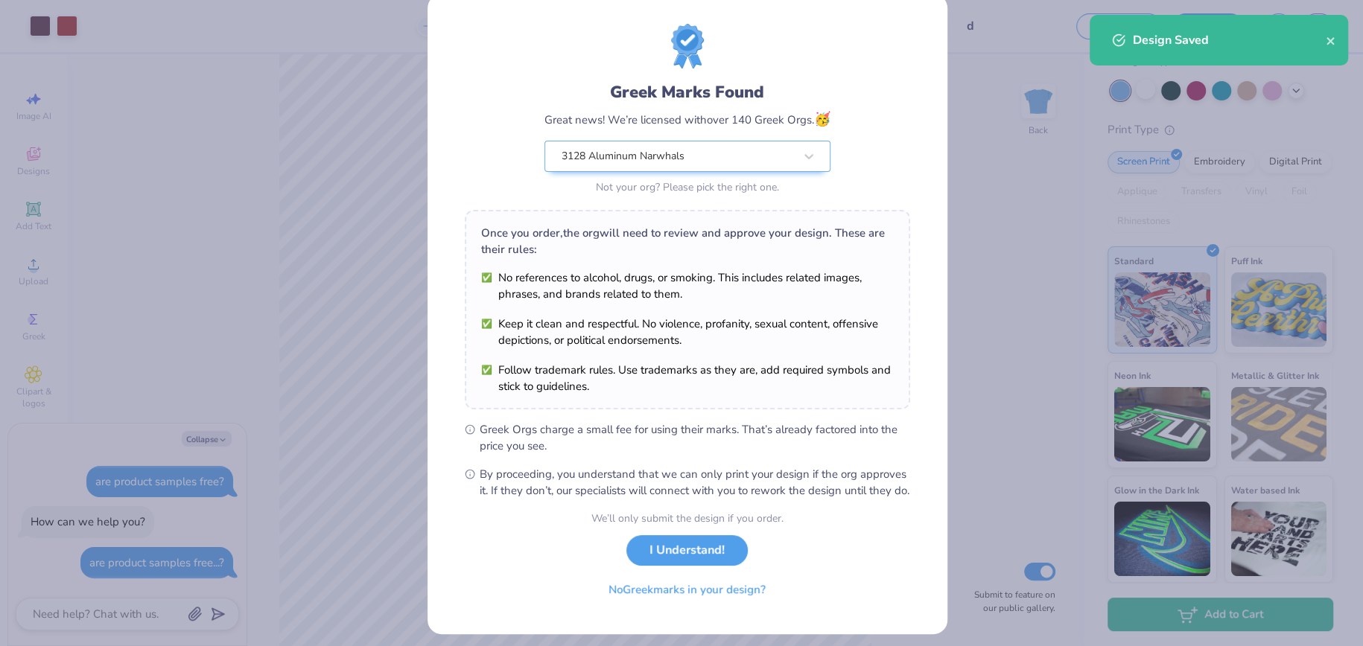
scroll to position [50, 0]
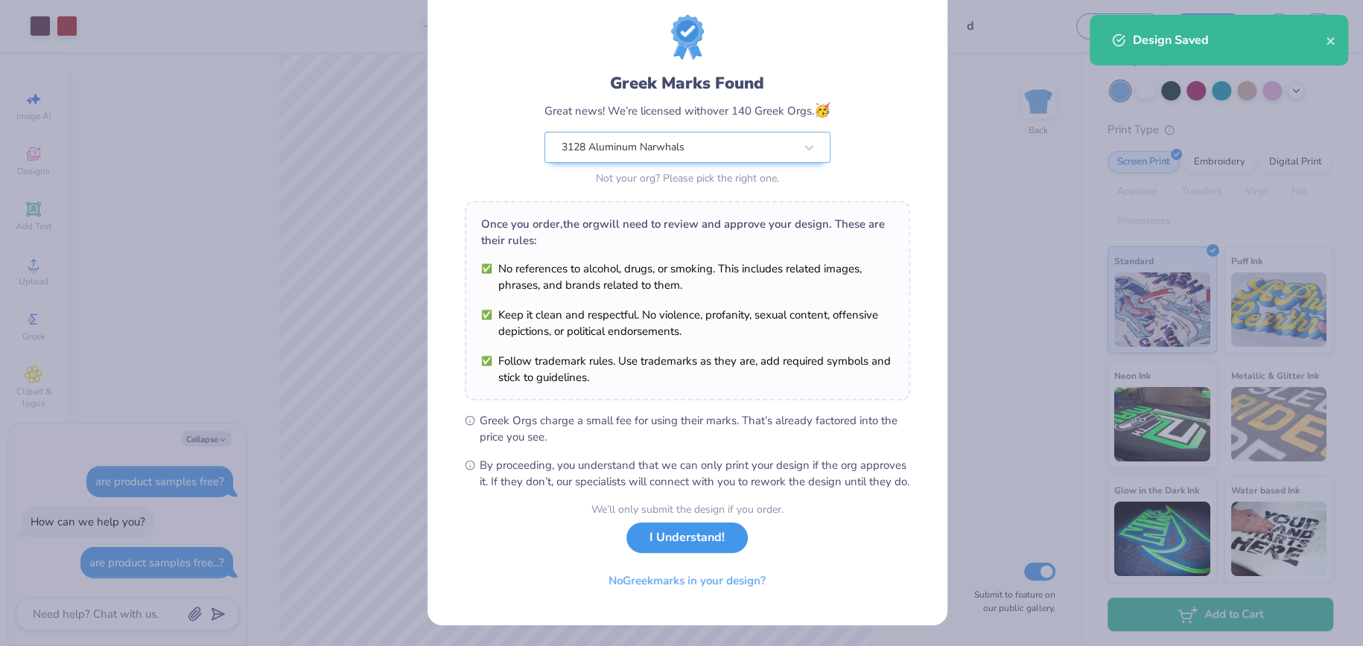
click at [705, 543] on button "I Understand!" at bounding box center [686, 538] width 121 height 31
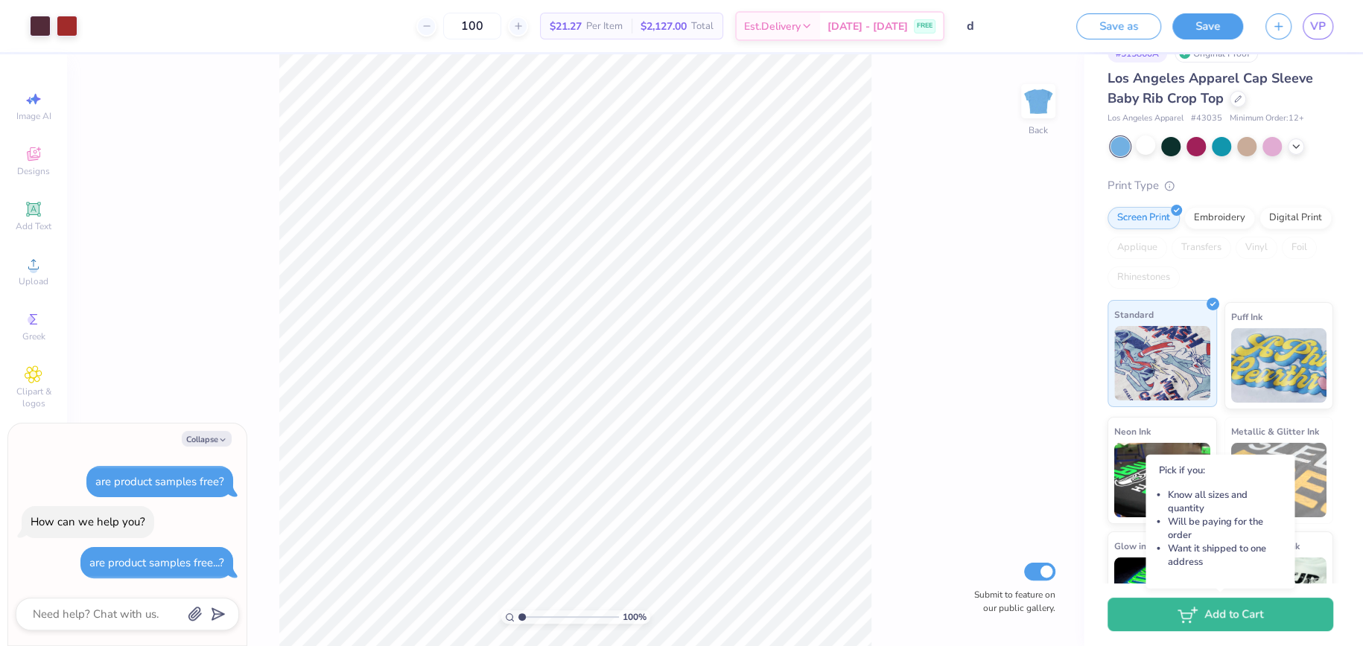
scroll to position [84, 0]
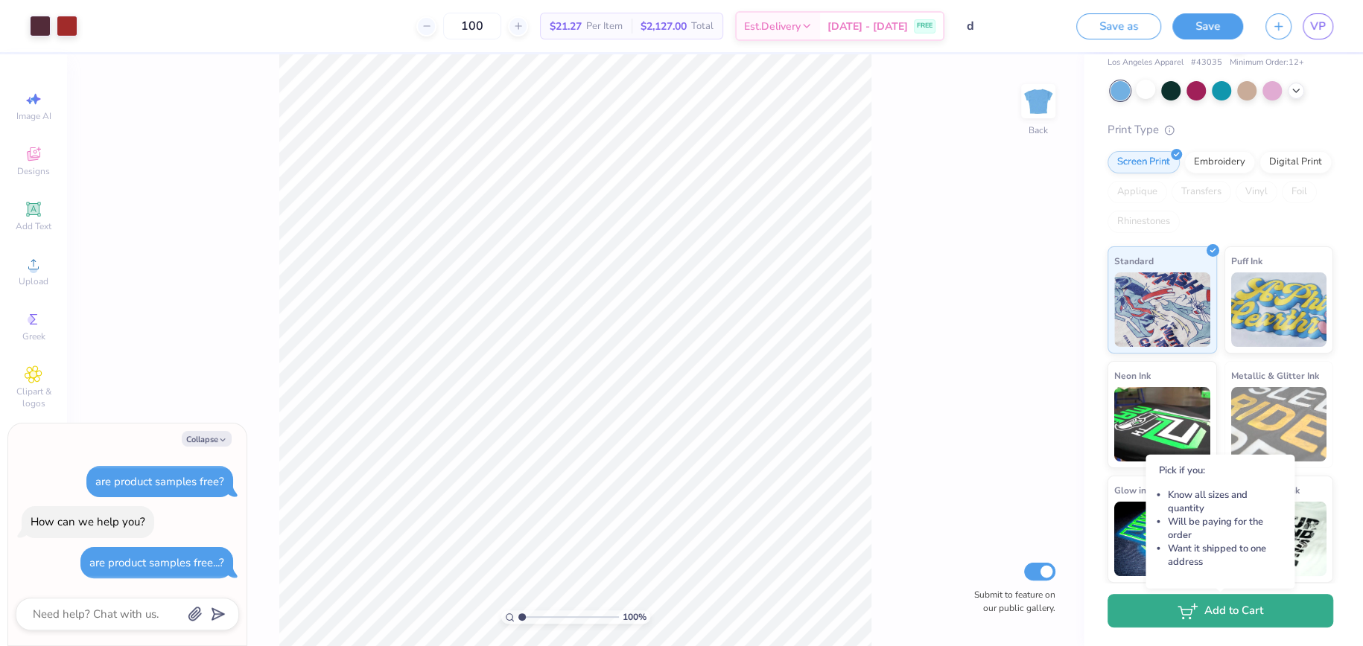
click at [1246, 617] on button "Add to Cart" at bounding box center [1220, 611] width 226 height 34
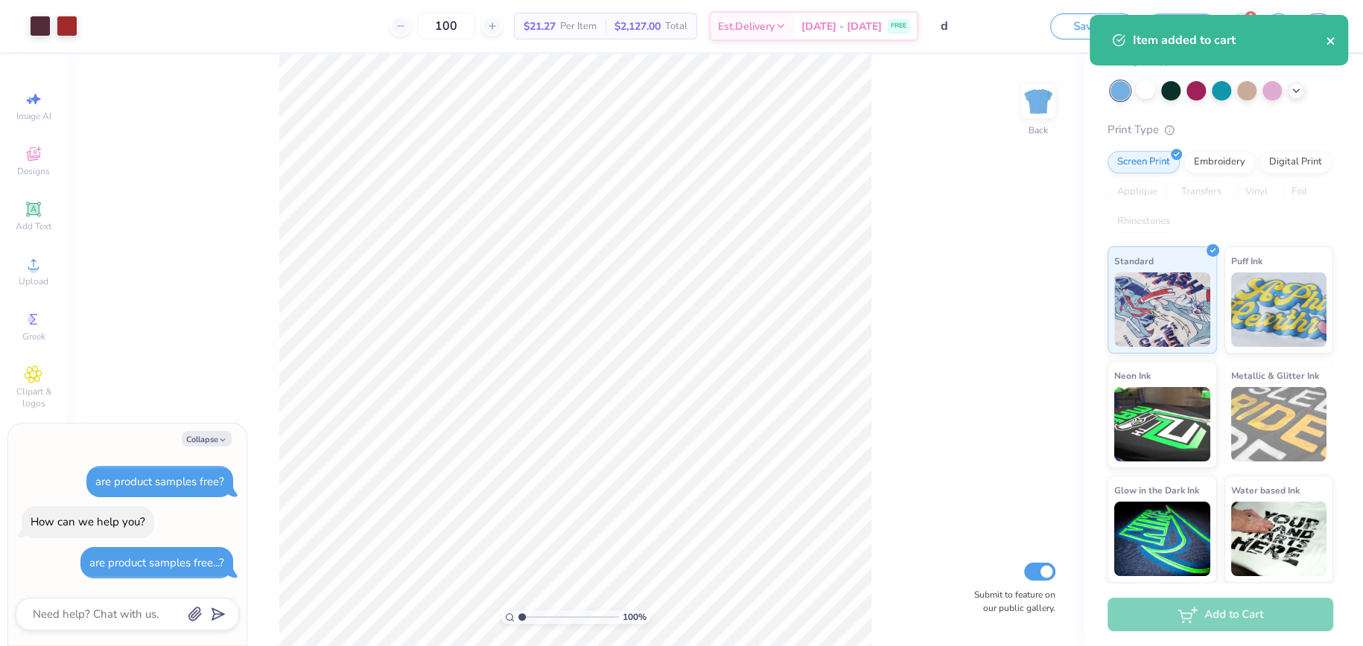
click at [1323, 44] on div "Item added to cart" at bounding box center [1218, 40] width 258 height 51
click at [1334, 40] on icon "close" at bounding box center [1330, 41] width 10 height 12
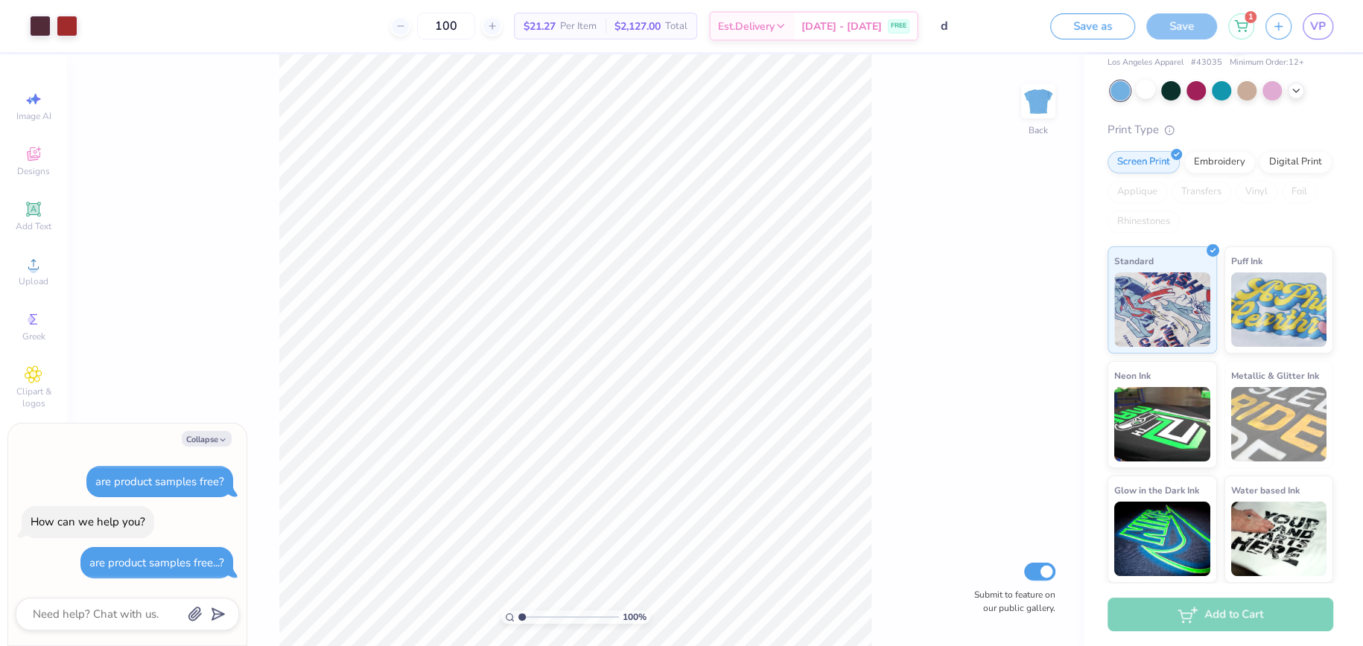
click at [1215, 19] on div "Item added to cart" at bounding box center [1218, 46] width 264 height 68
click at [1250, 22] on div "1" at bounding box center [1241, 26] width 26 height 26
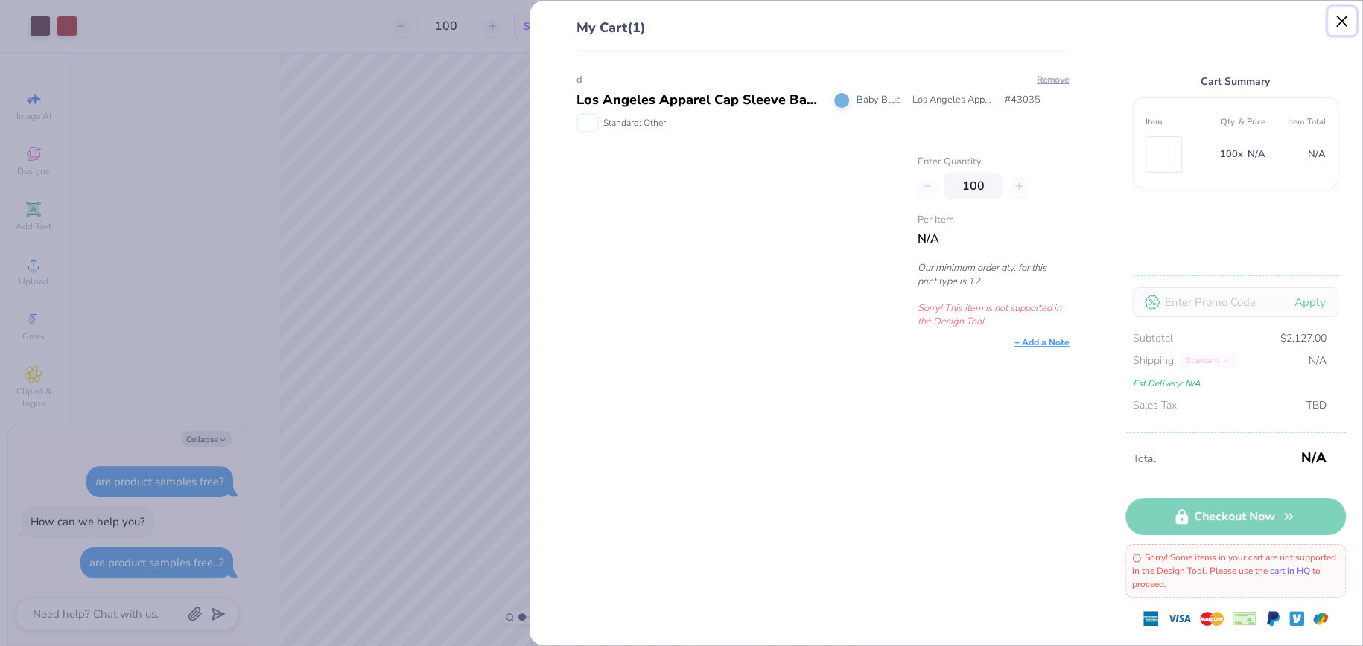
click at [1330, 14] on button "Close" at bounding box center [1342, 21] width 28 height 28
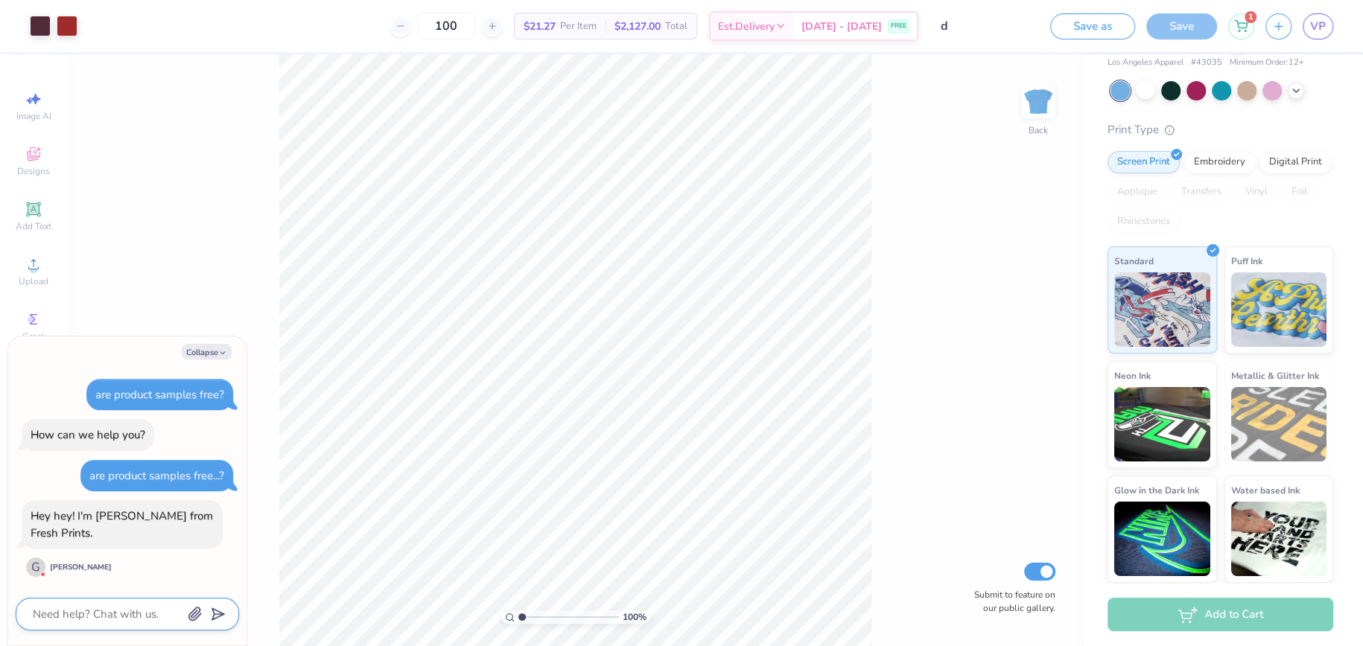
click at [65, 612] on textarea at bounding box center [106, 614] width 151 height 19
type textarea "x"
drag, startPoint x: 133, startPoint y: 512, endPoint x: 95, endPoint y: 574, distance: 73.6
click at [115, 558] on div "Hey hey! I'm [PERSON_NAME] from Fresh Prints. G [PERSON_NAME]" at bounding box center [122, 539] width 201 height 78
click at [80, 618] on textarea at bounding box center [106, 614] width 151 height 19
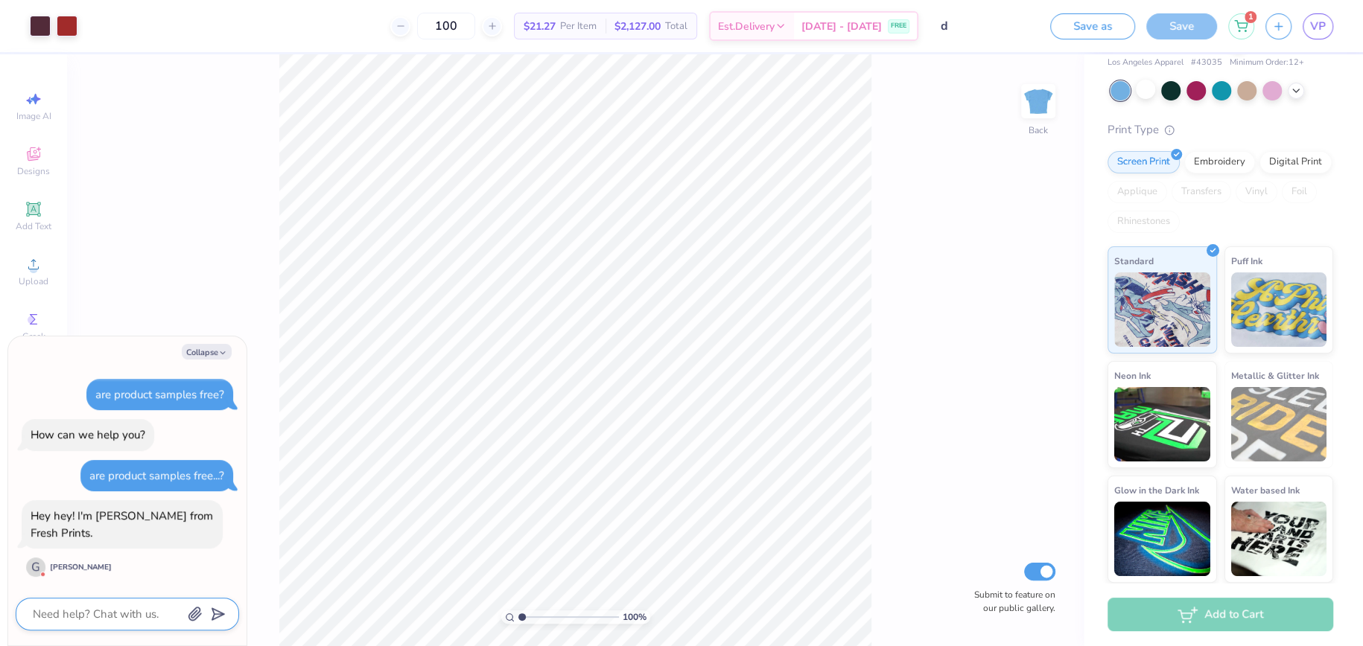
type textarea "h"
type textarea "x"
type textarea "hi"
type textarea "x"
type textarea "hi"
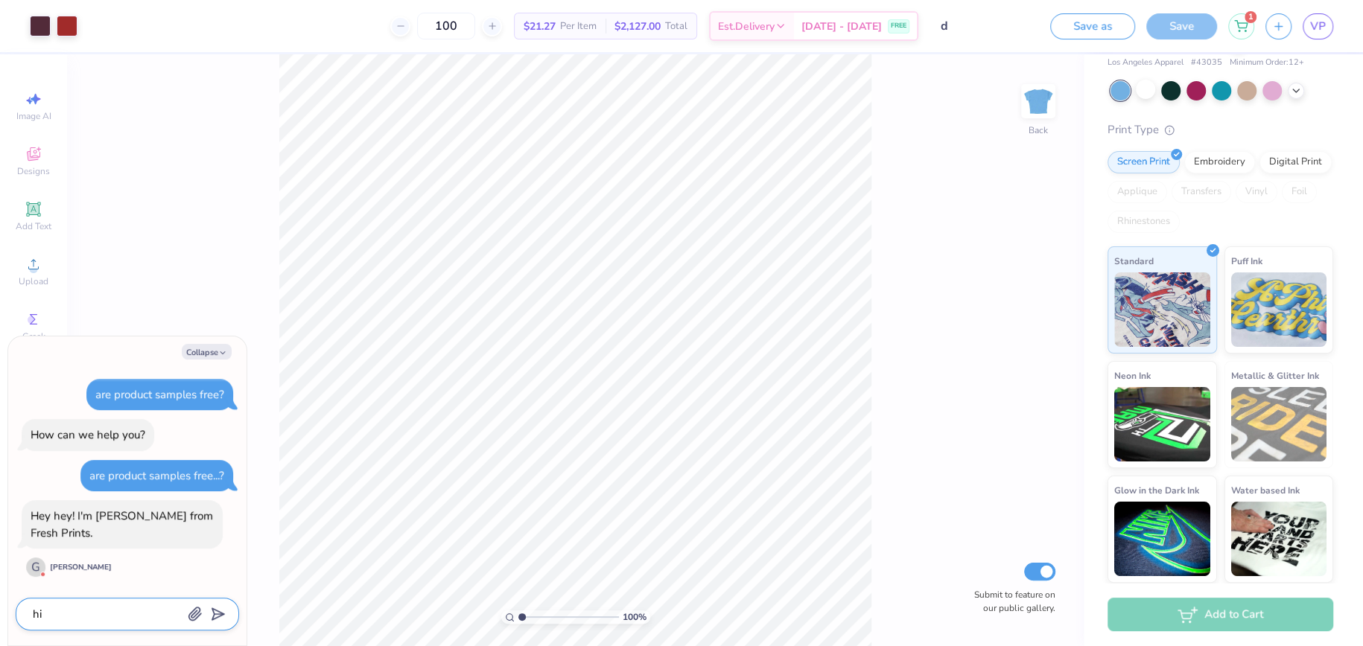
type textarea "x"
type textarea "hi g"
type textarea "x"
type textarea "hi ge"
type textarea "x"
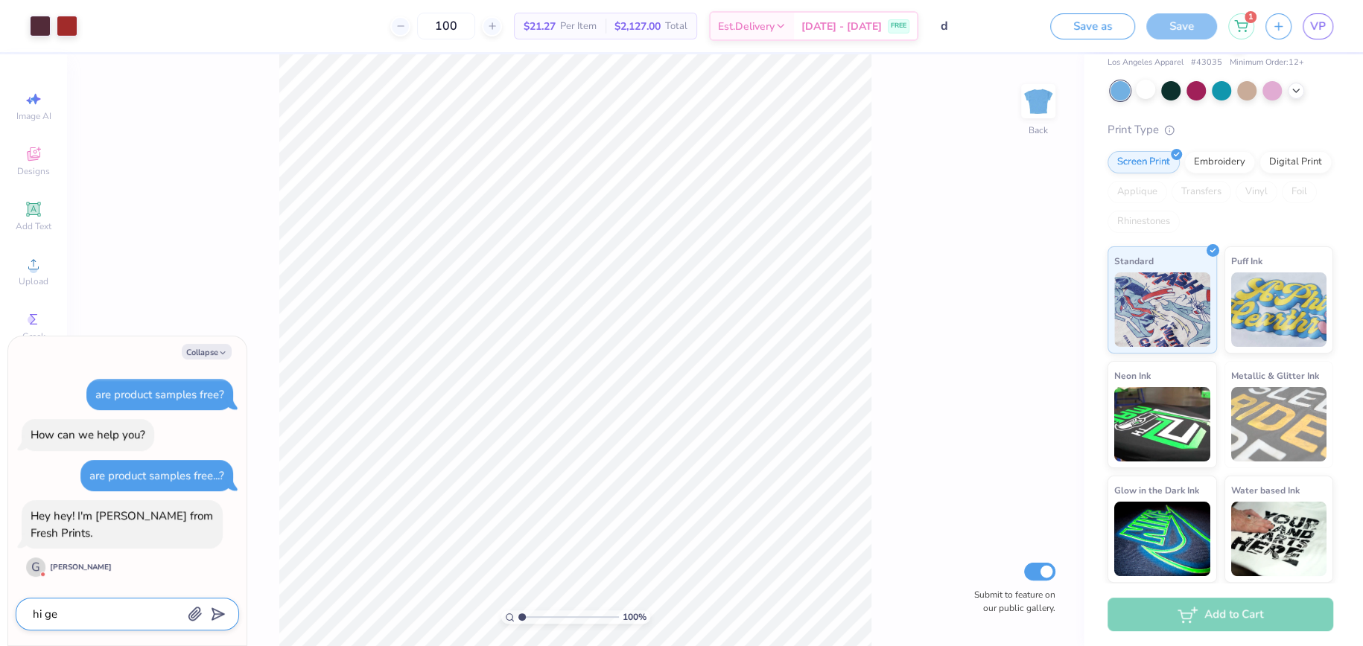
type textarea "hi geo"
type textarea "x"
type textarea "hi geor"
type textarea "x"
type textarea "hi [PERSON_NAME]"
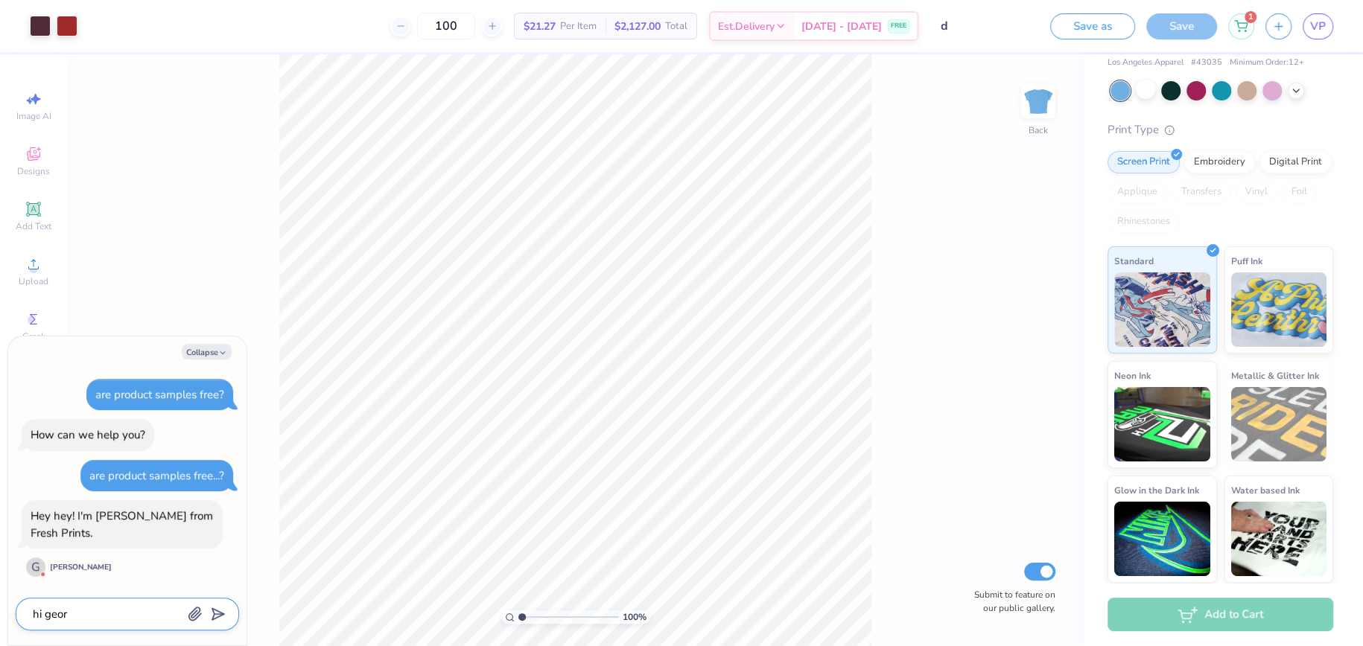
type textarea "x"
type textarea "hi [PERSON_NAME]"
type textarea "x"
type textarea "hi [PERSON_NAME]"
type textarea "x"
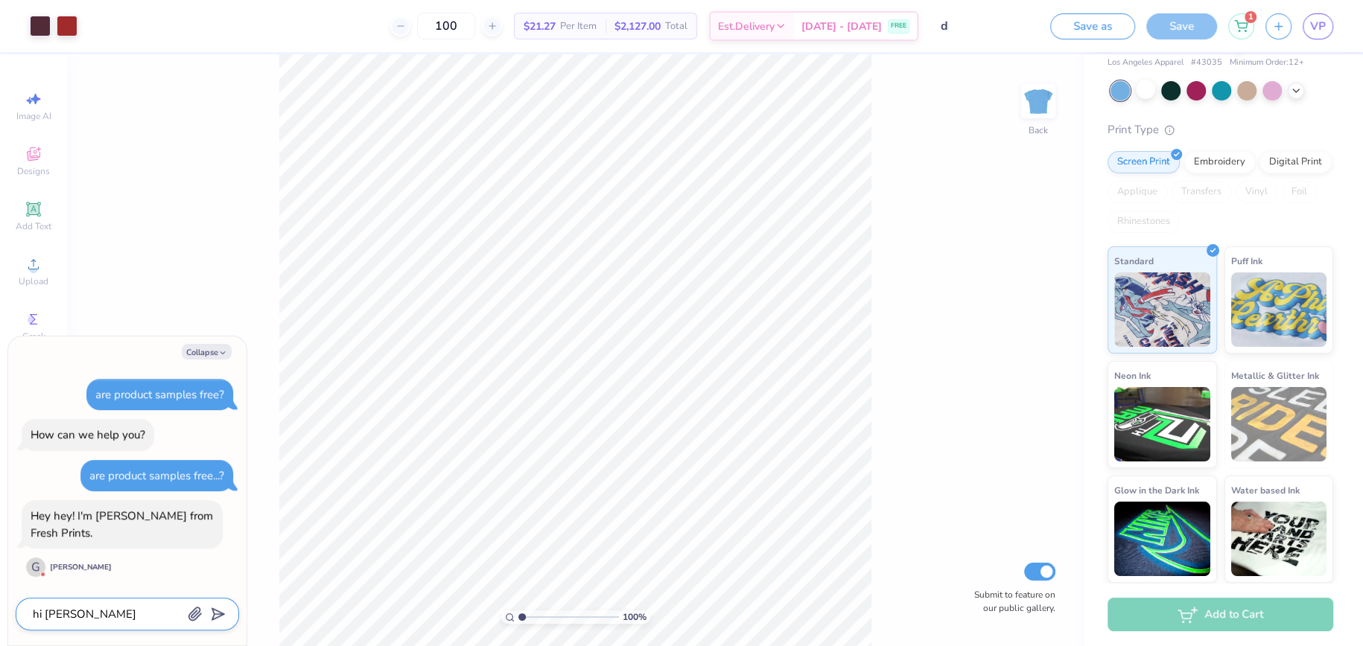
type textarea "hi [PERSON_NAME] :"
type textarea "x"
type textarea "hi [PERSON_NAME] :"
type textarea "x"
type textarea "hi [PERSON_NAME] : )"
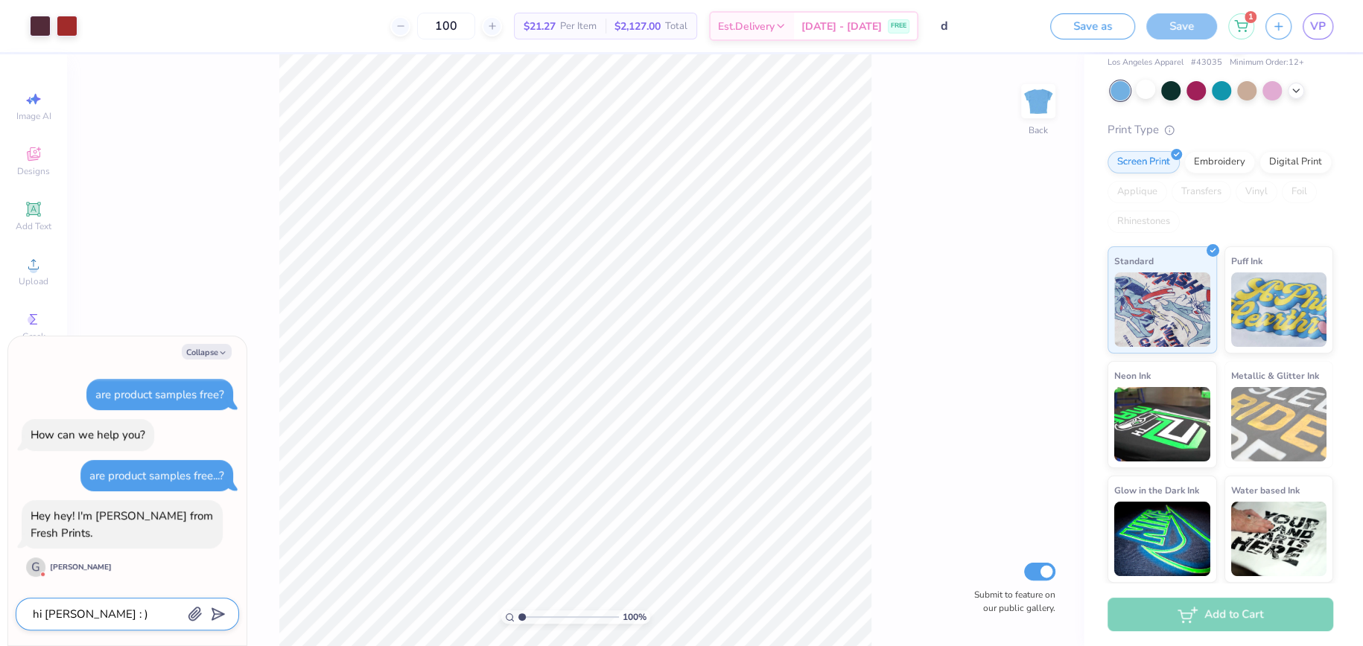
type textarea "x"
type textarea "hi [PERSON_NAME] : )"
type textarea "x"
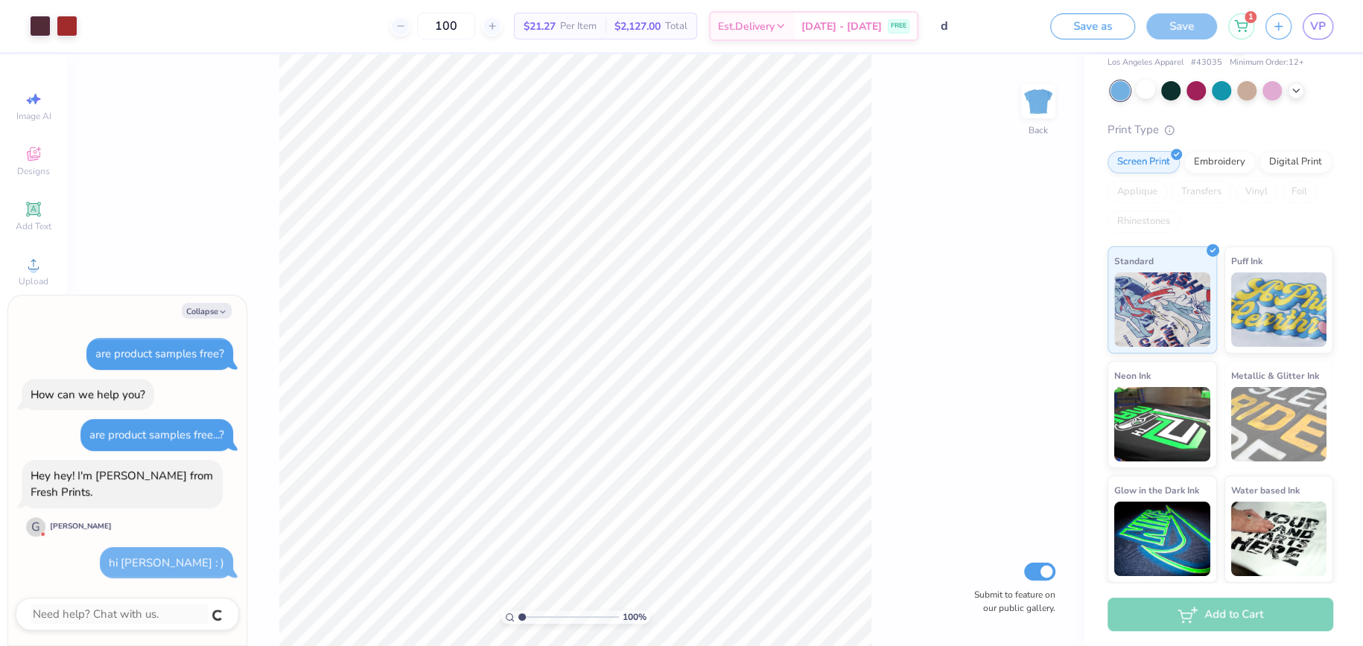
type textarea "x"
click at [74, 521] on div "[PERSON_NAME]" at bounding box center [81, 526] width 62 height 11
drag, startPoint x: 114, startPoint y: 435, endPoint x: 192, endPoint y: 437, distance: 78.2
click at [192, 437] on div "are product samples free...?" at bounding box center [156, 434] width 135 height 15
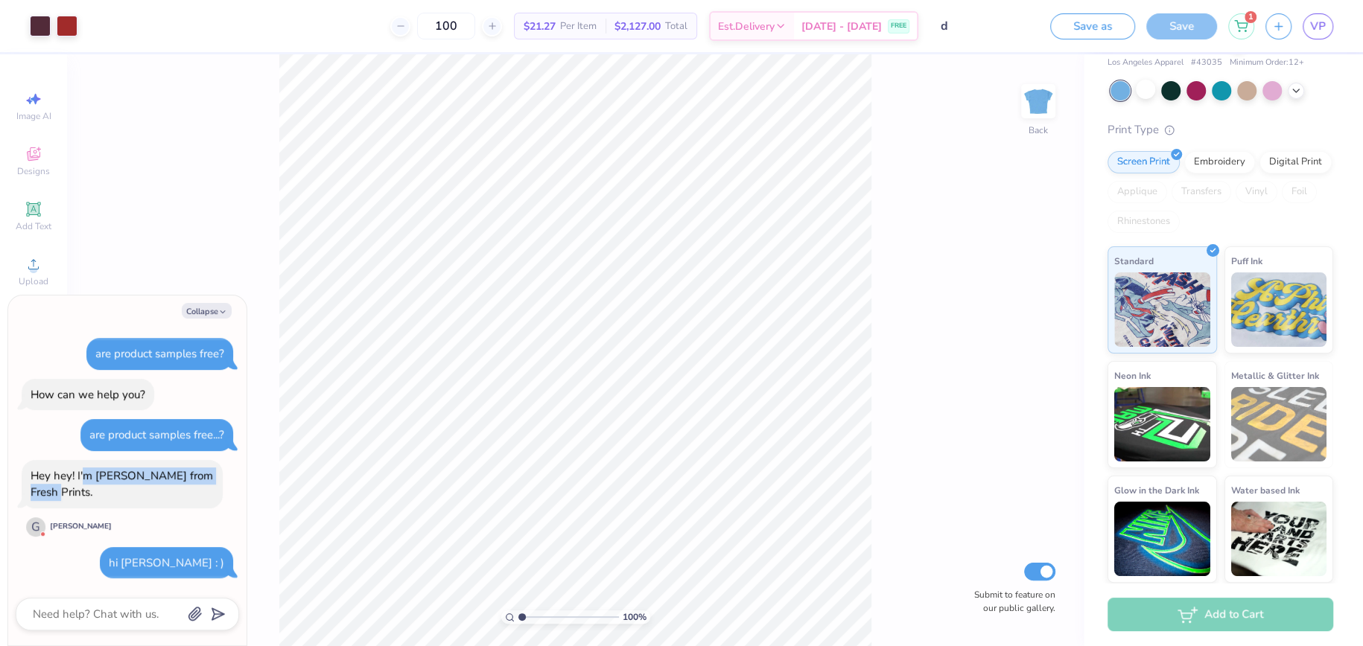
drag, startPoint x: 83, startPoint y: 473, endPoint x: 103, endPoint y: 494, distance: 28.5
click at [103, 494] on div "Hey hey! I'm [PERSON_NAME] from Fresh Prints." at bounding box center [122, 485] width 183 height 34
click at [118, 616] on textarea at bounding box center [106, 614] width 151 height 19
type textarea "a"
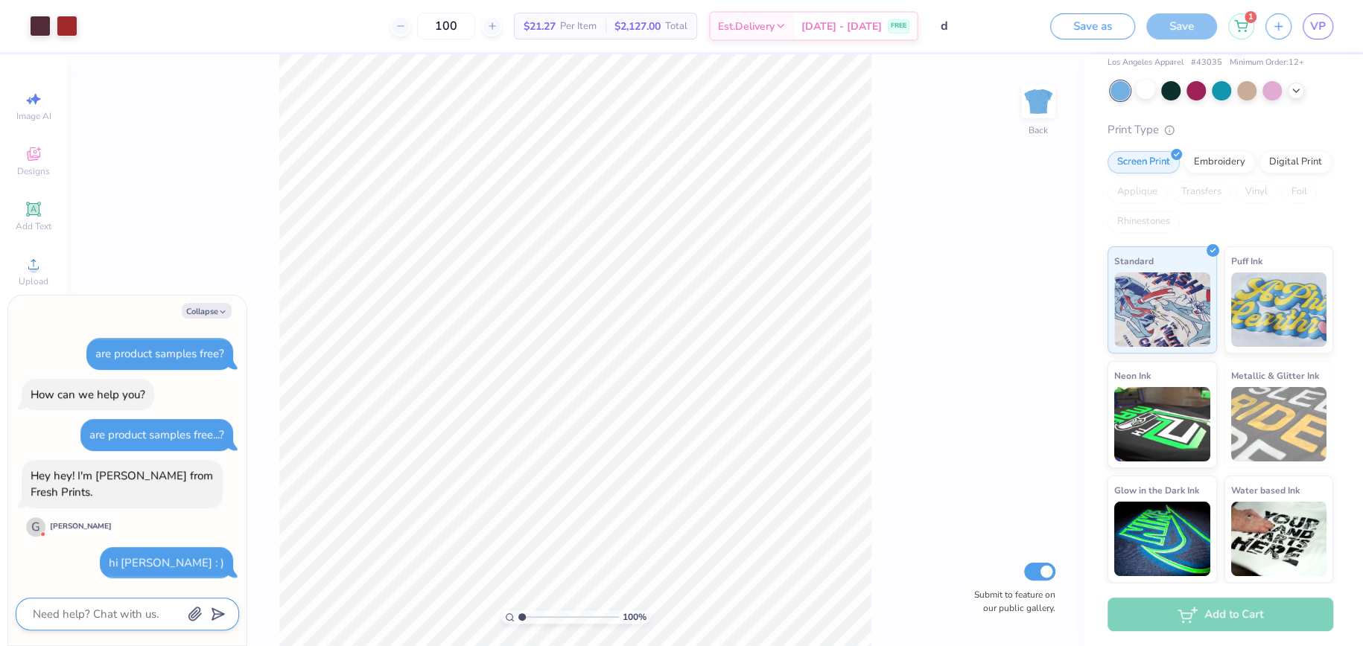
type textarea "x"
type textarea "ar"
type textarea "x"
type textarea "are"
type textarea "x"
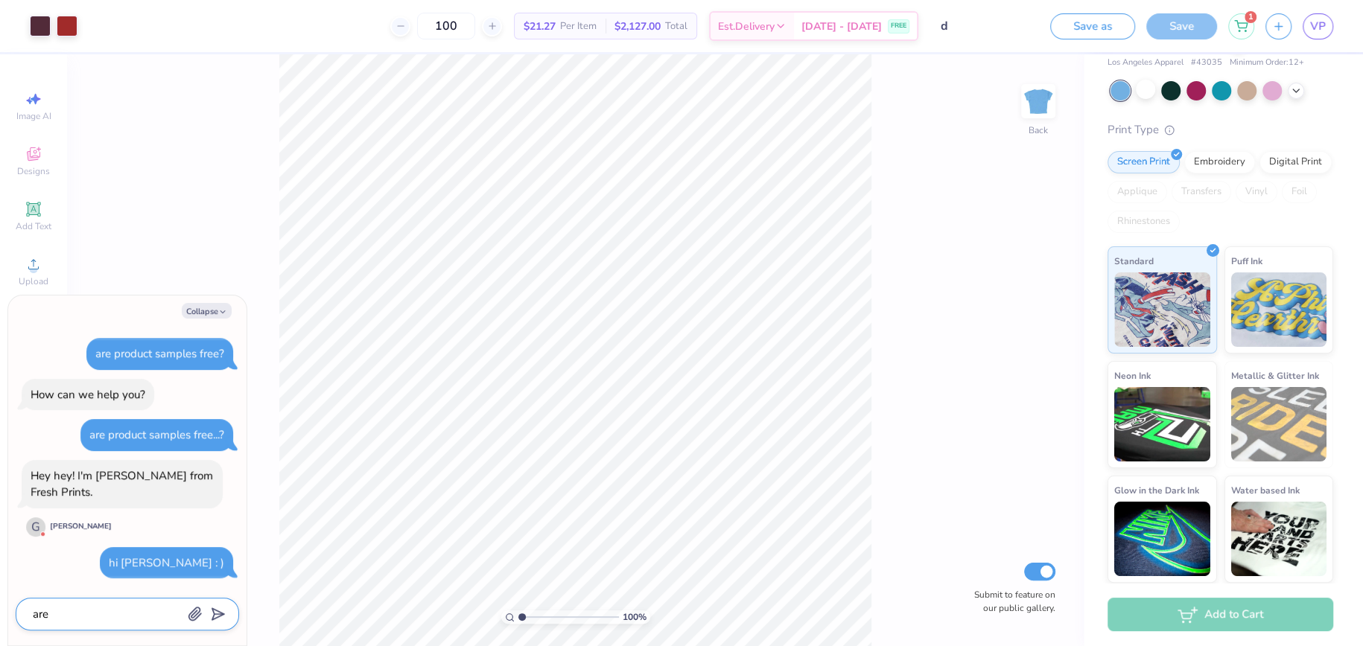
type textarea "are"
type textarea "x"
type textarea "are p"
type textarea "x"
type textarea "are pr"
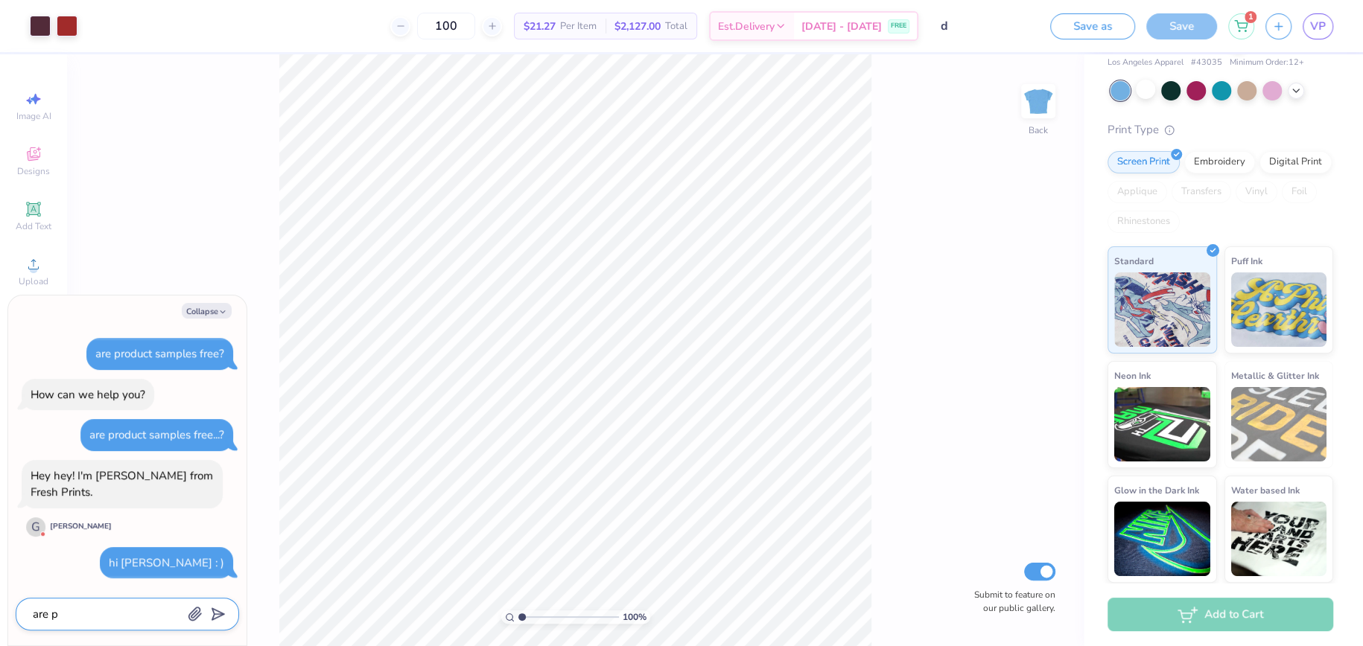
type textarea "x"
type textarea "are pro"
type textarea "x"
type textarea "are prof"
type textarea "x"
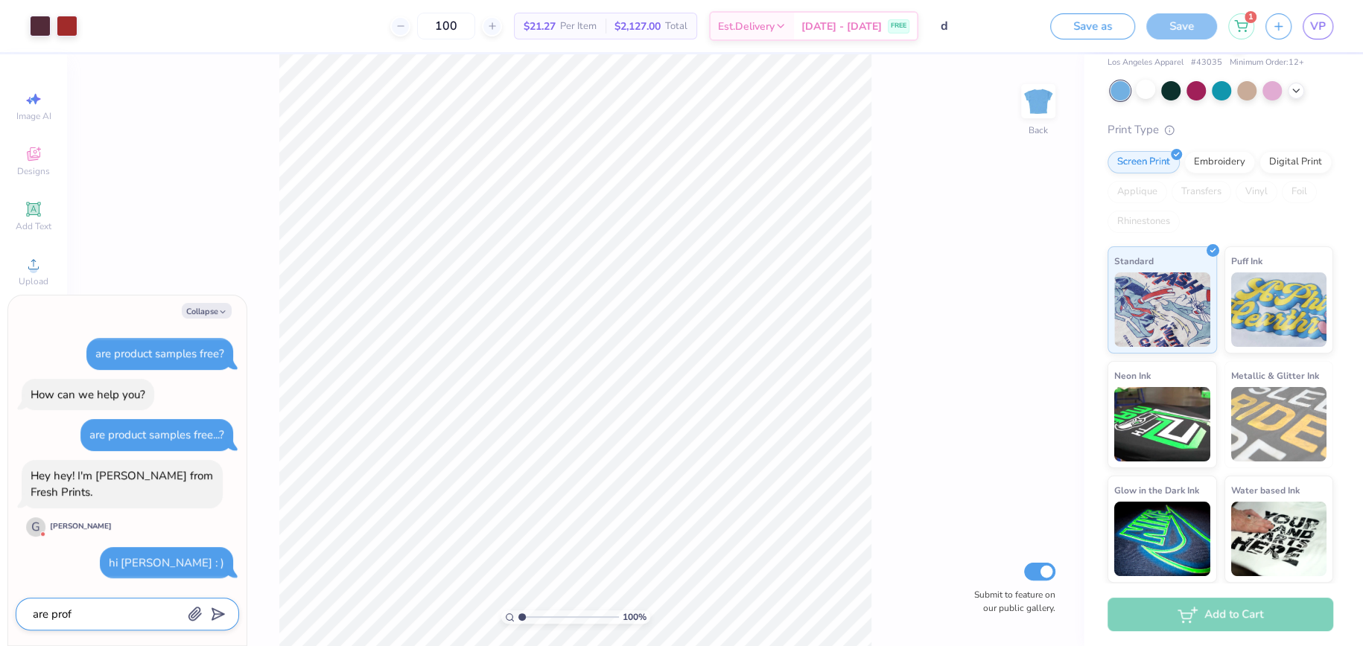
type textarea "are profu"
type textarea "x"
type textarea "are prof"
type textarea "x"
type textarea "are pro"
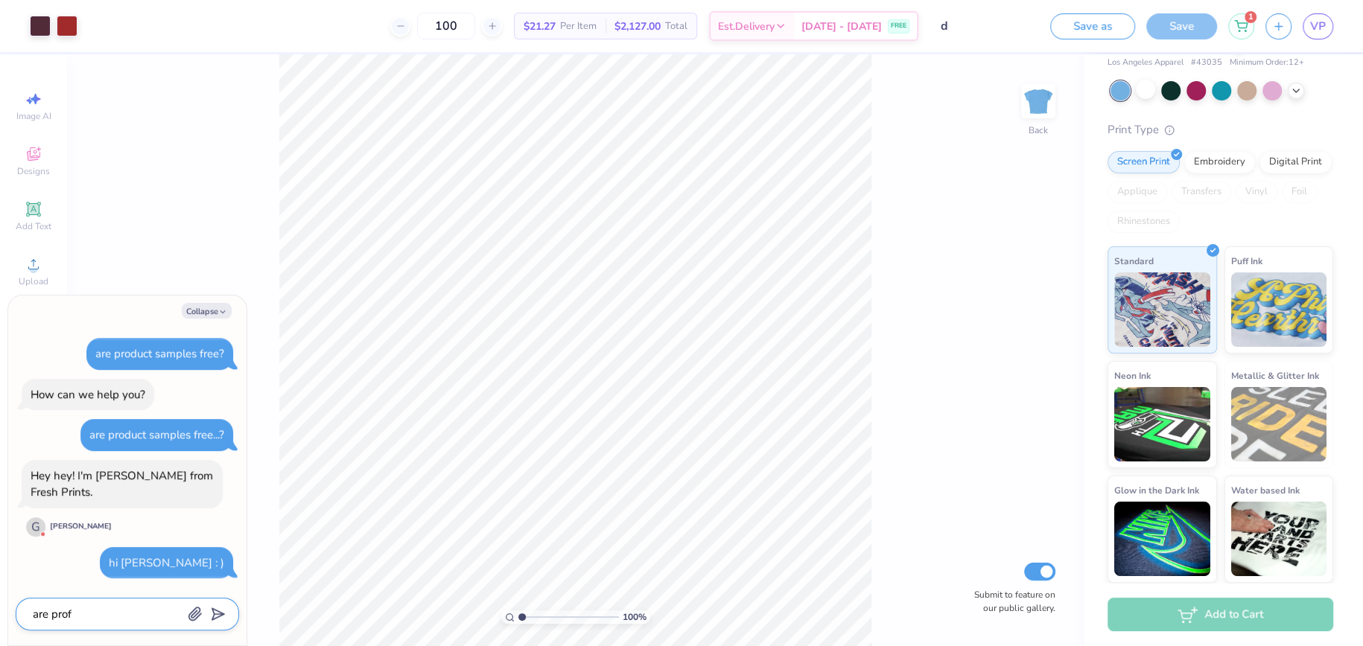
type textarea "x"
type textarea "are prod"
type textarea "x"
type textarea "are produ"
type textarea "x"
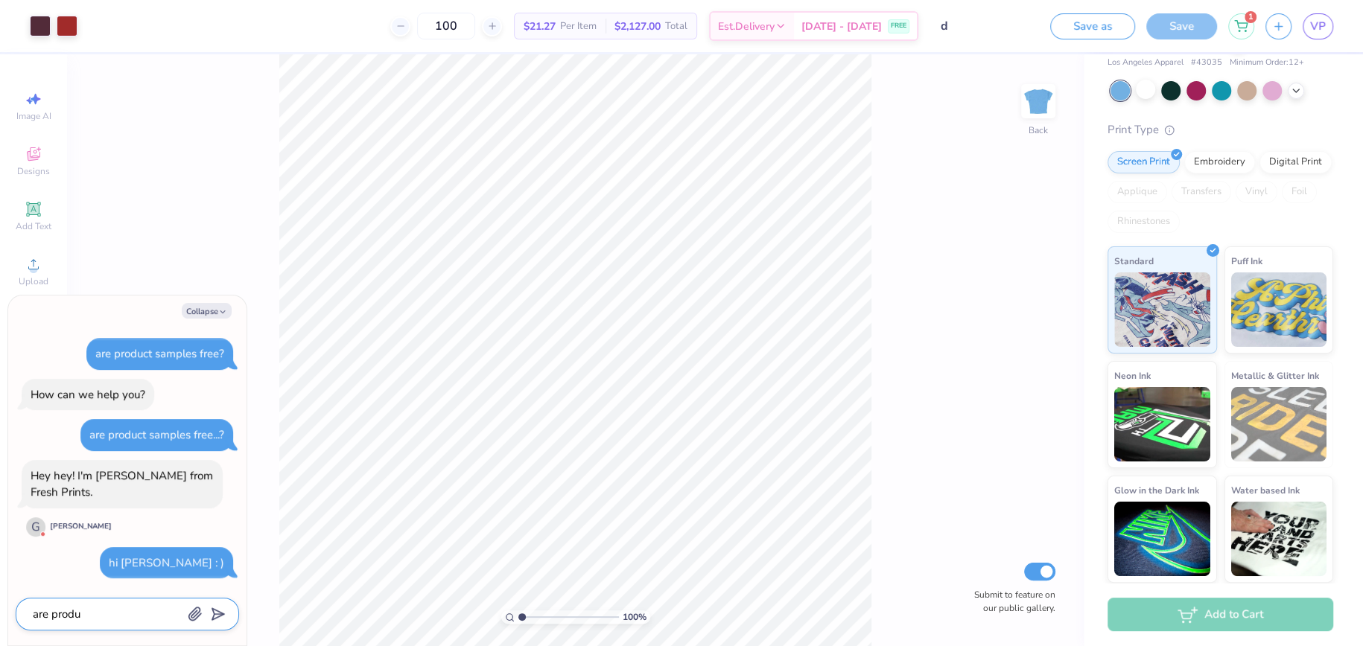
type textarea "are produ"
type textarea "x"
type textarea "are produ c"
type textarea "x"
type textarea "are produ ct"
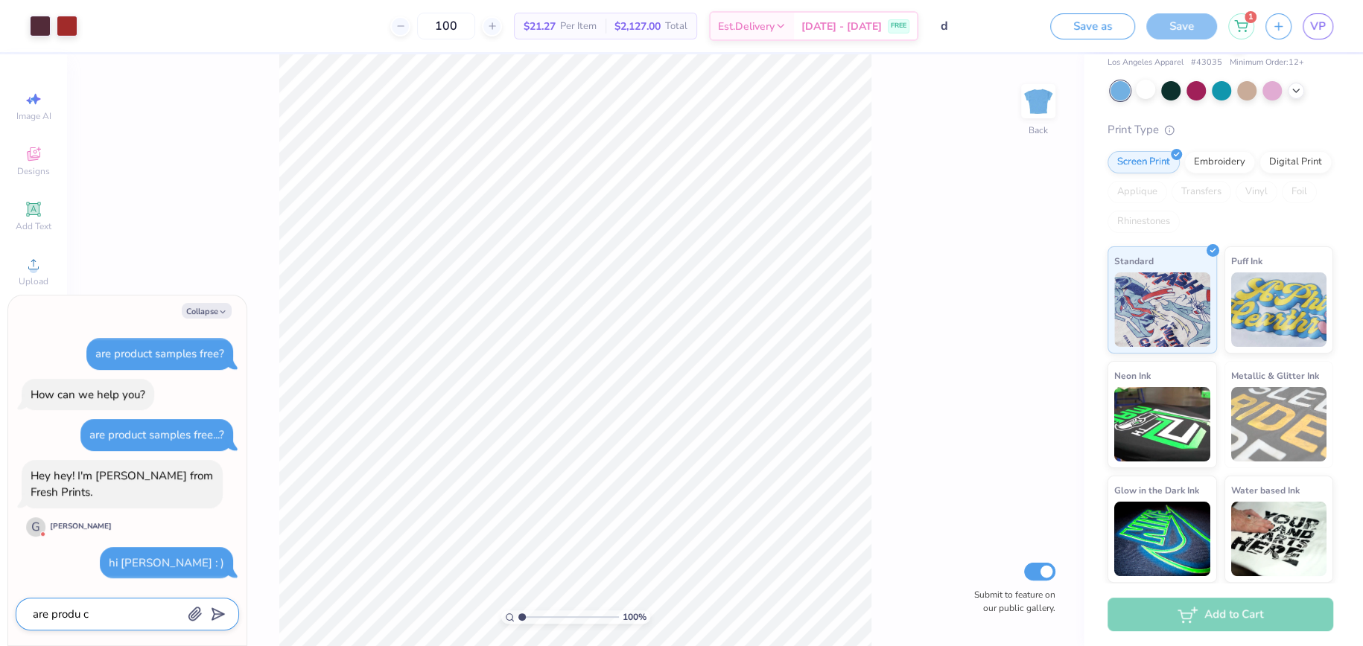
type textarea "x"
type textarea "are produ c"
type textarea "x"
type textarea "are produ"
type textarea "x"
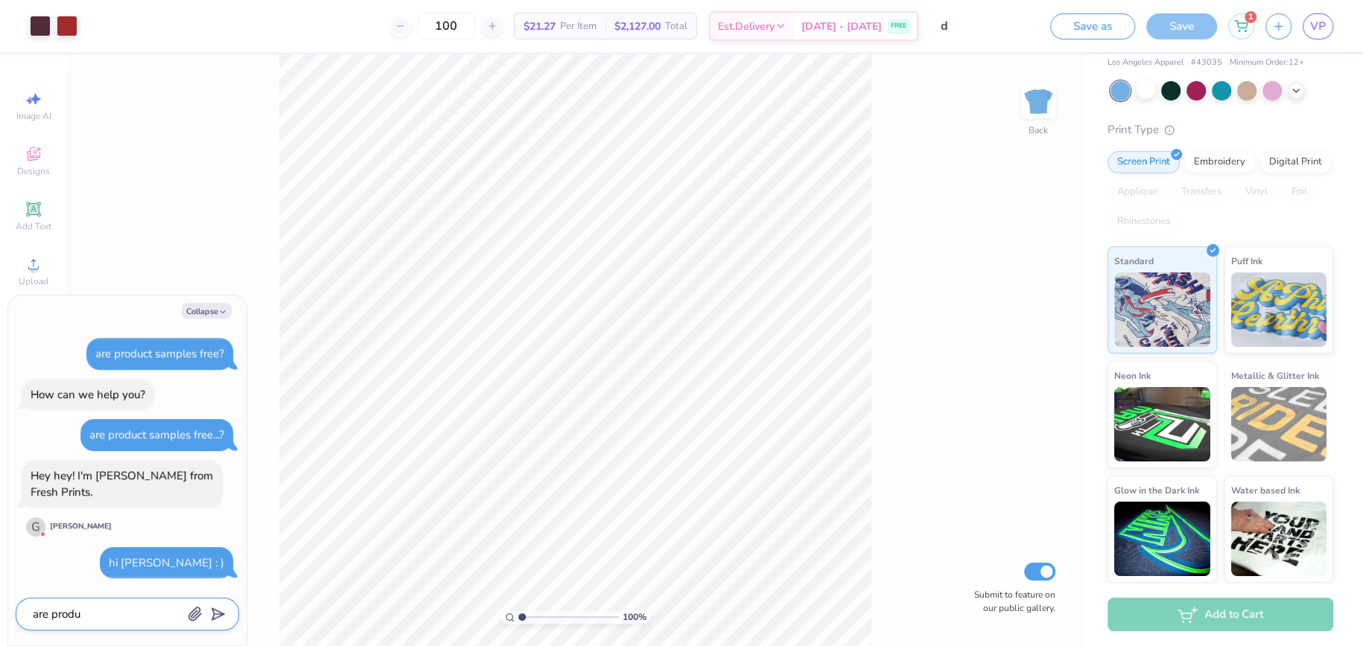
type textarea "are produ c"
type textarea "x"
type textarea "are produ"
type textarea "x"
type textarea "are produ"
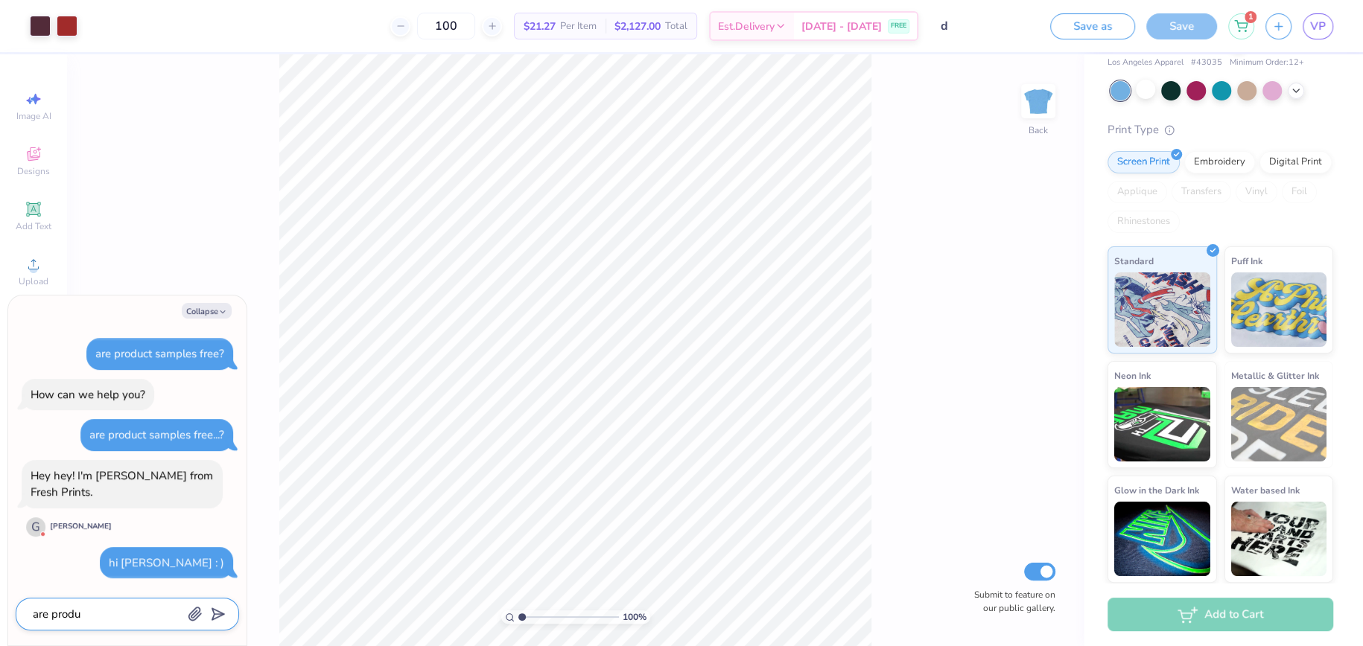
type textarea "x"
type textarea "are produc"
type textarea "x"
type textarea "are product"
type textarea "x"
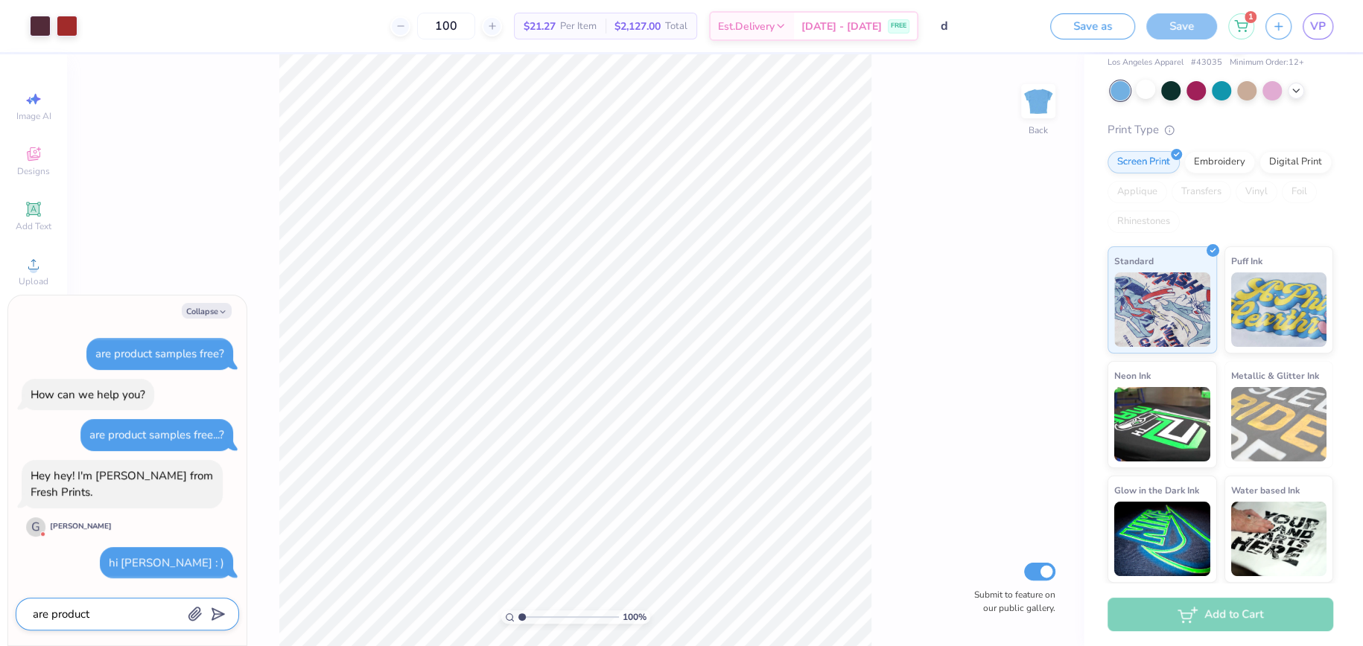
type textarea "are product"
type textarea "x"
type textarea "are product s"
type textarea "x"
type textarea "are product sa"
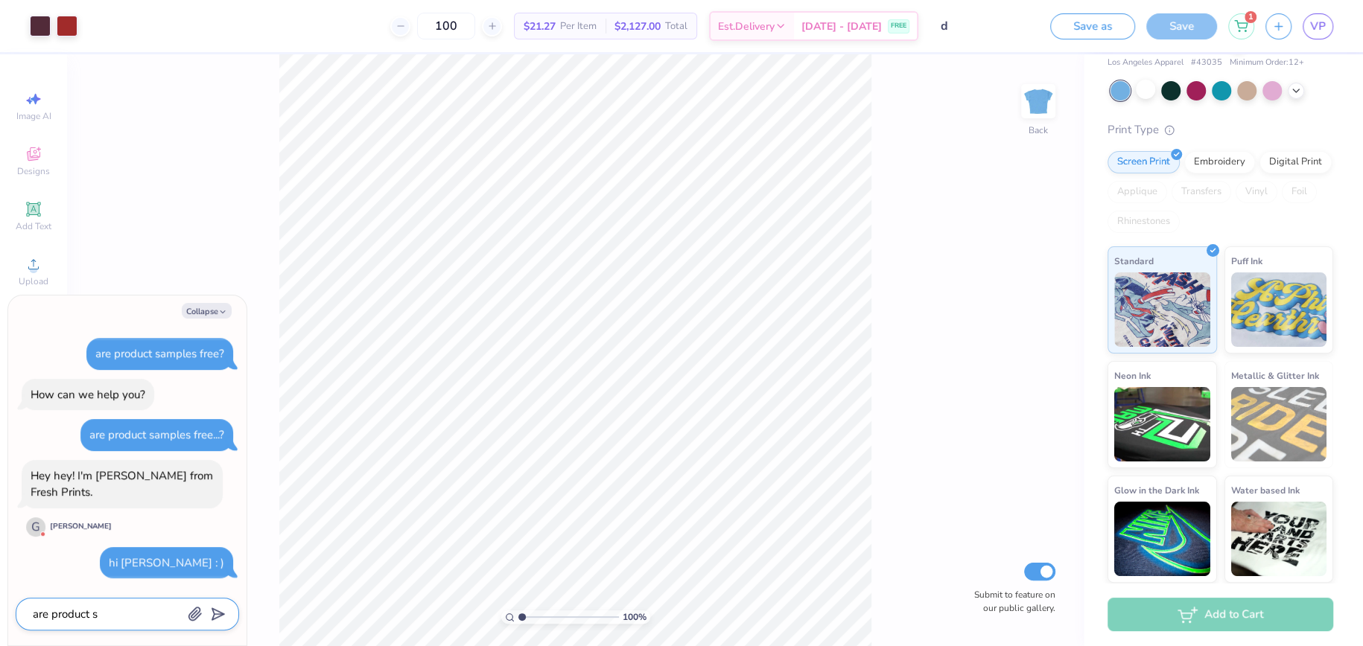
type textarea "x"
type textarea "are product [PERSON_NAME]"
type textarea "x"
type textarea "are product samp"
type textarea "x"
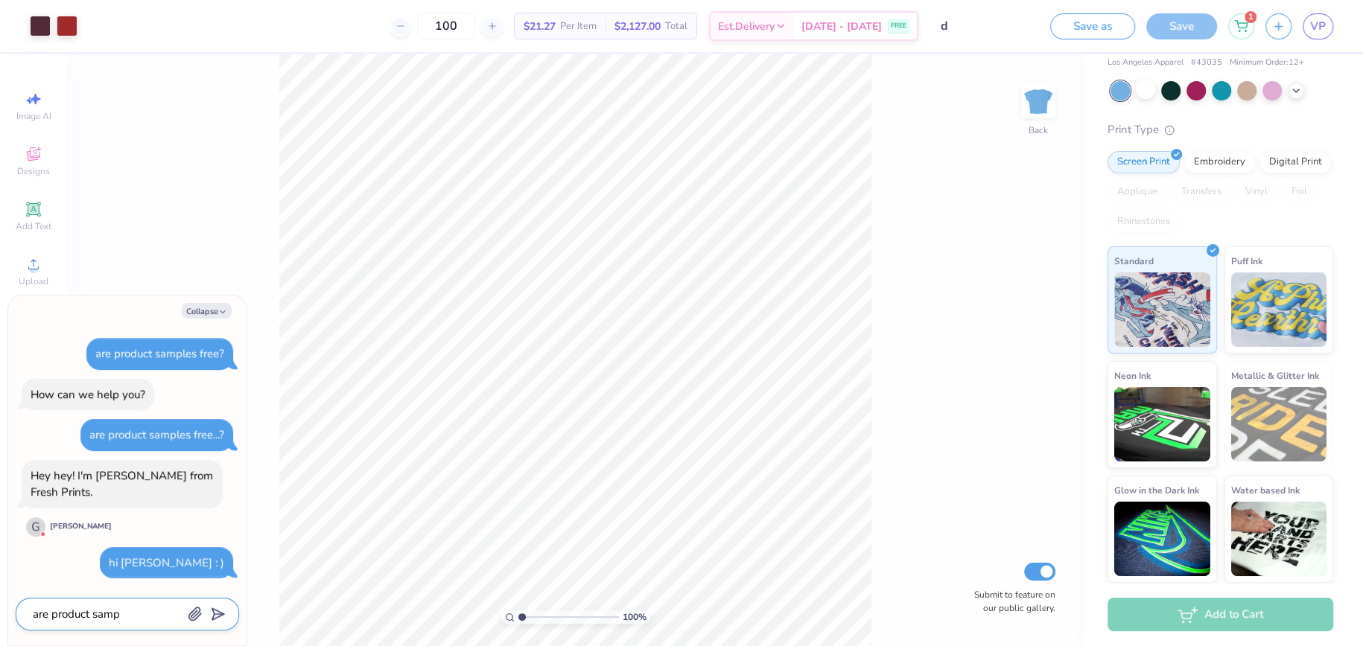
type textarea "are product sampl"
type textarea "x"
type textarea "are product sample"
type textarea "x"
type textarea "are product samples"
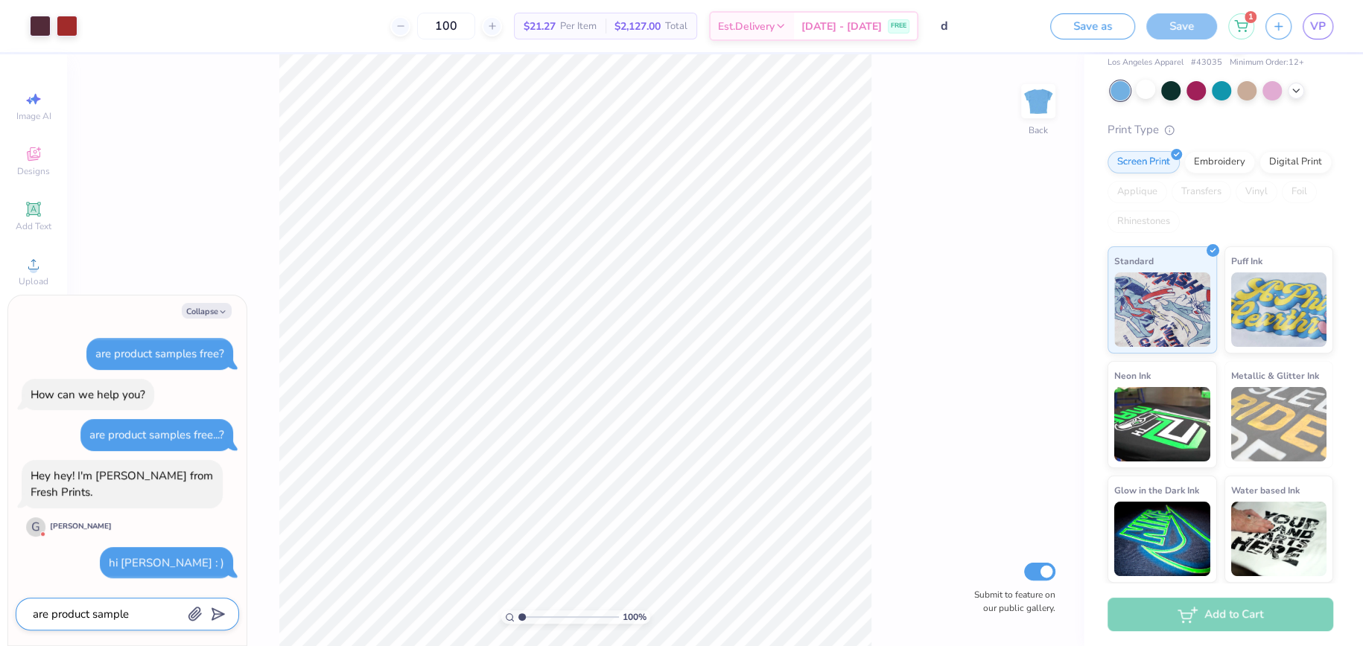
type textarea "x"
type textarea "are product samples"
type textarea "x"
type textarea "are product samples f"
type textarea "x"
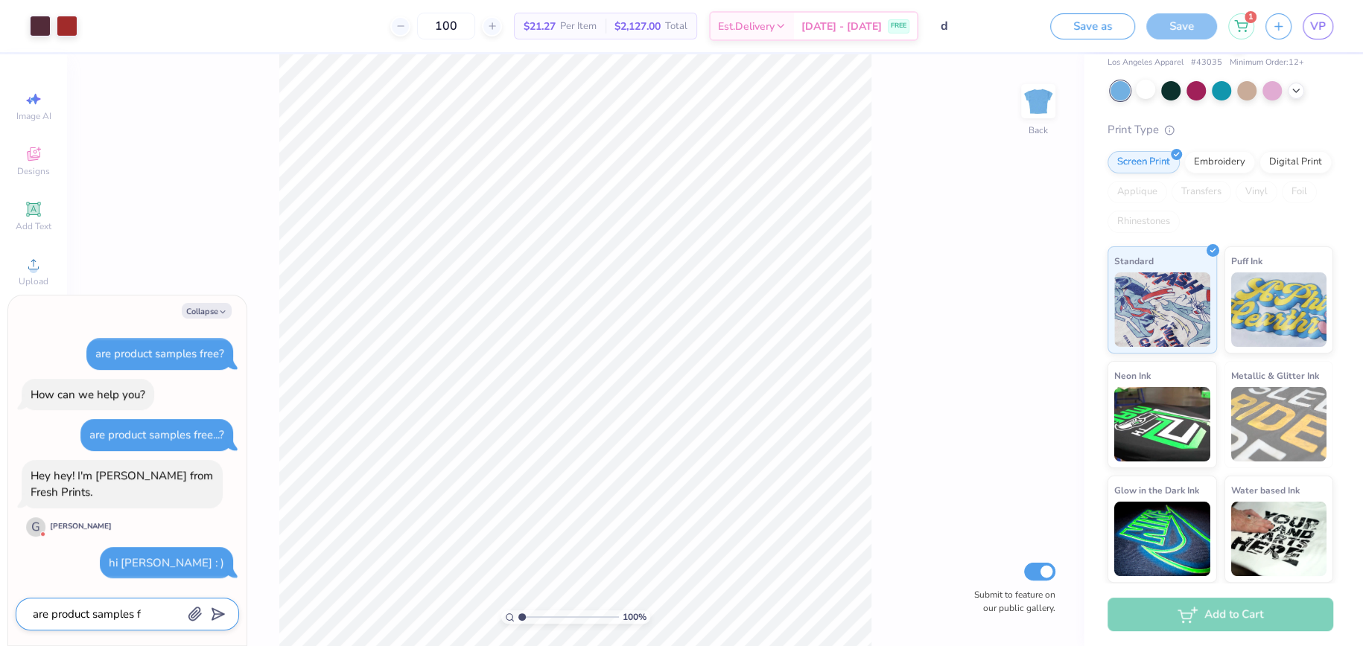
type textarea "are product samples fr"
type textarea "x"
type textarea "are product samples fre"
type textarea "x"
type textarea "are product samples fre"
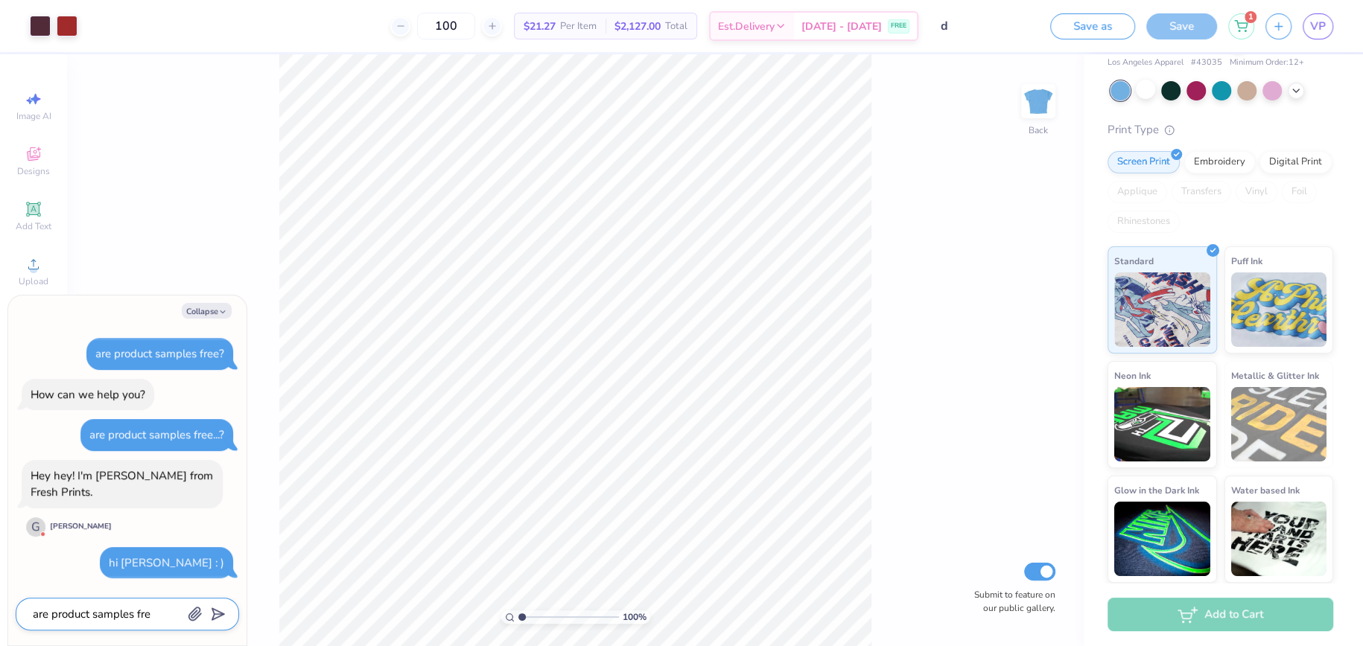
type textarea "x"
type textarea "are product samples fre"
type textarea "x"
type textarea "are product samples free"
type textarea "x"
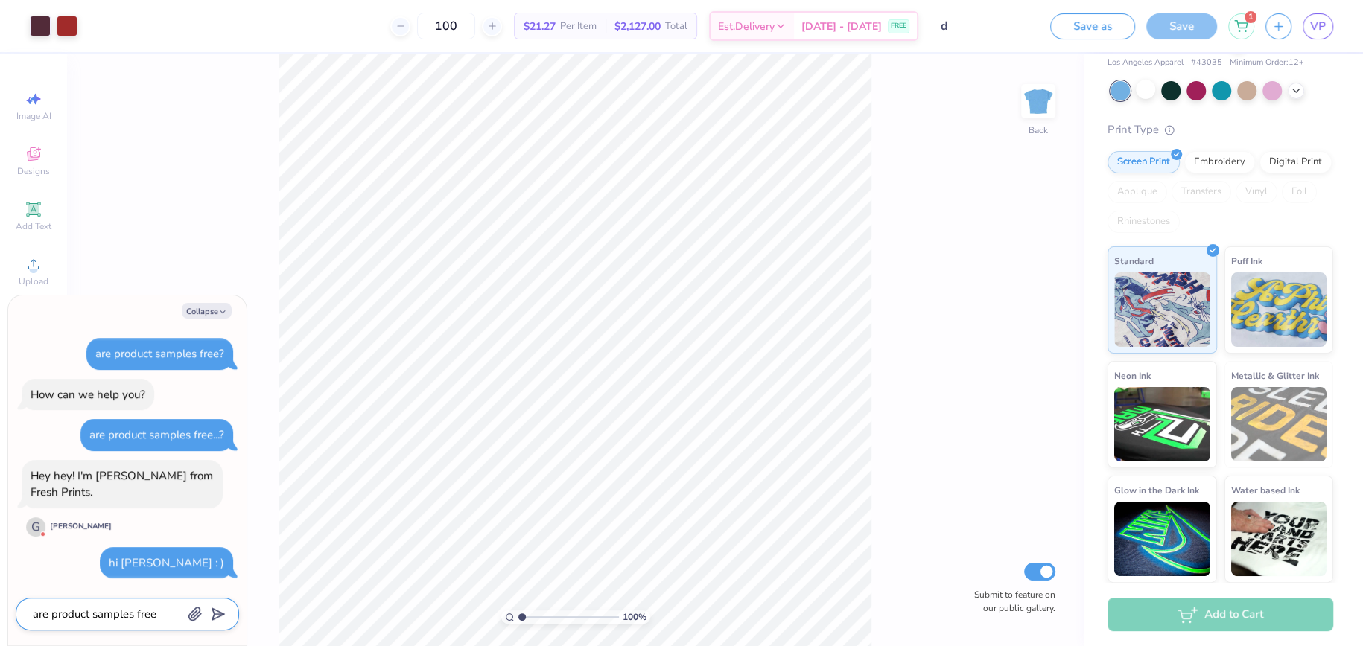
type textarea "are product samples free?"
type textarea "x"
type textarea "are product samples free?"
type textarea "x"
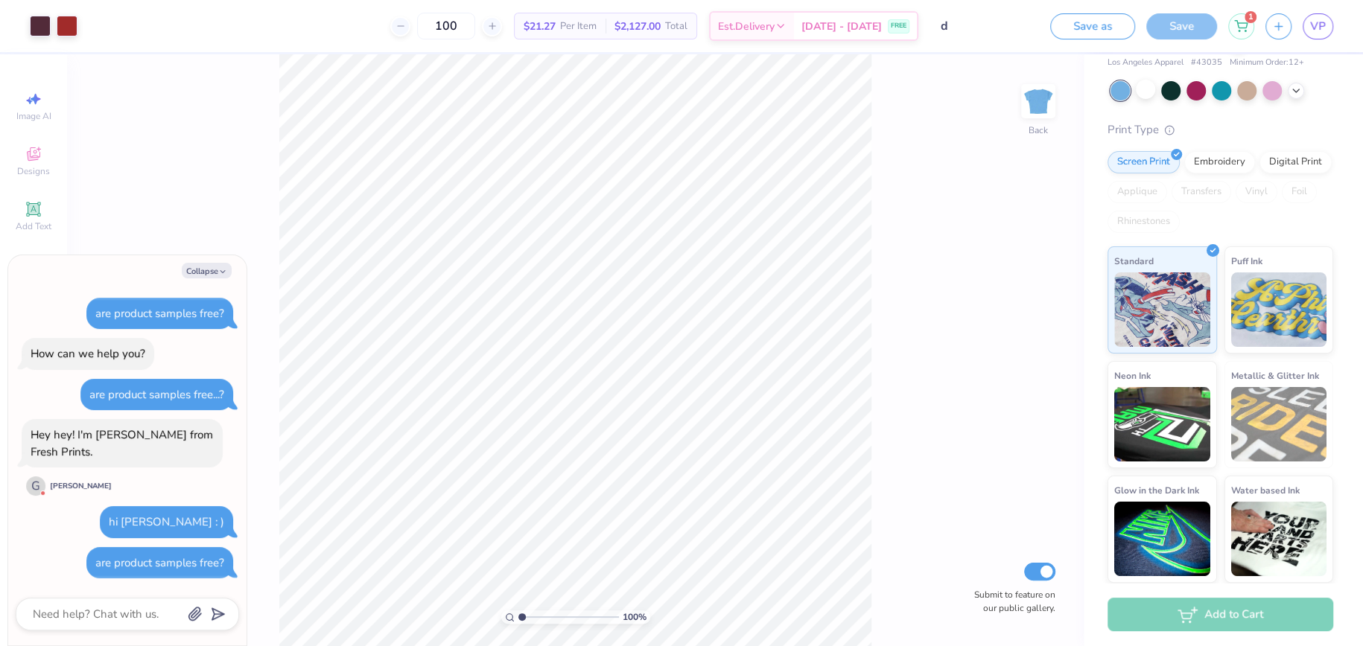
drag, startPoint x: 86, startPoint y: 280, endPoint x: 89, endPoint y: 290, distance: 10.4
click at [86, 280] on div "Collapse are product samples free? How can we help you? are product samples fre…" at bounding box center [127, 450] width 238 height 391
click at [102, 627] on div at bounding box center [127, 614] width 223 height 33
click at [118, 602] on div at bounding box center [127, 614] width 223 height 33
type textarea "x"
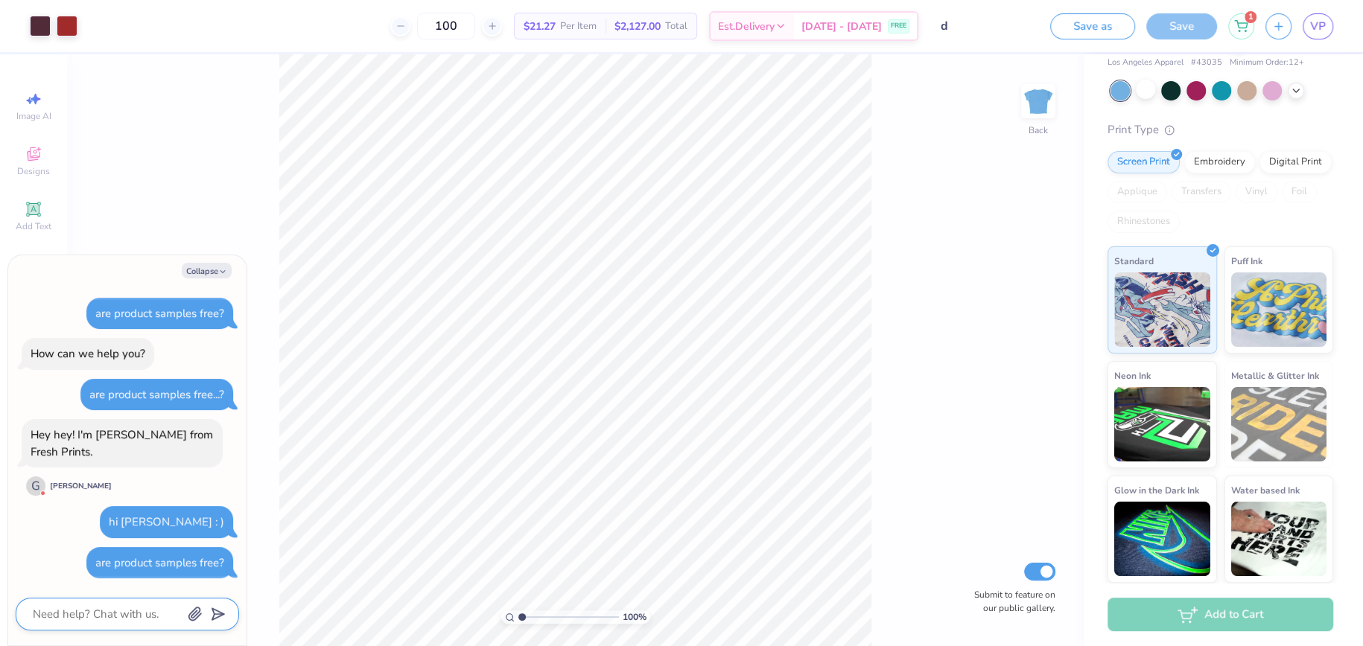
click at [125, 611] on textarea at bounding box center [106, 614] width 151 height 19
type textarea "a"
type textarea "x"
type textarea "ar"
type textarea "x"
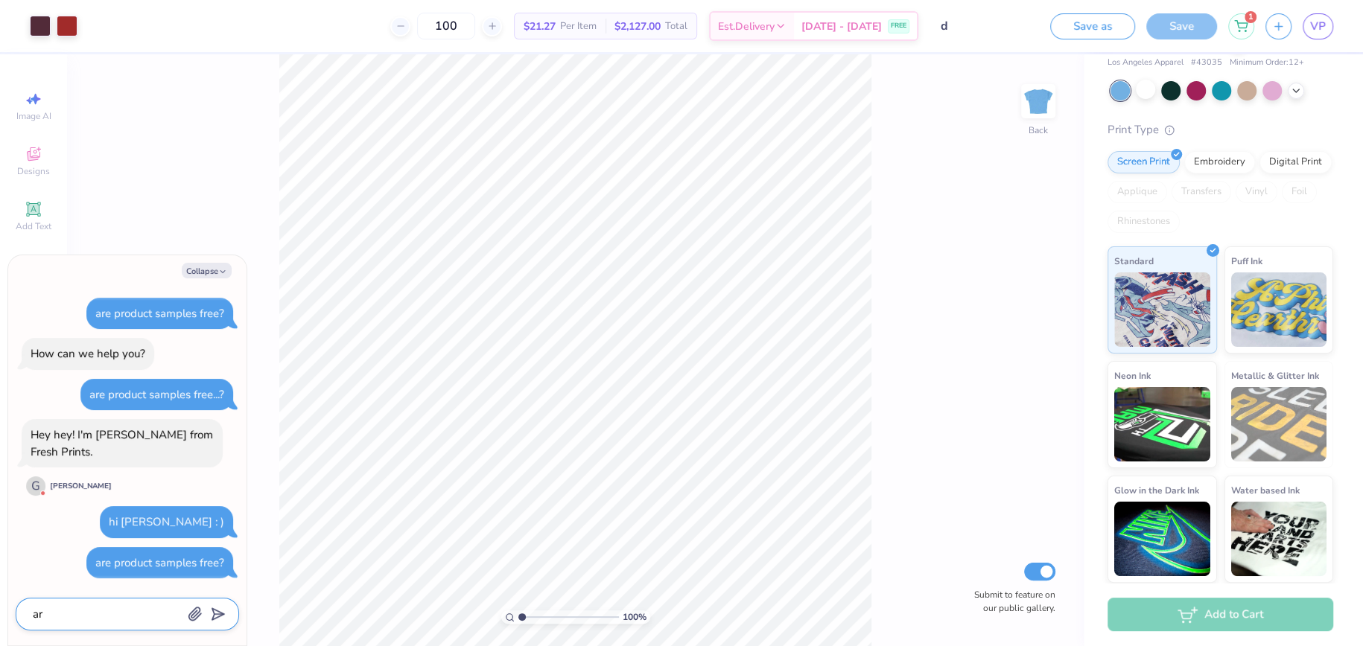
type textarea "are"
type textarea "x"
type textarea "are"
type textarea "x"
type textarea "are p"
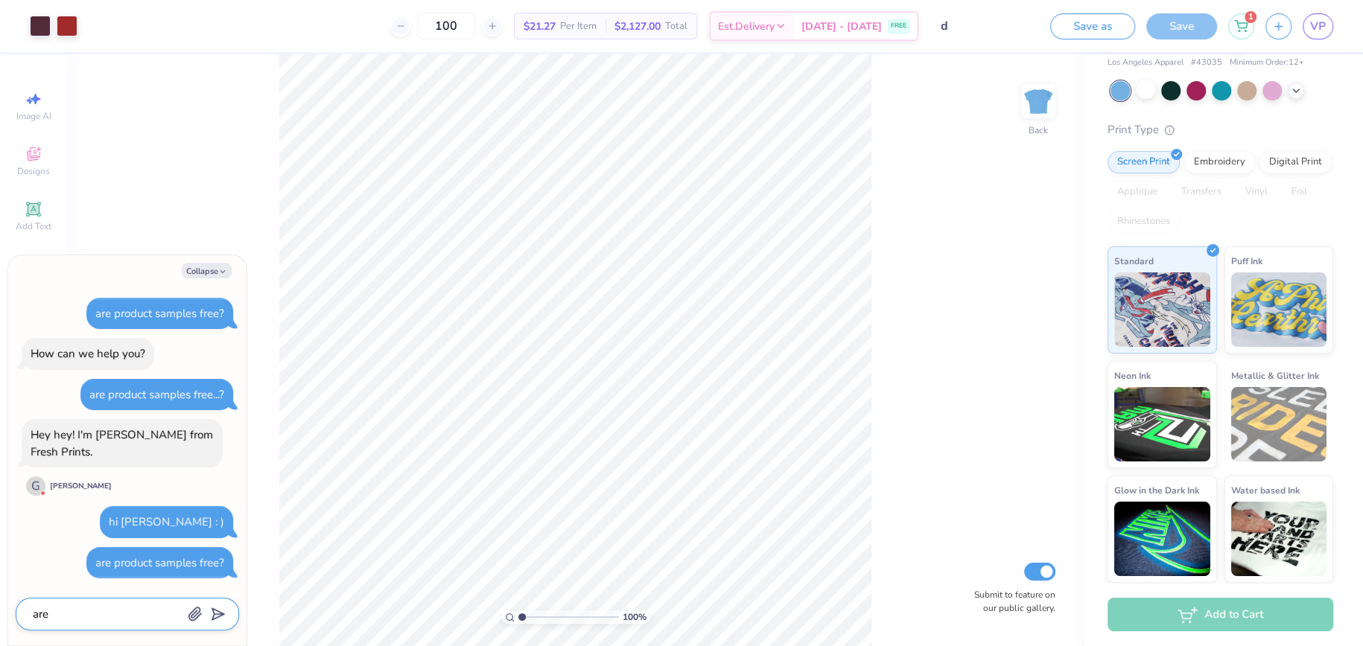
type textarea "x"
type textarea "are pr"
type textarea "x"
type textarea "are pro"
type textarea "x"
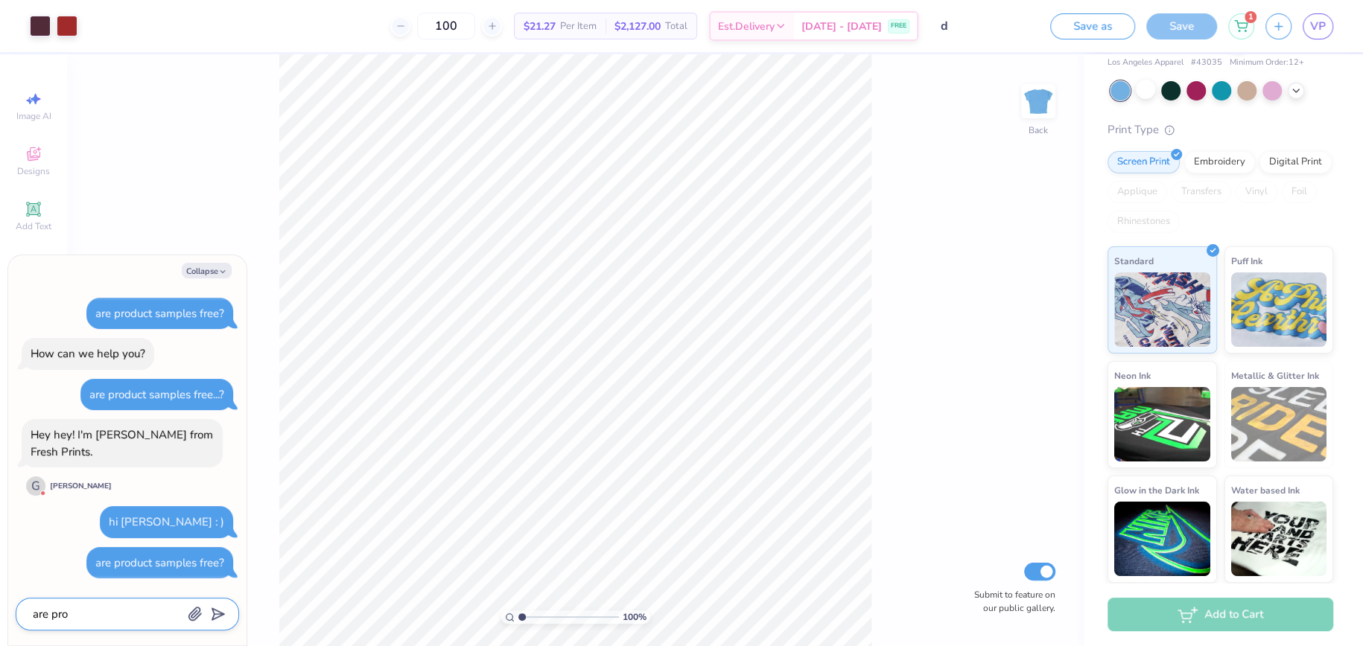
type textarea "are prod"
type textarea "x"
type textarea "are produ"
type textarea "x"
type textarea "are produc"
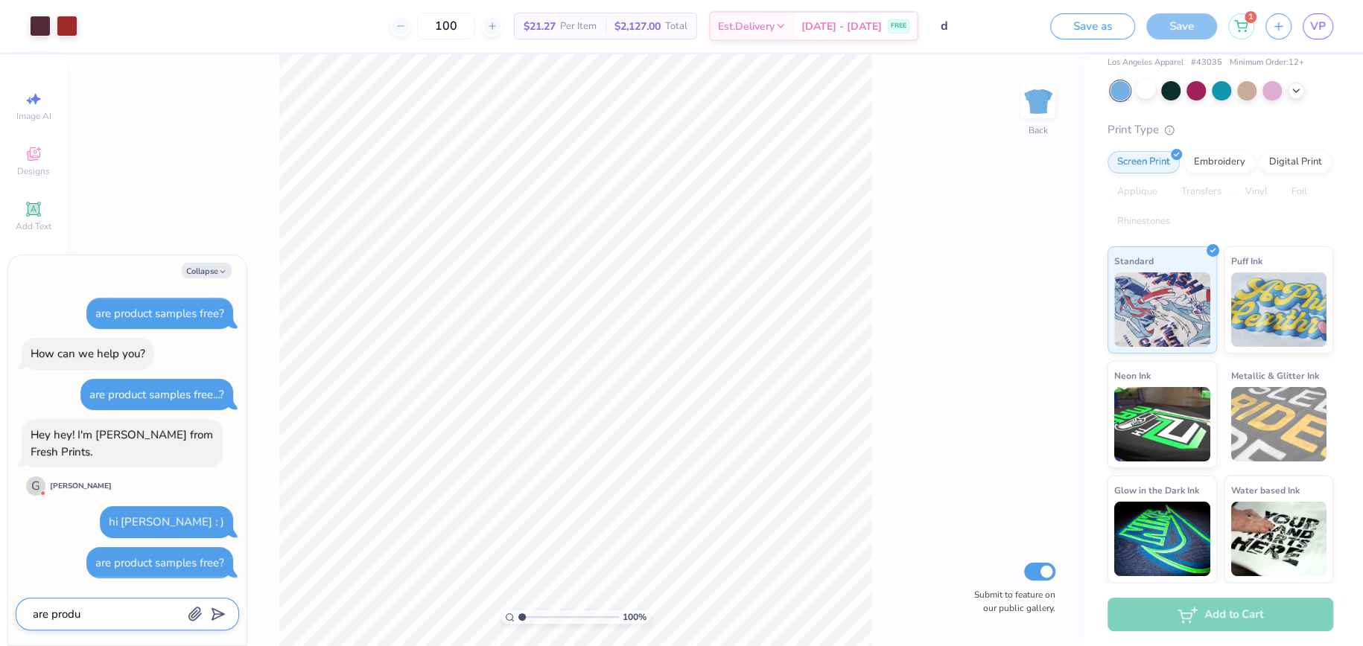
type textarea "x"
type textarea "are product"
type textarea "x"
type textarea "are product"
type textarea "x"
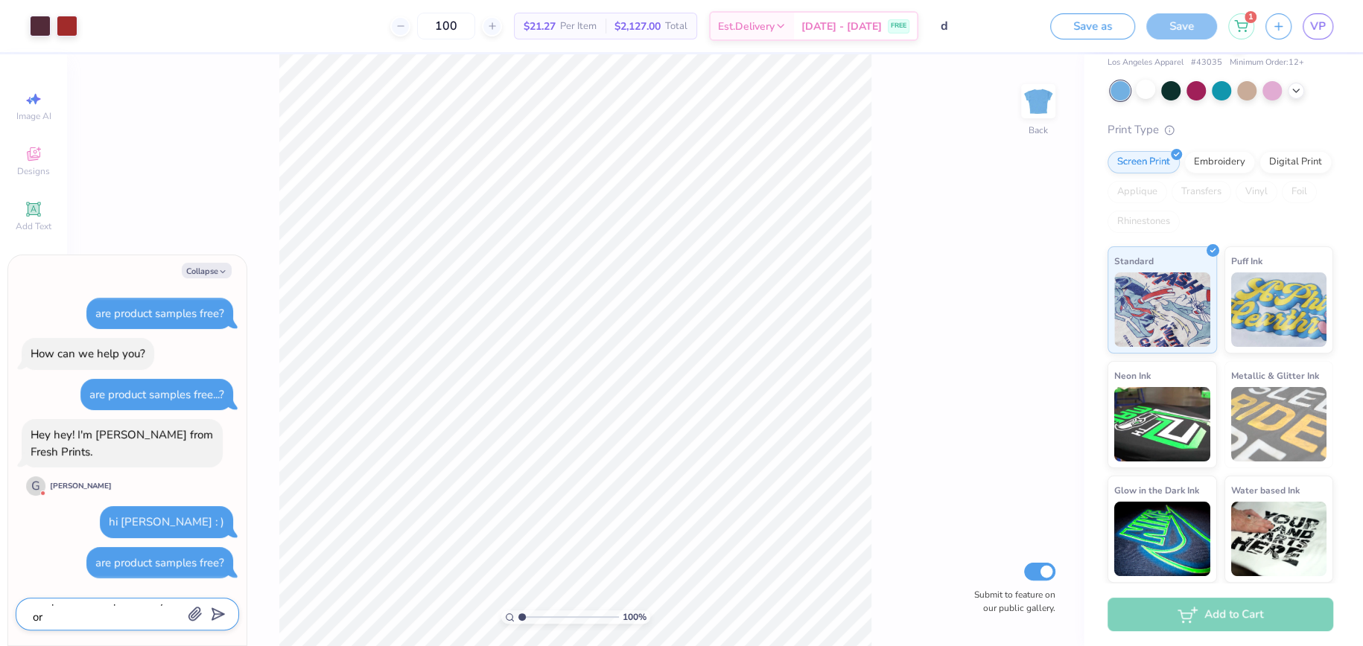
scroll to position [0, 0]
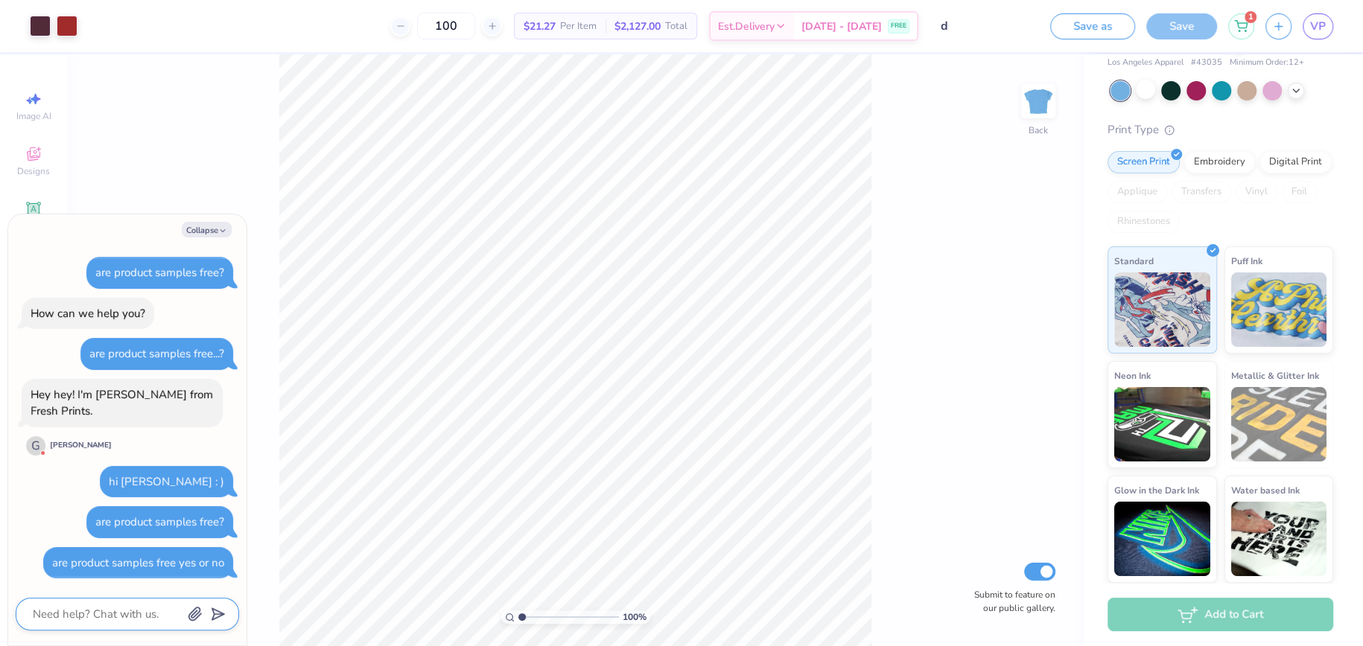
click at [125, 611] on textarea at bounding box center [106, 614] width 151 height 19
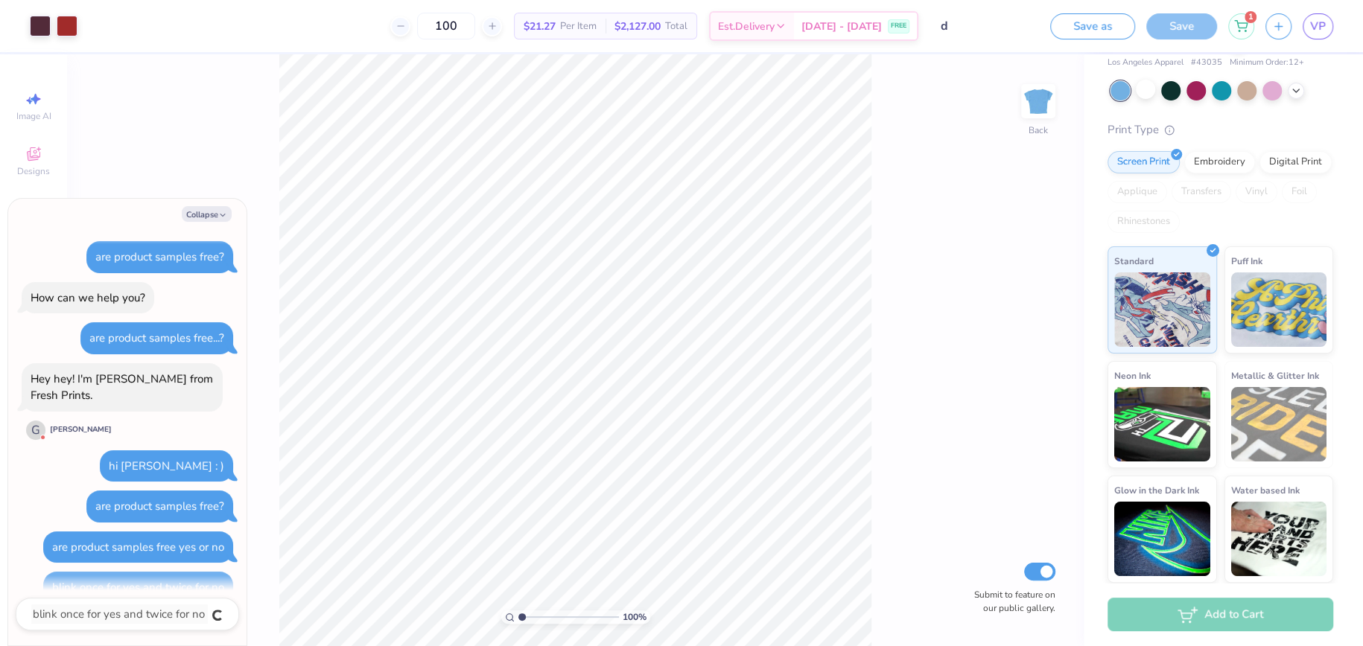
scroll to position [25, 0]
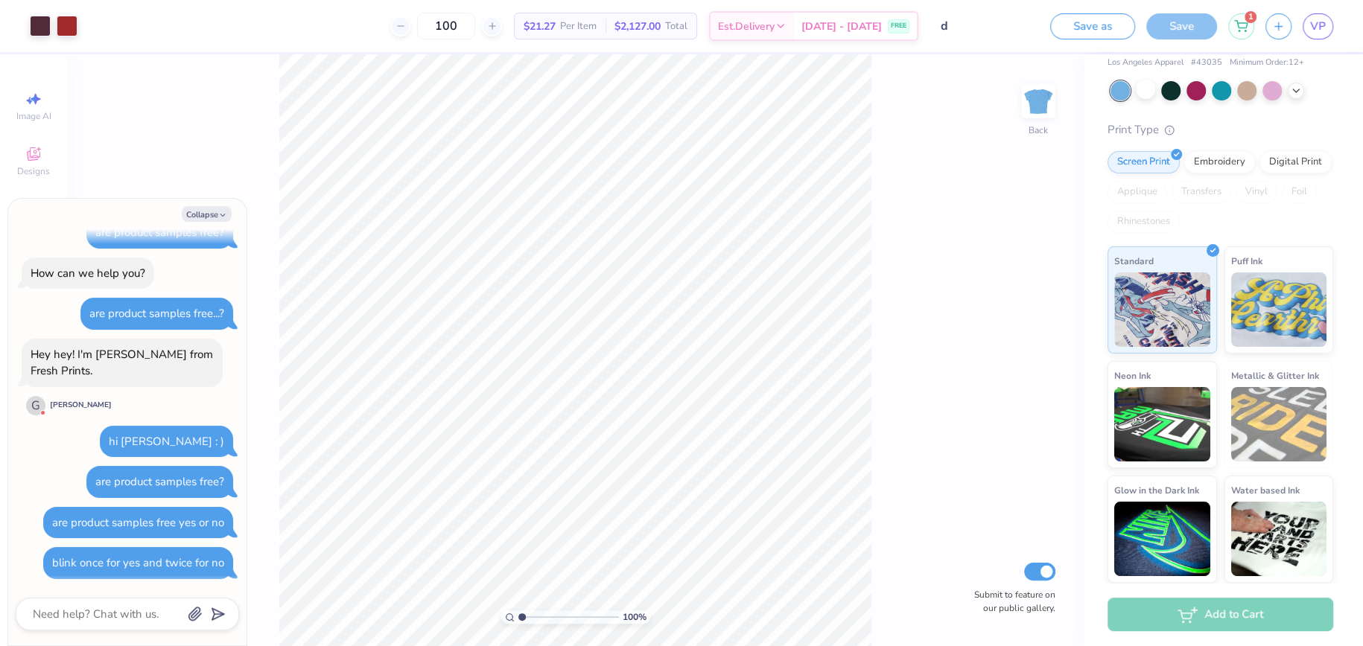
click at [990, 394] on div "100 % Back Submit to feature on our public gallery." at bounding box center [575, 350] width 1016 height 592
click at [1182, 427] on img at bounding box center [1162, 422] width 96 height 74
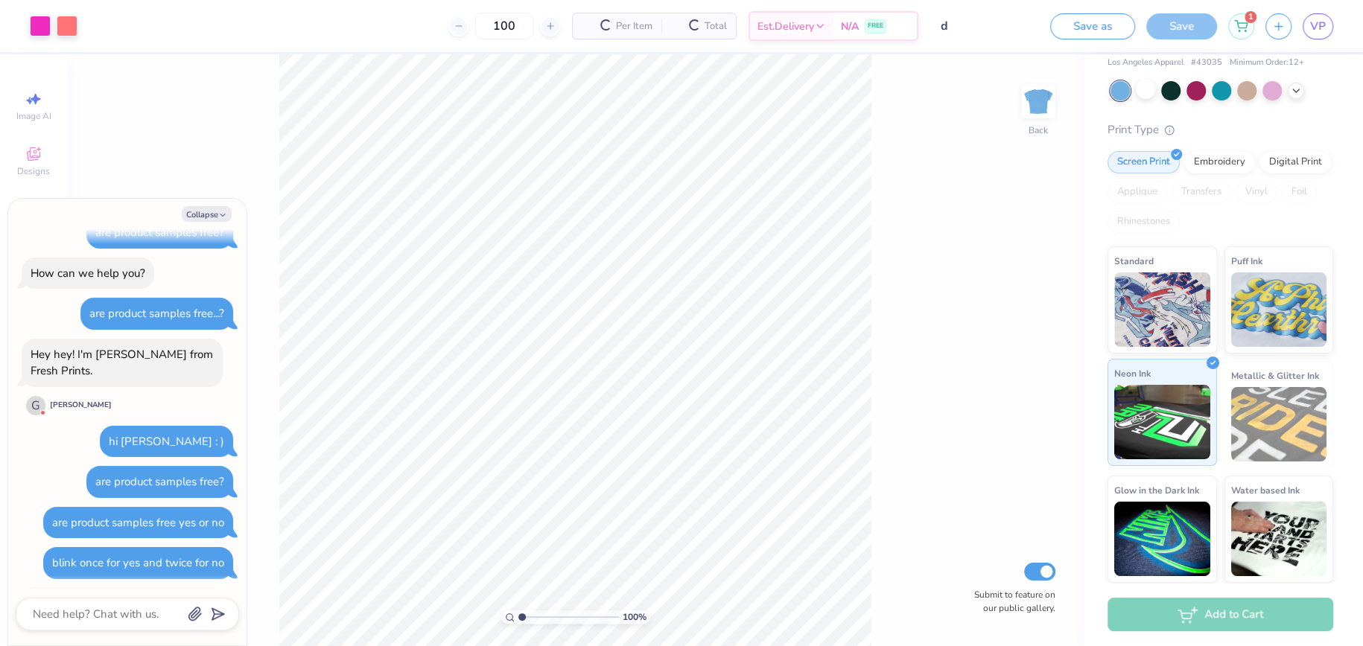
scroll to position [115, 0]
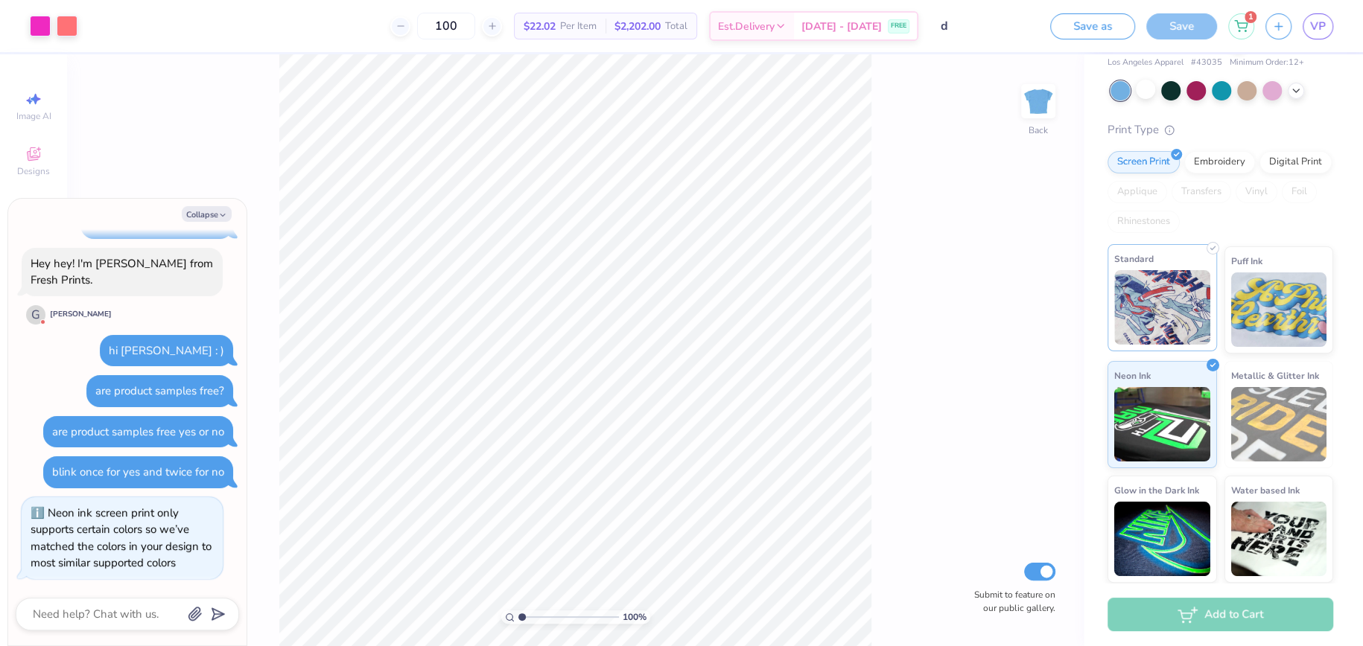
click at [1181, 325] on img at bounding box center [1162, 307] width 96 height 74
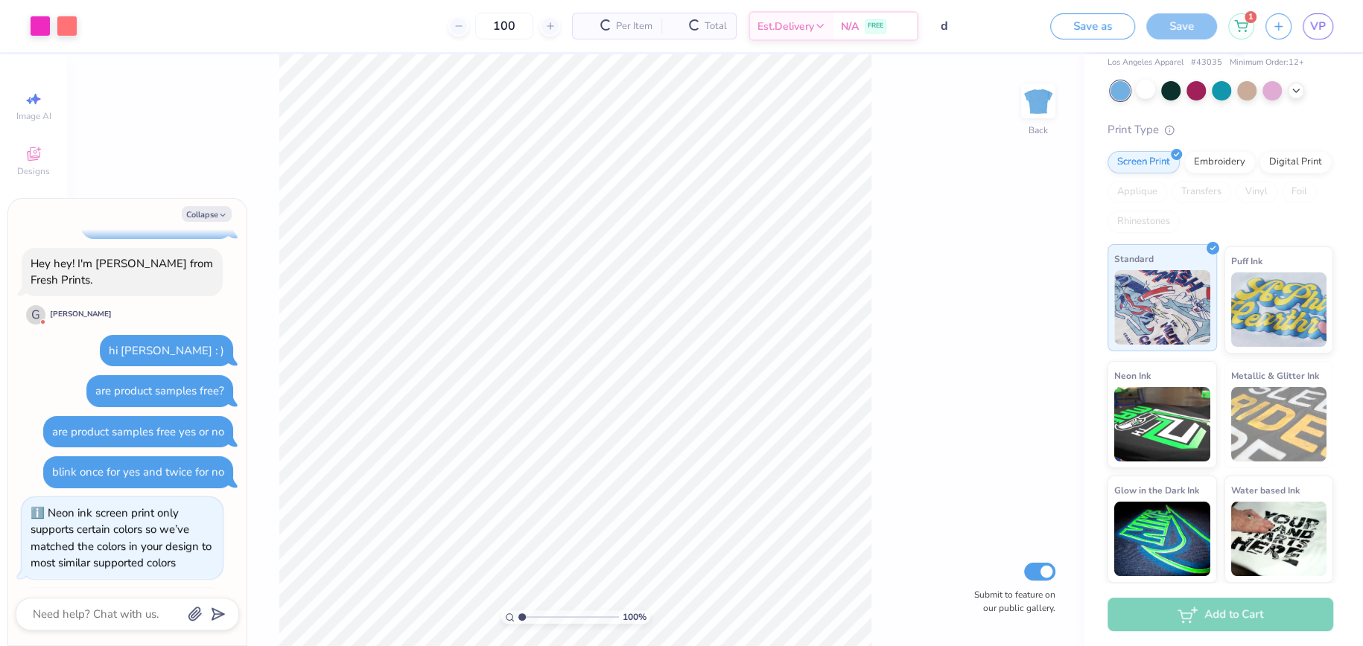
scroll to position [206, 0]
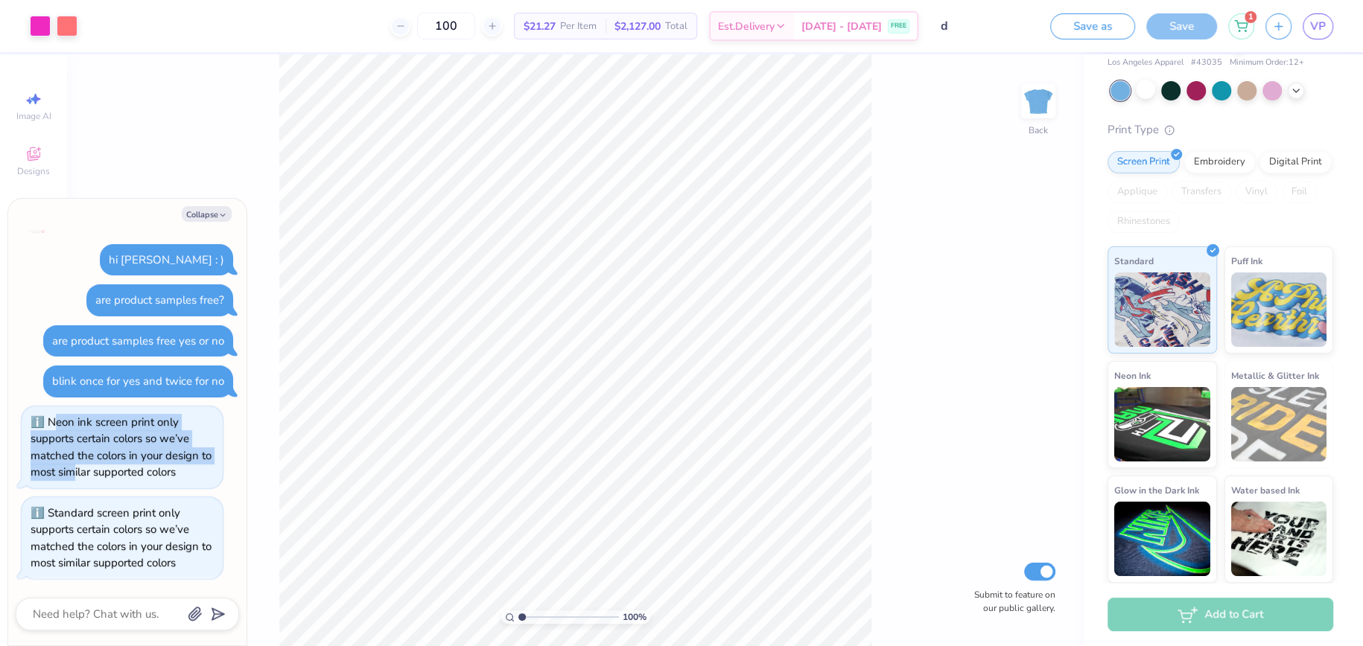
drag, startPoint x: 53, startPoint y: 412, endPoint x: 74, endPoint y: 484, distance: 75.4
click at [74, 484] on div "Neon ink screen print only supports certain colors so we’ve matched the colors …" at bounding box center [122, 448] width 201 height 82
click at [73, 477] on div "Neon ink screen print only supports certain colors so we’ve matched the colors …" at bounding box center [121, 448] width 181 height 66
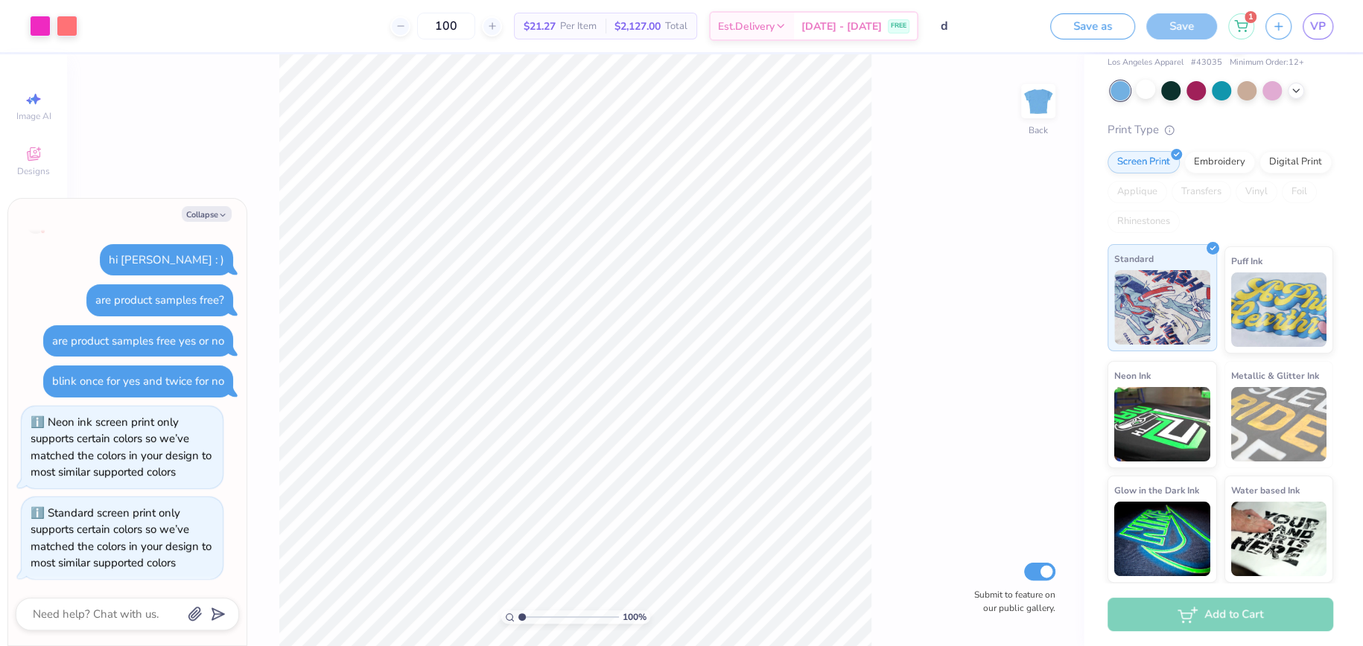
click at [1182, 310] on img at bounding box center [1162, 307] width 96 height 74
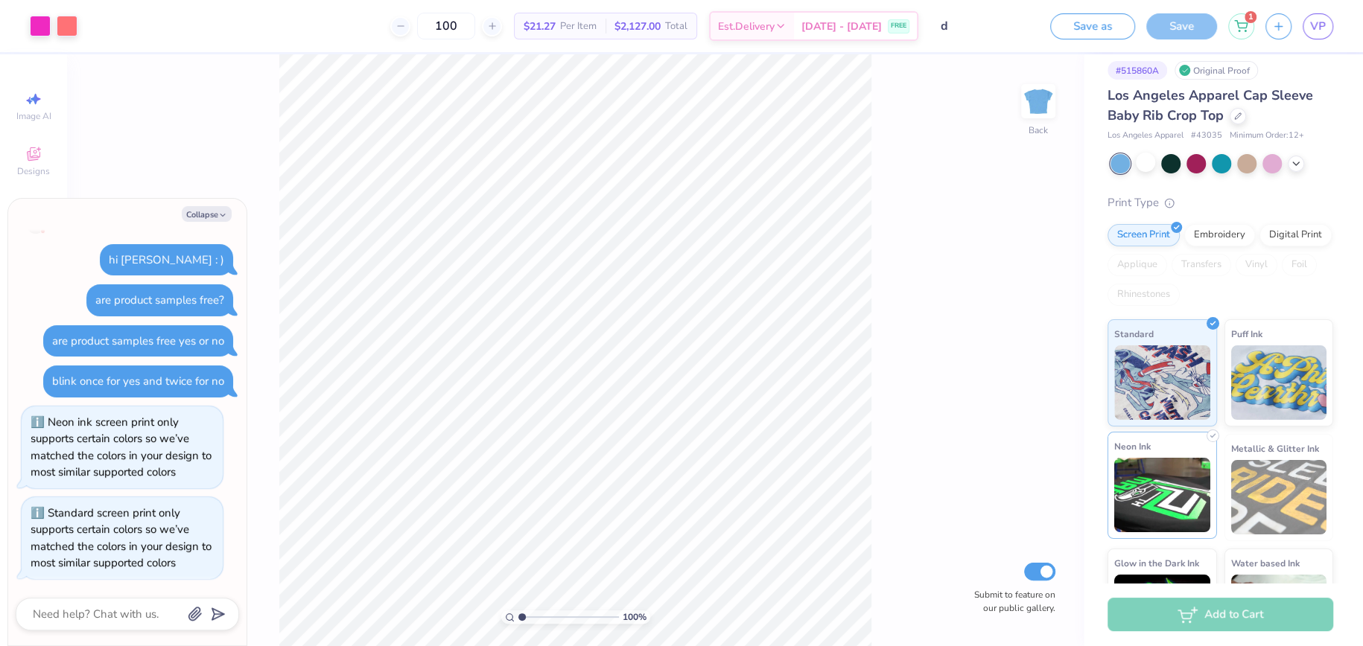
scroll to position [0, 0]
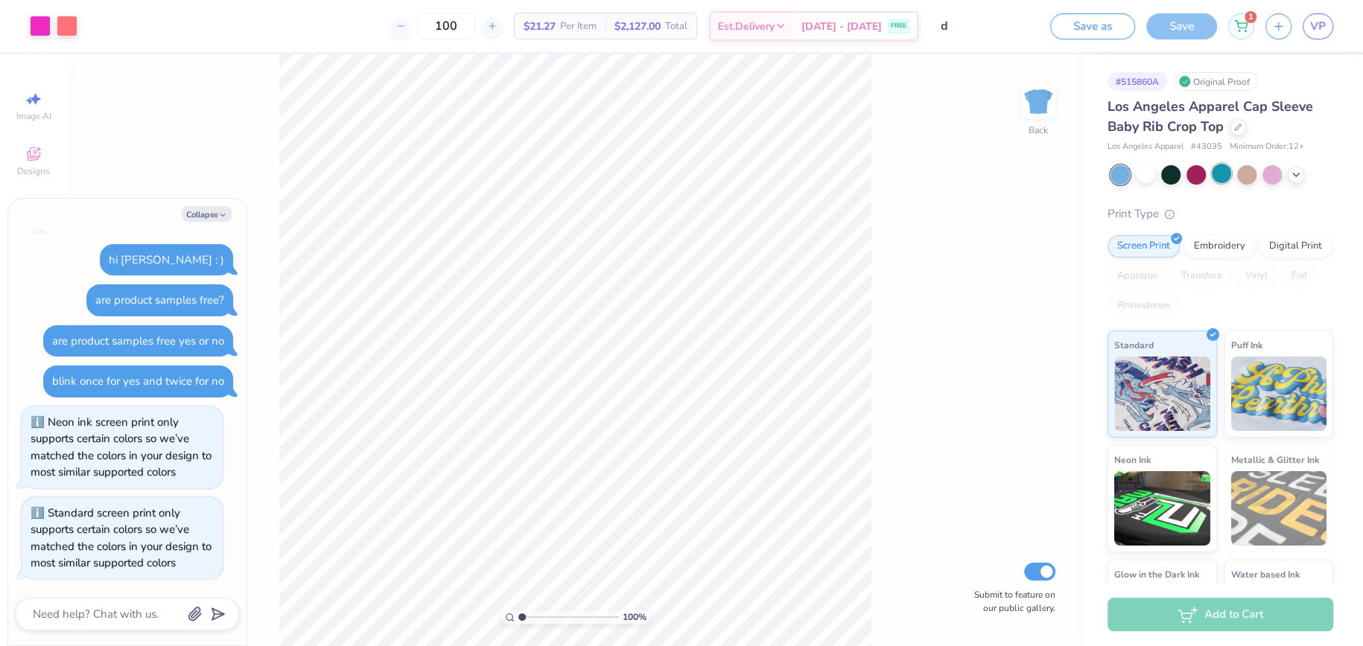
click at [1227, 172] on div at bounding box center [1220, 173] width 19 height 19
click at [1195, 175] on div at bounding box center [1195, 173] width 19 height 19
click at [1166, 386] on img at bounding box center [1162, 391] width 96 height 74
click at [1203, 245] on div "Embroidery" at bounding box center [1219, 244] width 71 height 22
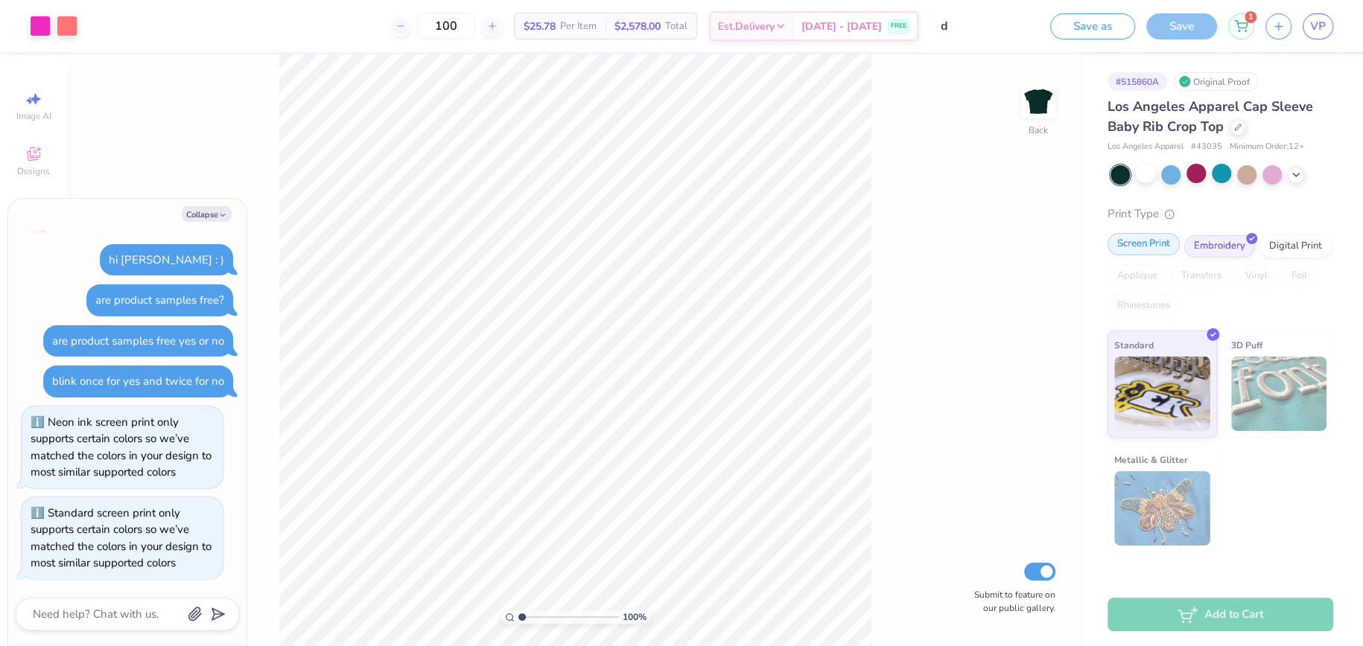
click at [1142, 251] on div "Screen Print" at bounding box center [1143, 244] width 72 height 22
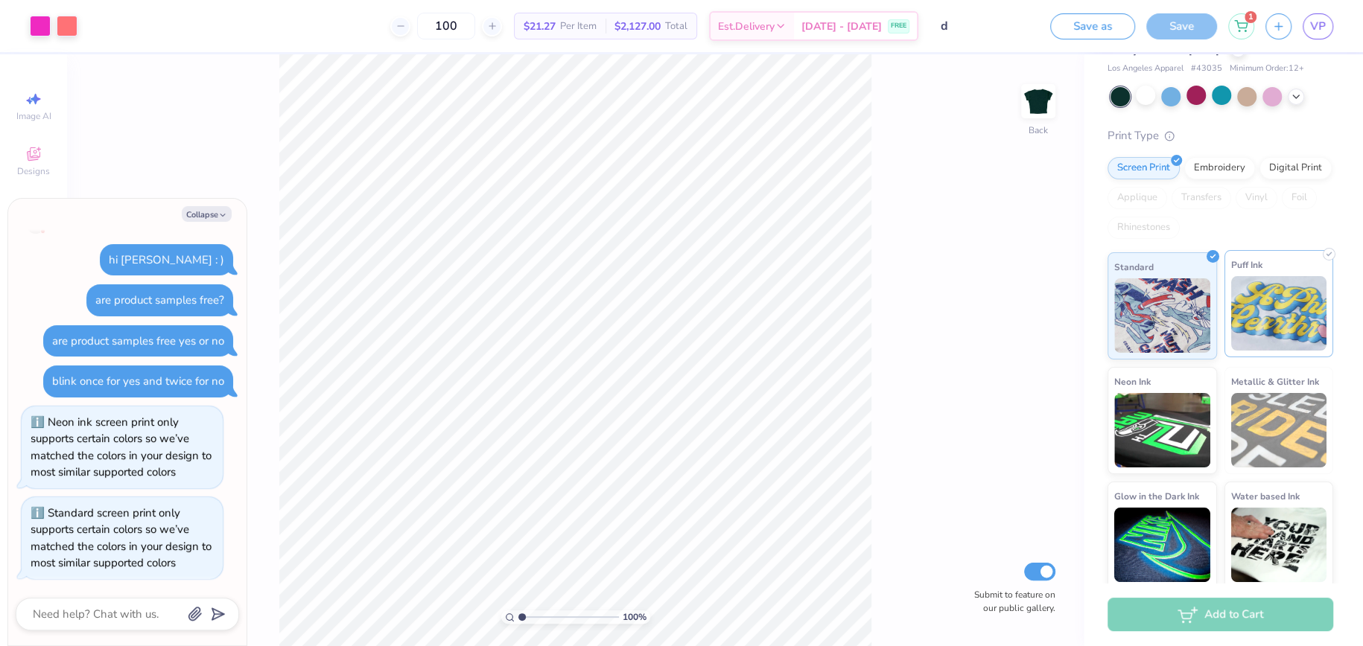
scroll to position [84, 0]
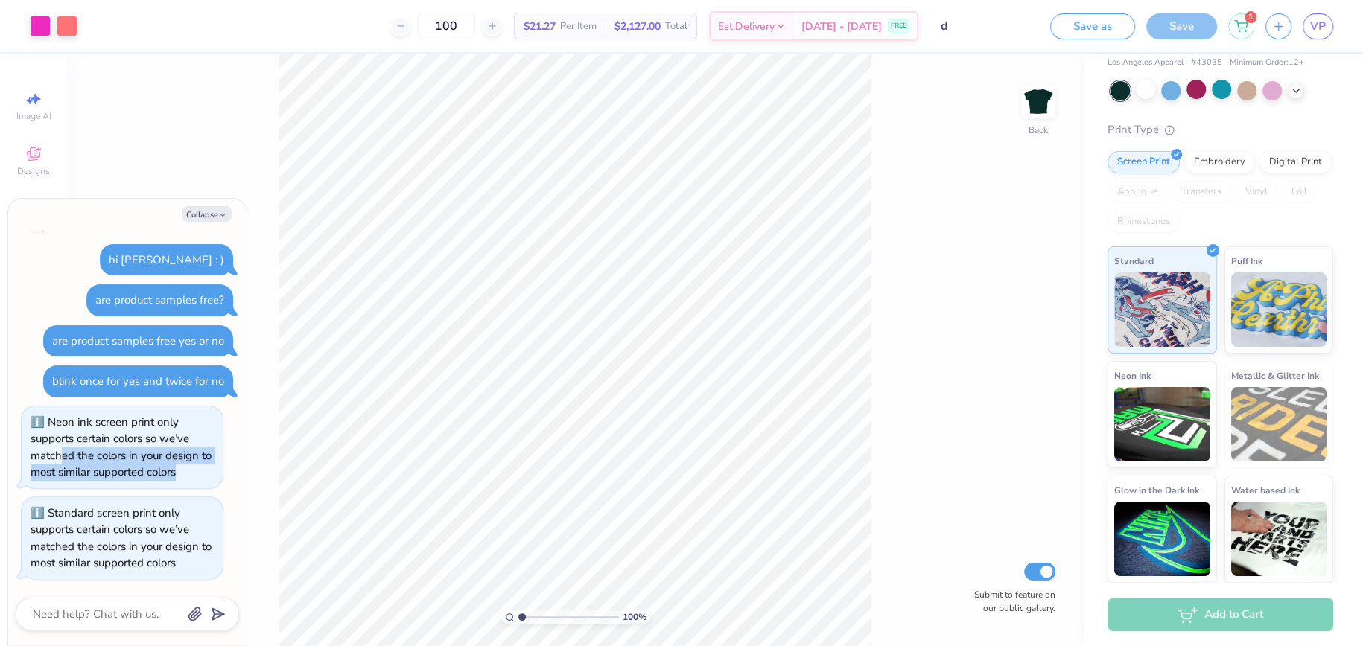
drag, startPoint x: 60, startPoint y: 449, endPoint x: 185, endPoint y: 464, distance: 126.7
click at [185, 464] on div "Neon ink screen print only supports certain colors so we’ve matched the colors …" at bounding box center [122, 447] width 183 height 67
click at [168, 162] on div "100 % Back Submit to feature on our public gallery." at bounding box center [575, 350] width 1016 height 592
click at [1287, 418] on img at bounding box center [1279, 424] width 96 height 74
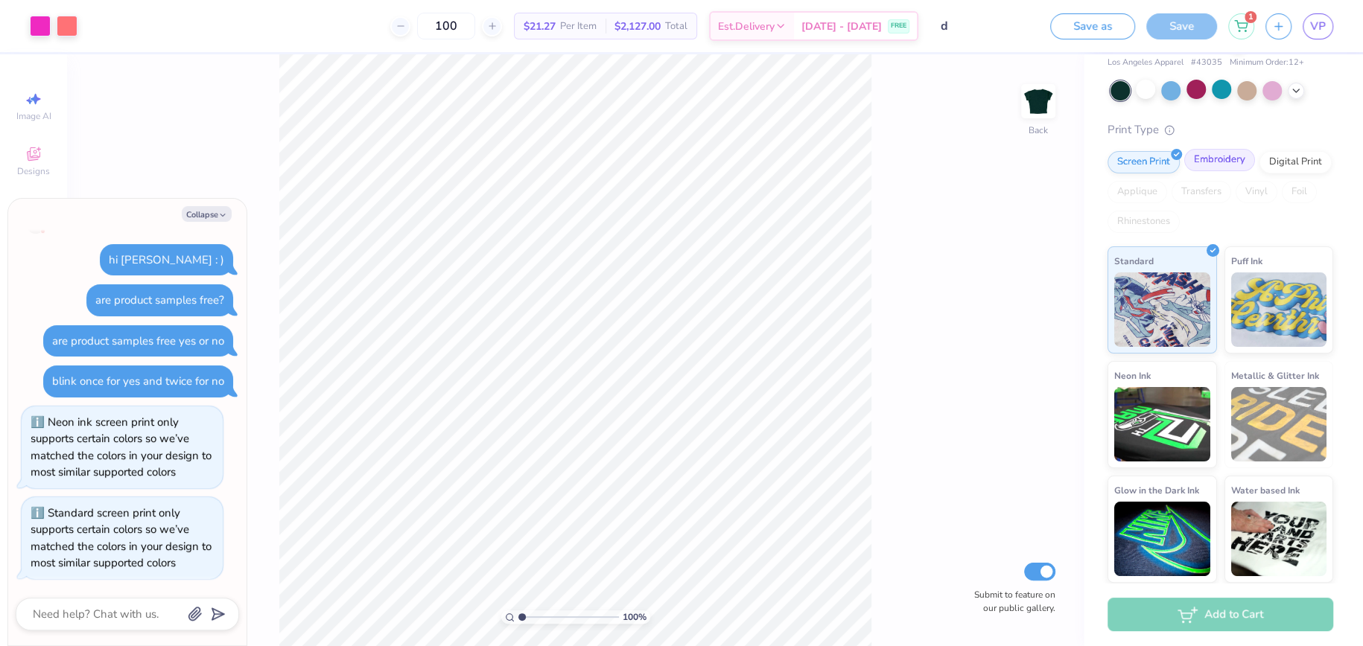
click at [1218, 153] on div "Embroidery" at bounding box center [1219, 160] width 71 height 22
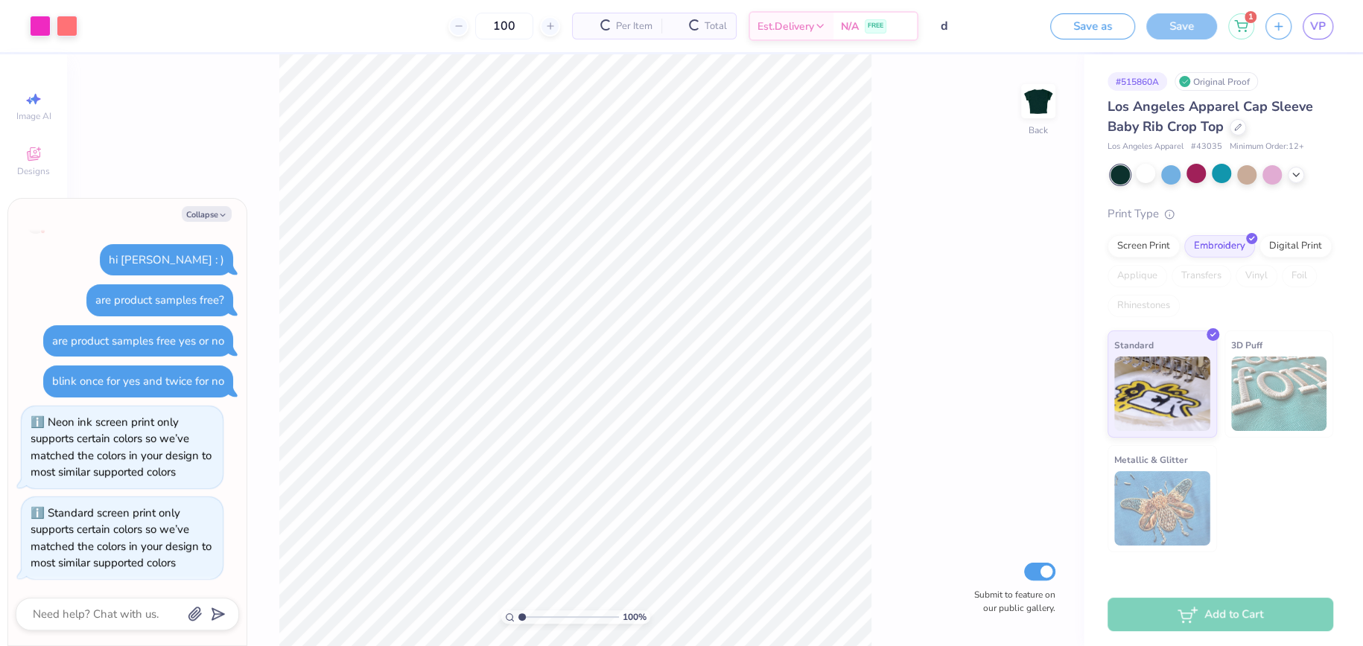
scroll to position [0, 0]
click at [1133, 249] on div "Screen Print" at bounding box center [1143, 244] width 72 height 22
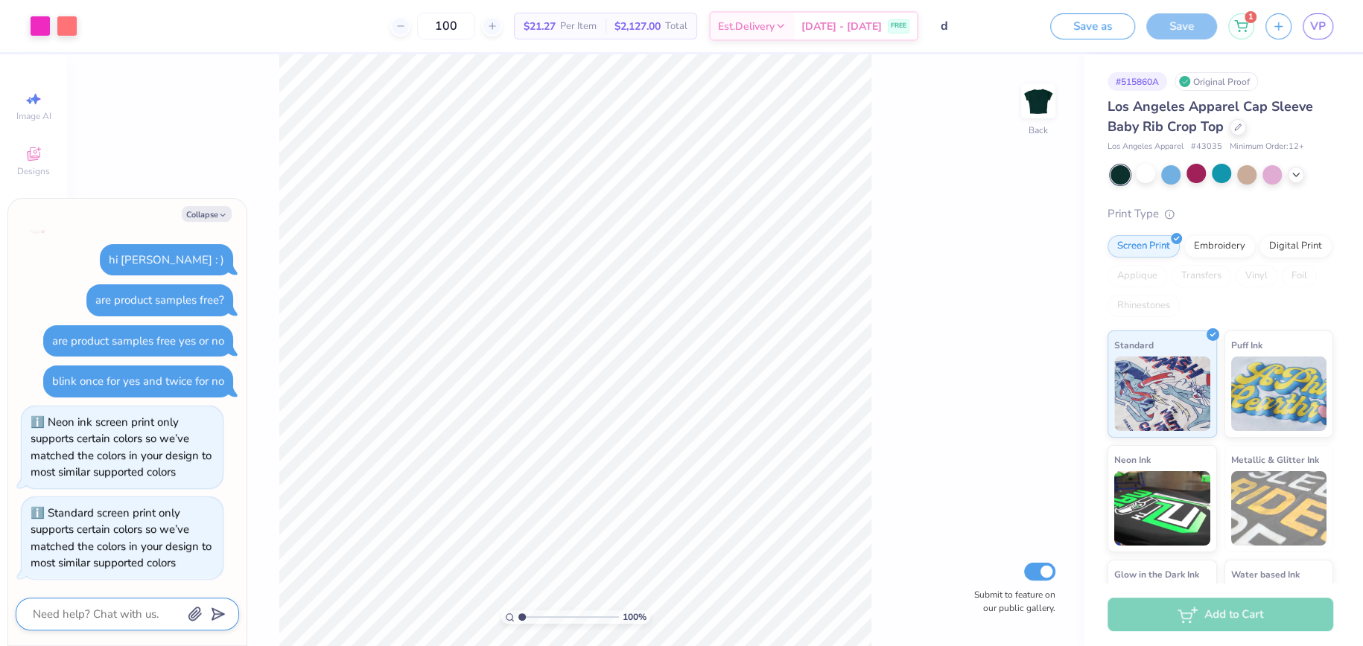
click at [81, 621] on textarea at bounding box center [106, 614] width 151 height 19
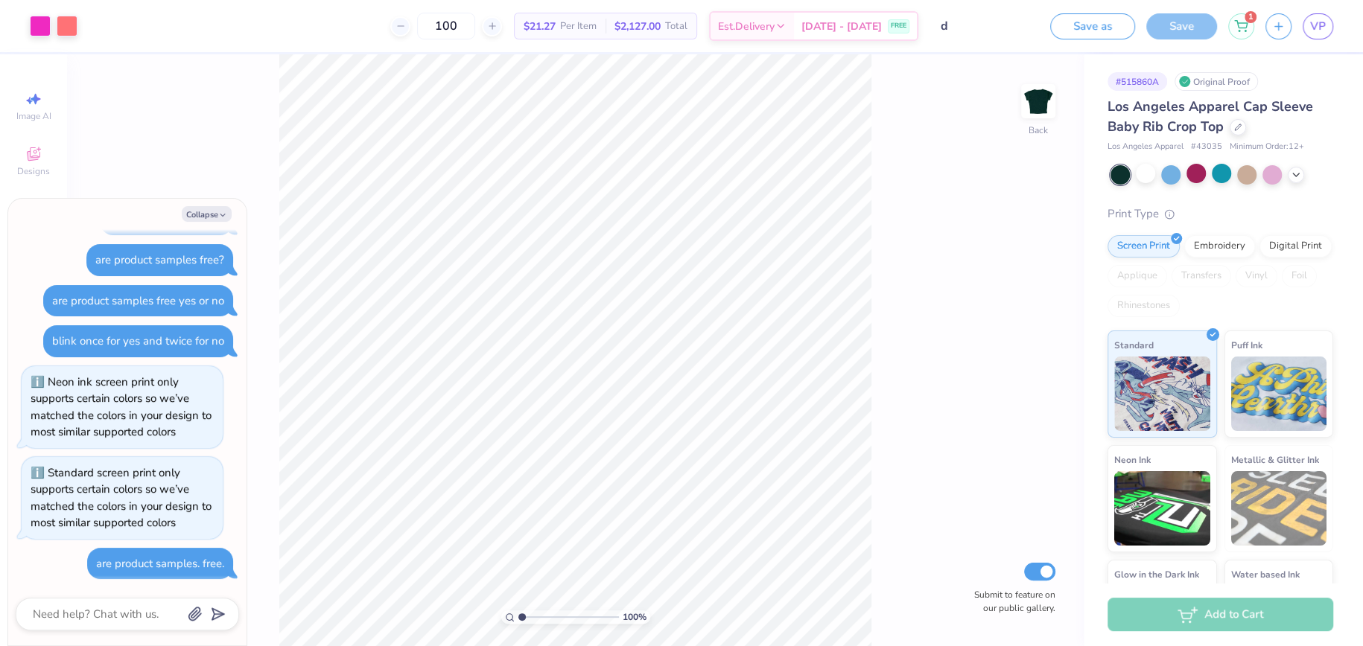
click at [82, 453] on div "are product samples free? How can we help you? are product samples free...? Hey…" at bounding box center [127, 287] width 223 height 608
click at [79, 363] on div "are product samples free? How can we help you? are product samples free...? Hey…" at bounding box center [127, 287] width 223 height 608
click at [86, 211] on div "Collapse" at bounding box center [127, 214] width 223 height 16
drag, startPoint x: 128, startPoint y: 593, endPoint x: 126, endPoint y: 608, distance: 14.3
click at [128, 598] on div "Collapse are product samples free? How can we help you? are product samples fre…" at bounding box center [127, 422] width 238 height 447
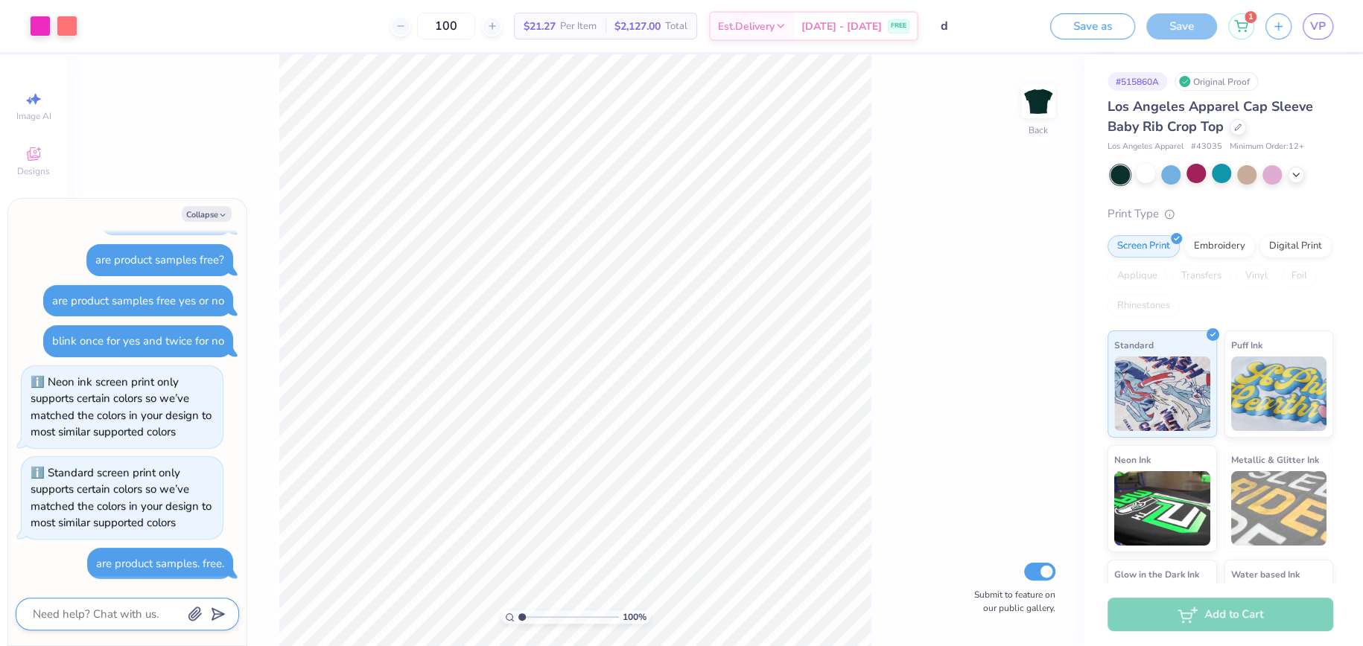
click at [126, 608] on textarea at bounding box center [106, 614] width 151 height 19
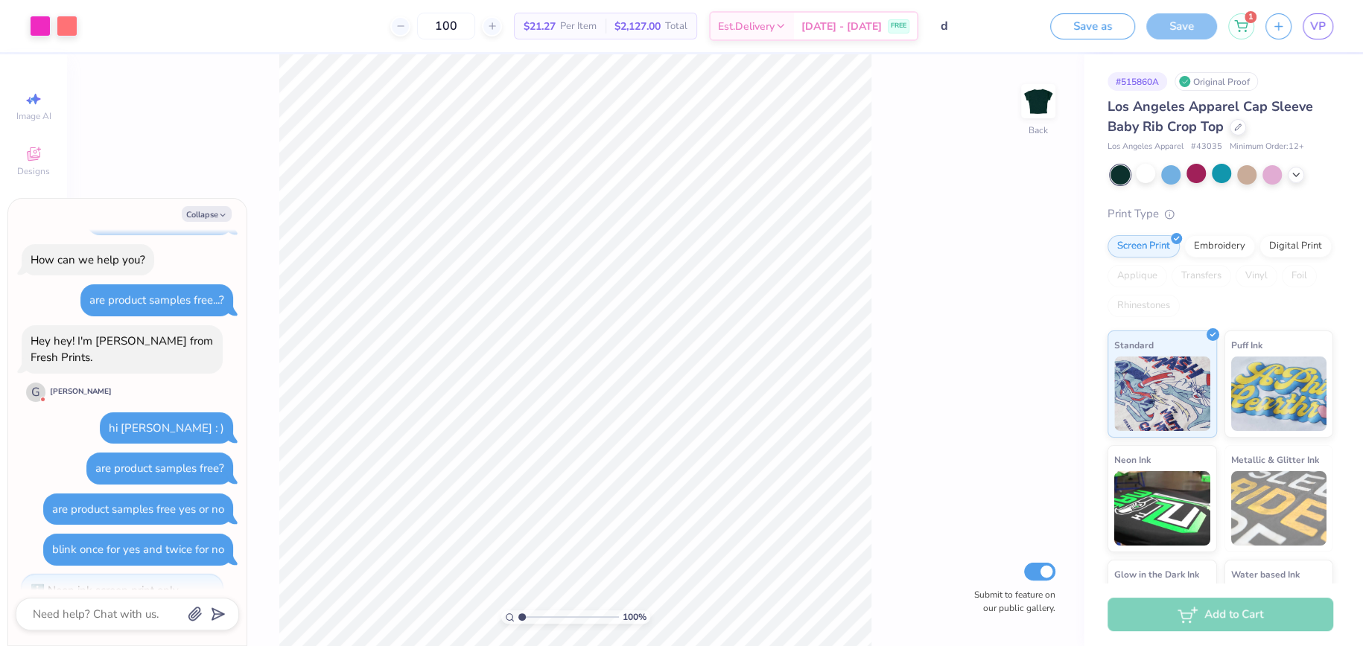
scroll to position [0, 0]
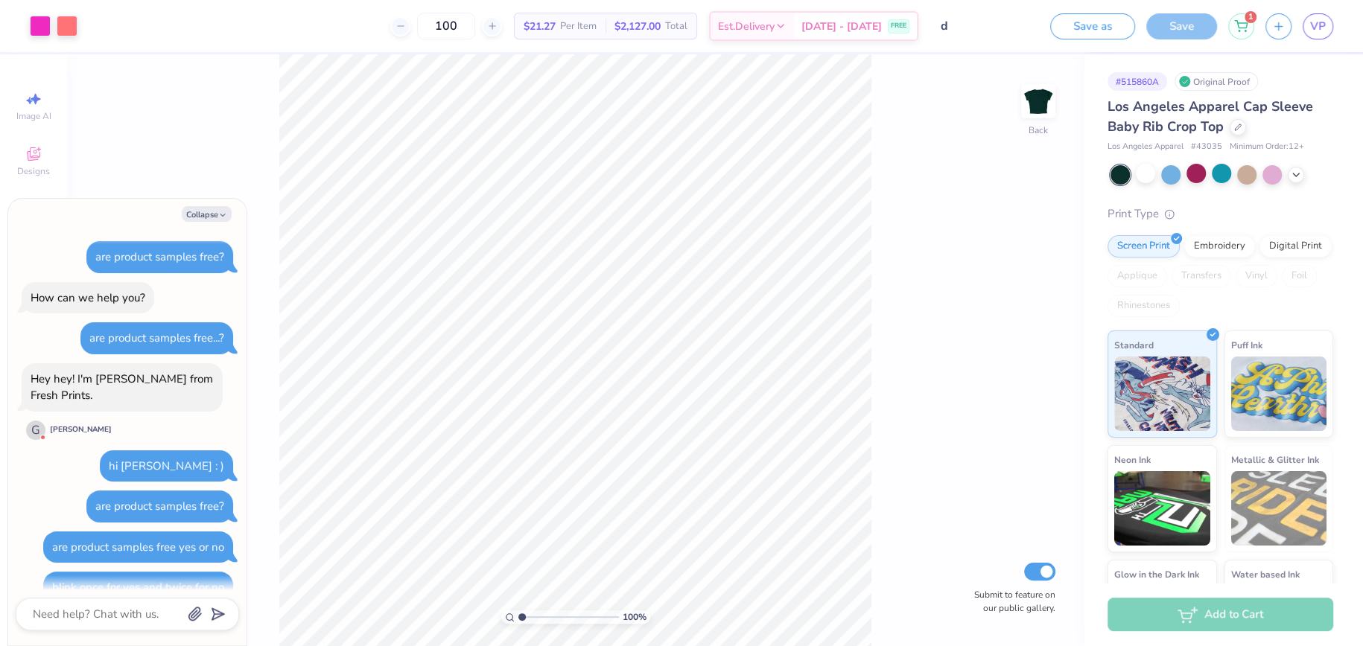
click at [54, 430] on div "[PERSON_NAME]" at bounding box center [81, 429] width 62 height 11
click at [28, 431] on div "G" at bounding box center [35, 430] width 19 height 19
click at [31, 429] on div "G" at bounding box center [35, 430] width 19 height 19
click at [62, 424] on div "[PERSON_NAME]" at bounding box center [81, 429] width 62 height 11
click at [70, 428] on div "[PERSON_NAME]" at bounding box center [81, 429] width 62 height 11
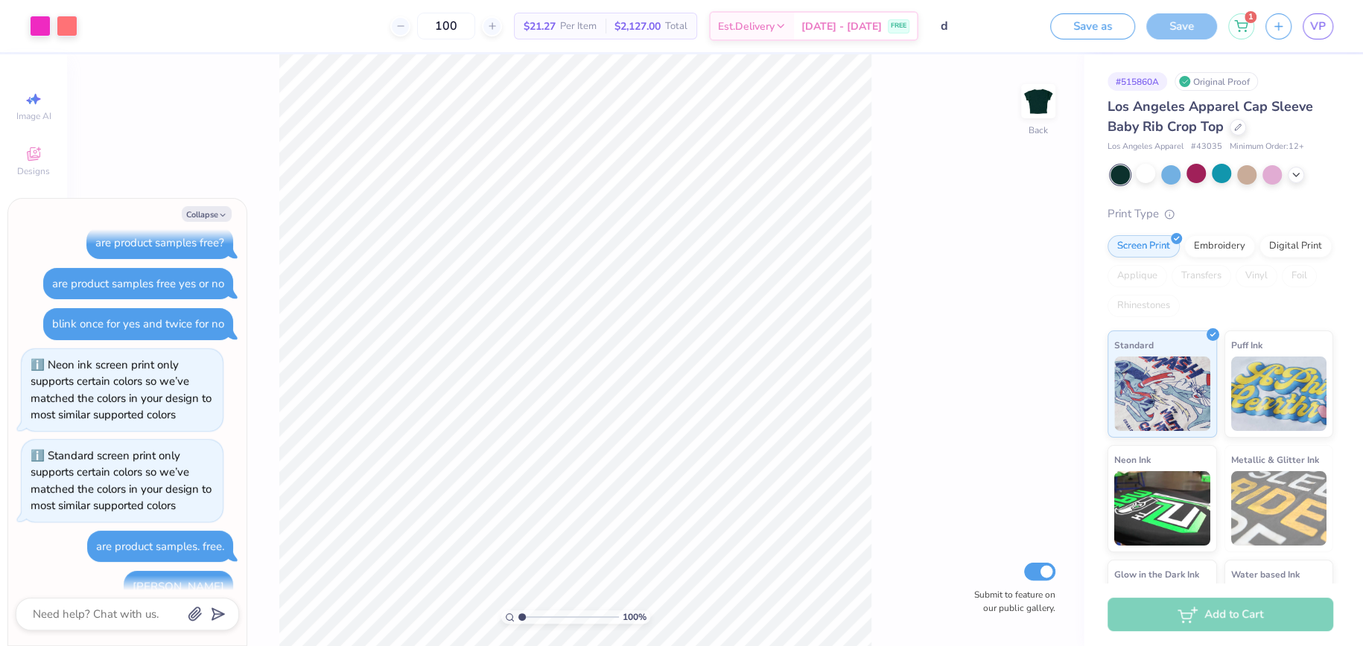
scroll to position [287, 0]
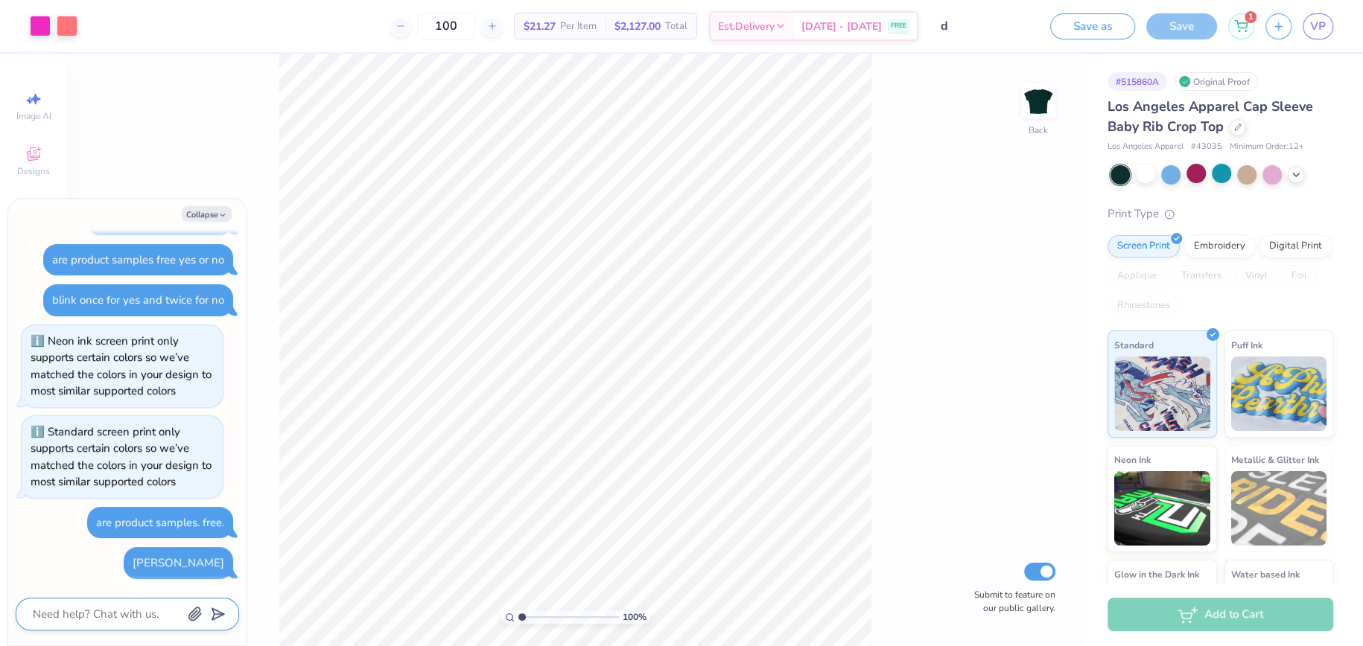
click at [80, 605] on textarea at bounding box center [106, 614] width 151 height 19
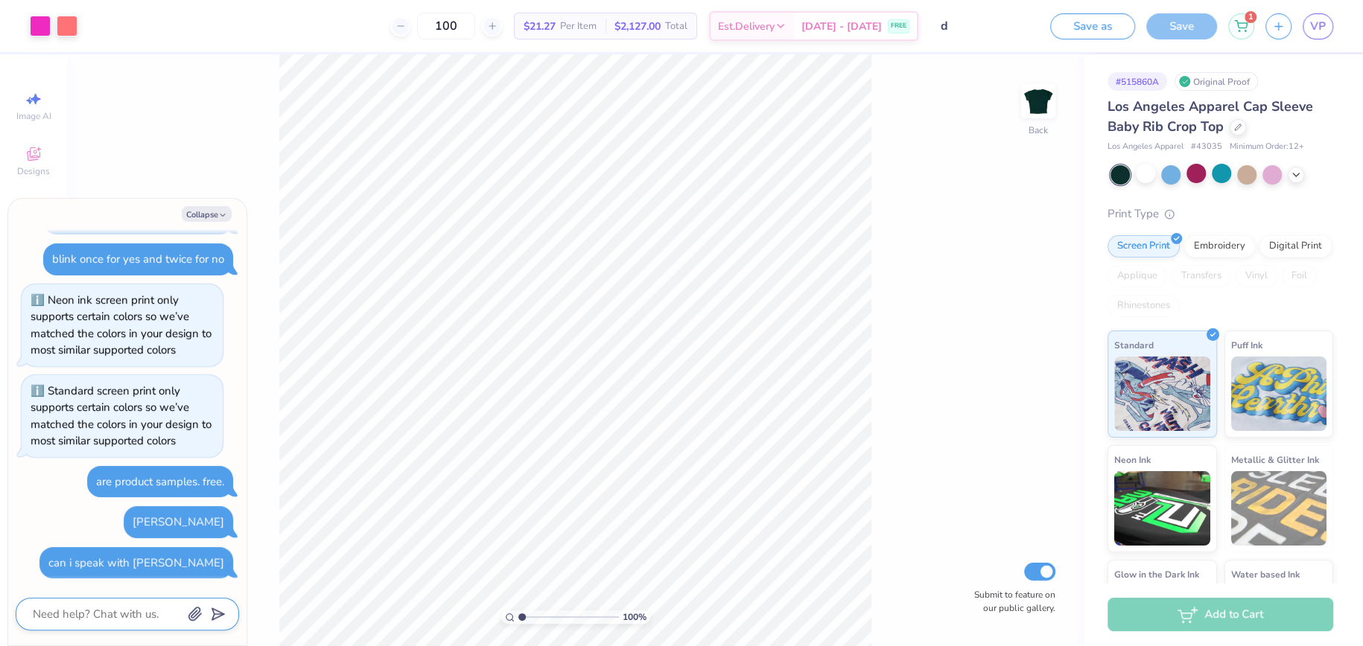
click at [74, 608] on textarea at bounding box center [106, 614] width 151 height 19
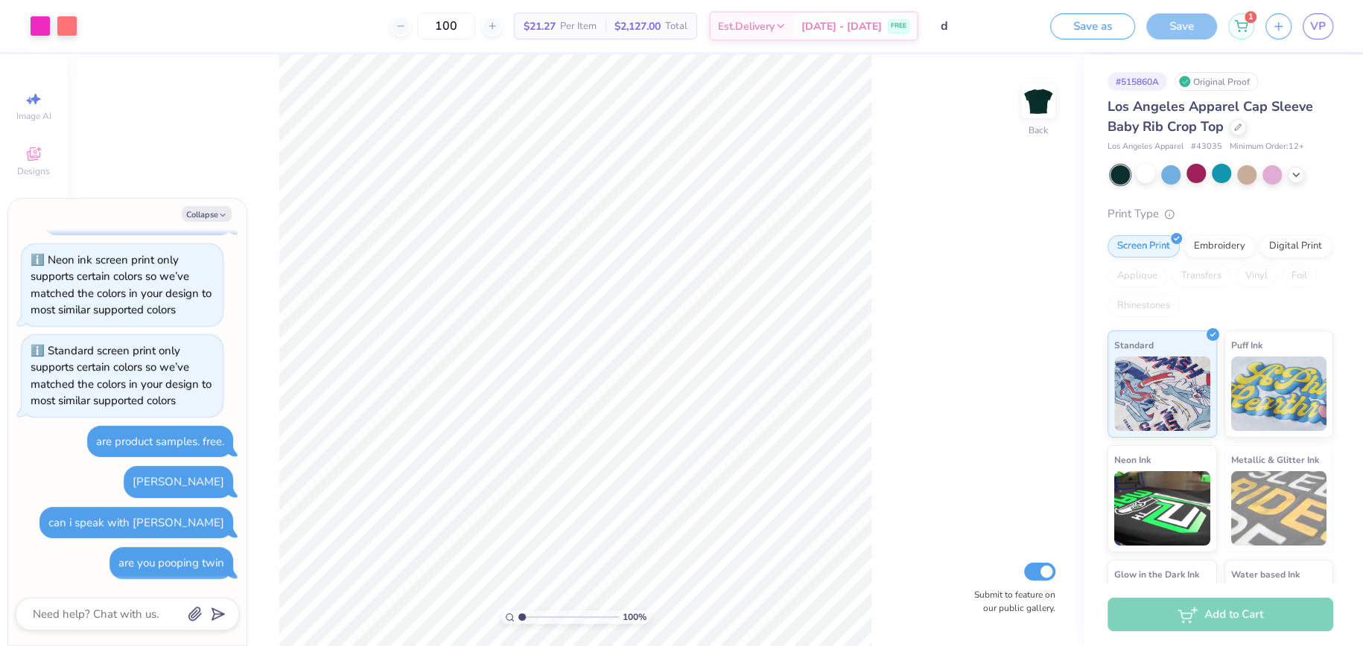
click at [1218, 77] on div "Original Proof" at bounding box center [1215, 81] width 83 height 19
drag, startPoint x: 1146, startPoint y: 82, endPoint x: 1168, endPoint y: 80, distance: 22.4
click at [1168, 80] on div "# 515860A Original Proof" at bounding box center [1220, 81] width 226 height 19
click at [1322, 28] on span "VP" at bounding box center [1318, 26] width 16 height 17
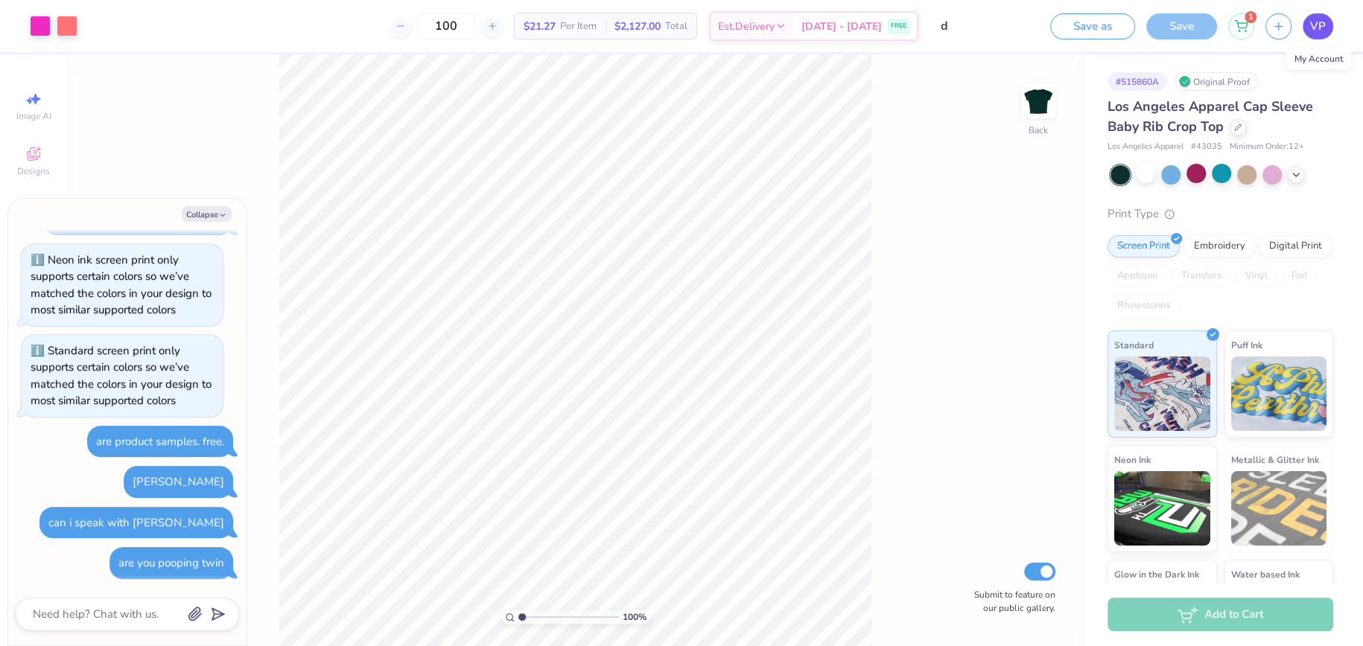
scroll to position [851, 0]
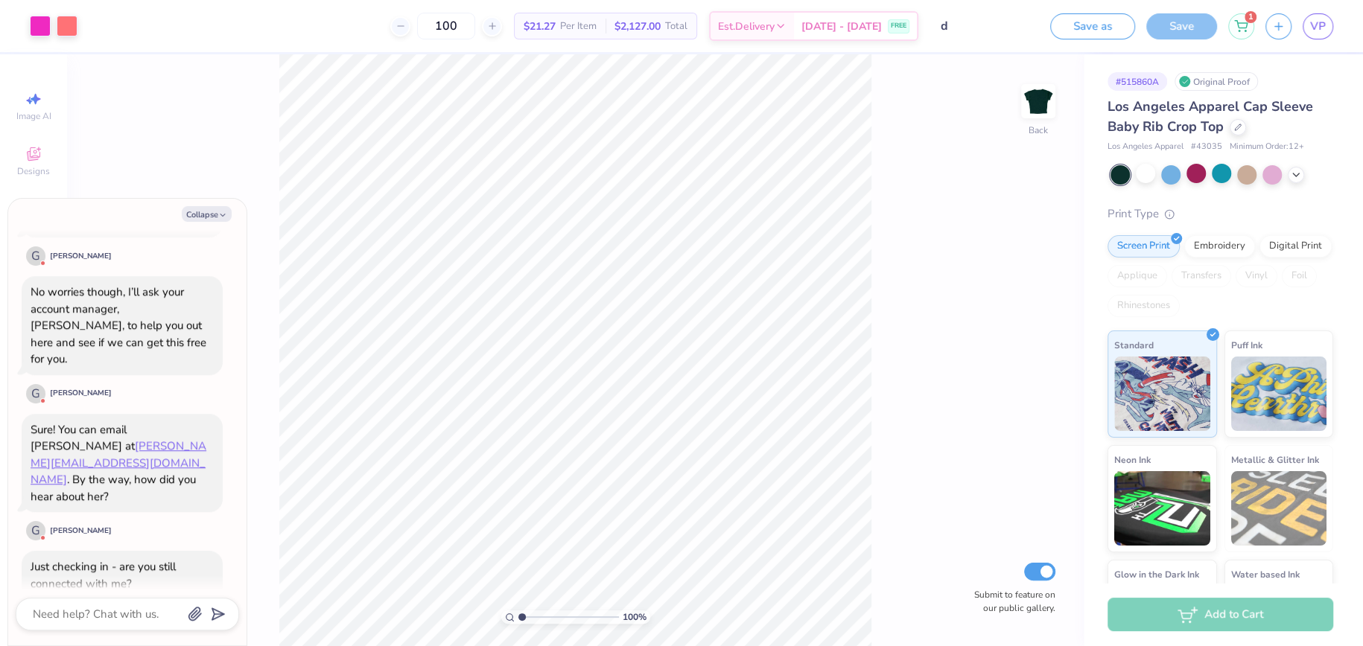
click at [1178, 25] on div "Save" at bounding box center [1181, 26] width 71 height 26
click at [1101, 20] on button "Save as" at bounding box center [1092, 24] width 85 height 26
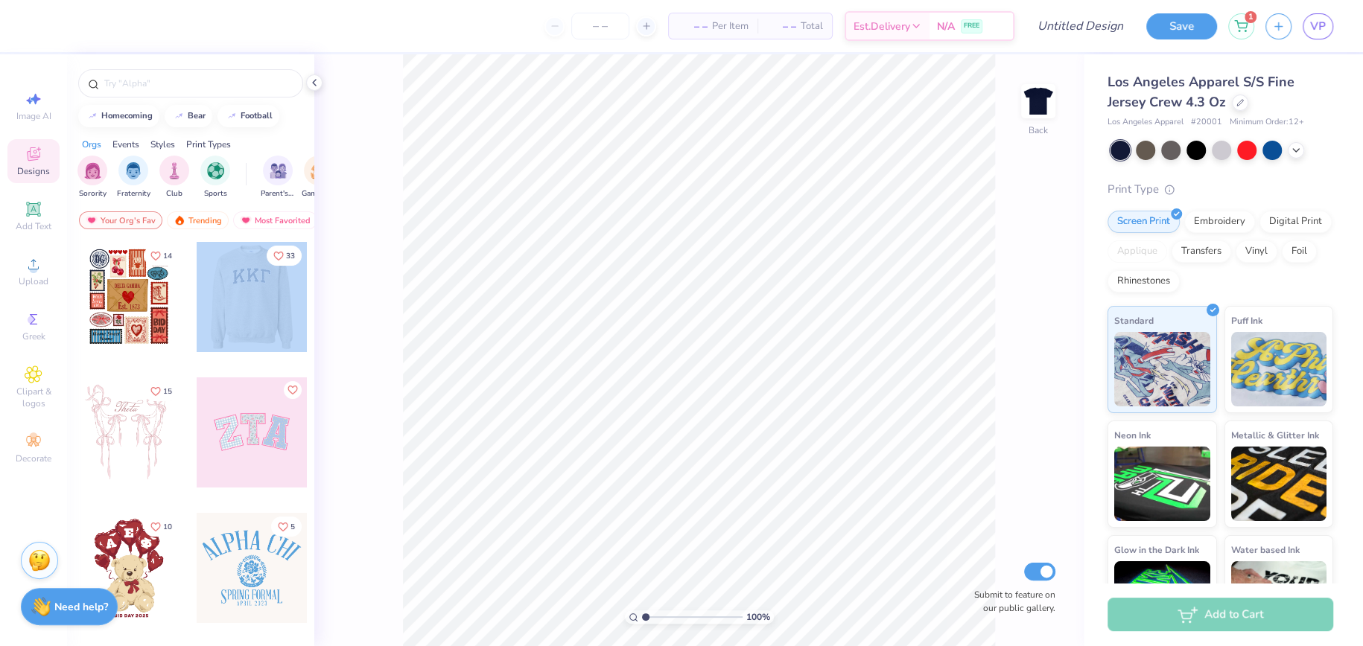
drag, startPoint x: 217, startPoint y: 299, endPoint x: 247, endPoint y: 307, distance: 30.9
click at [247, 307] on div at bounding box center [251, 297] width 331 height 110
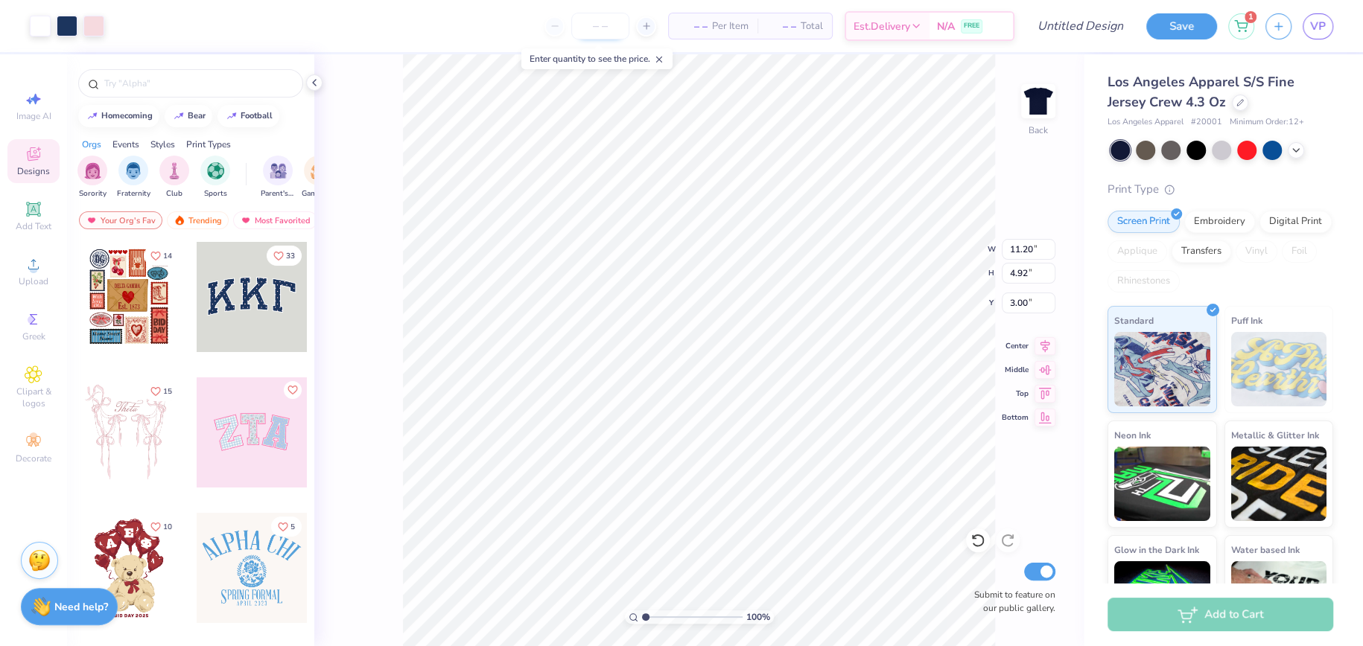
click at [601, 24] on input "number" at bounding box center [600, 26] width 58 height 27
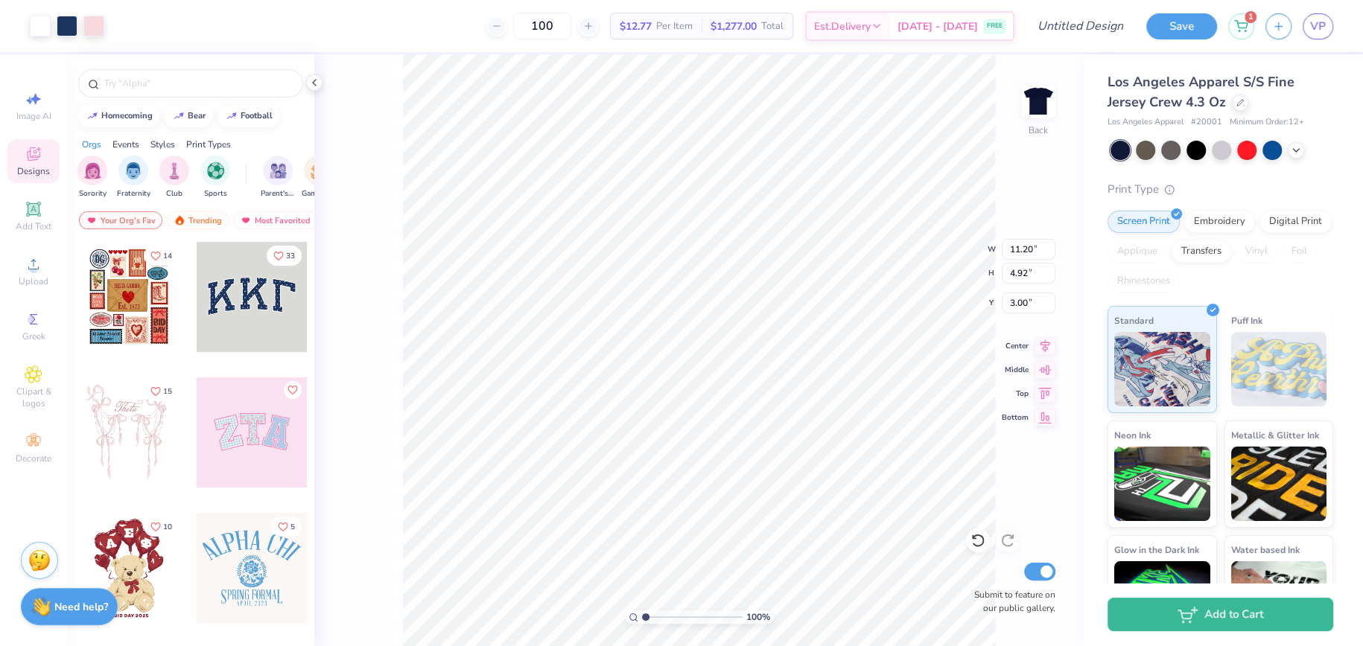
type input "100"
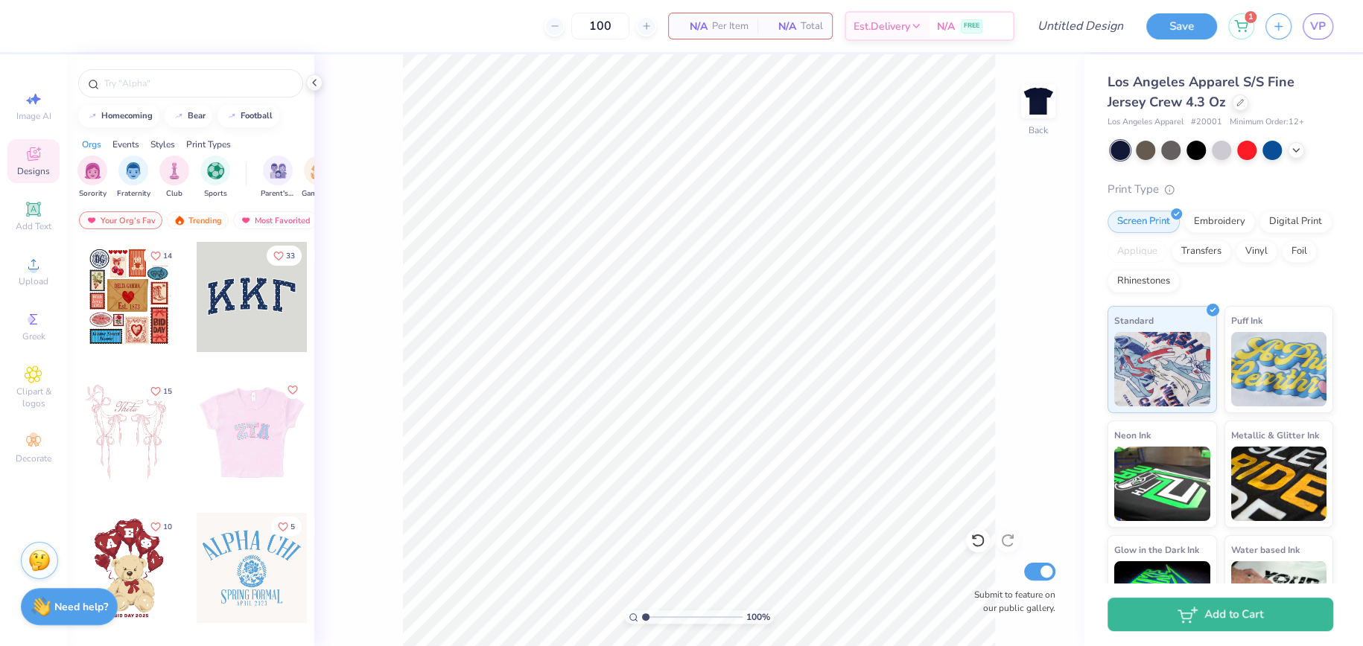
click at [261, 551] on div at bounding box center [252, 568] width 110 height 110
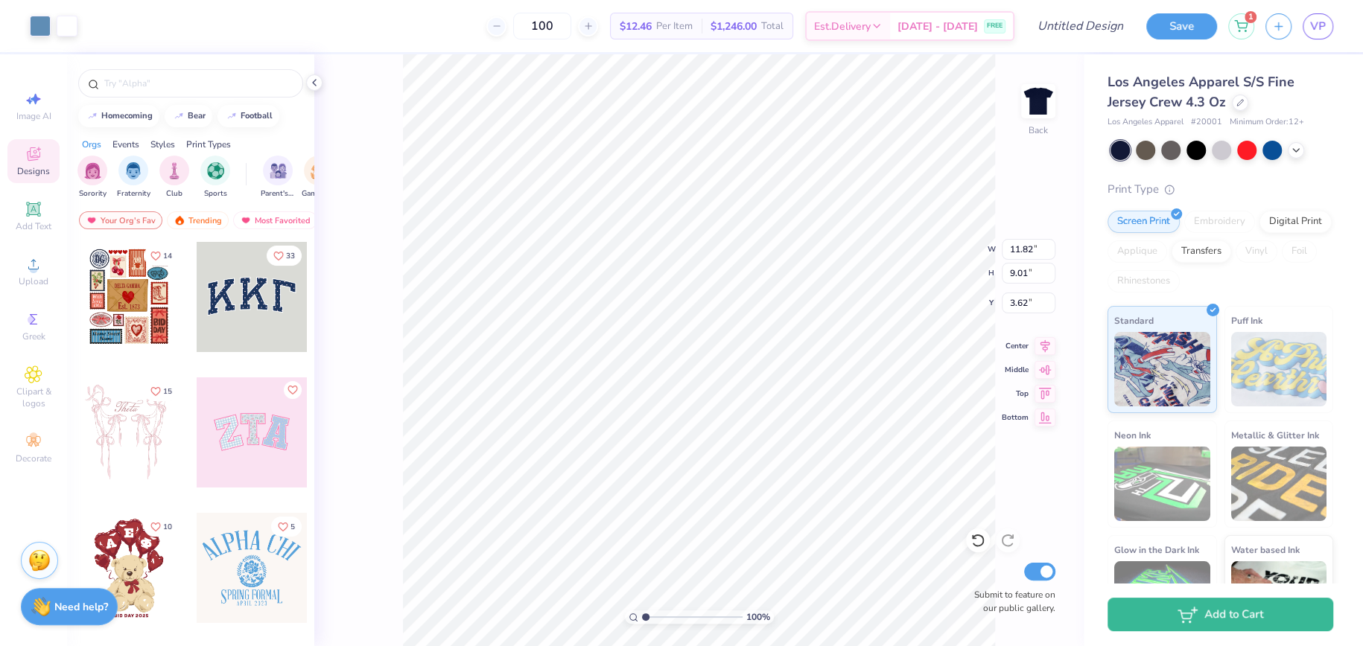
type input "3.62"
click at [1031, 110] on img at bounding box center [1038, 101] width 60 height 60
click at [260, 281] on div at bounding box center [252, 297] width 110 height 110
type input "6.07"
click at [1068, 25] on input "Design Title" at bounding box center [1062, 26] width 146 height 30
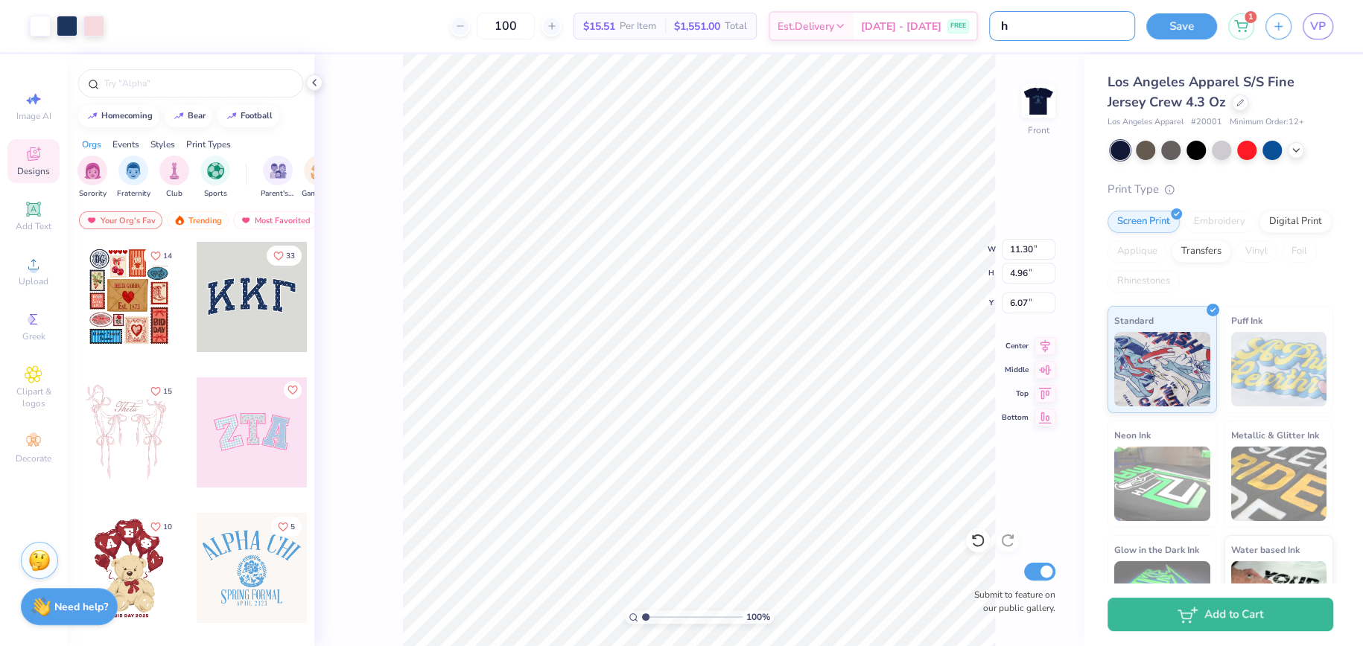
type input "h"
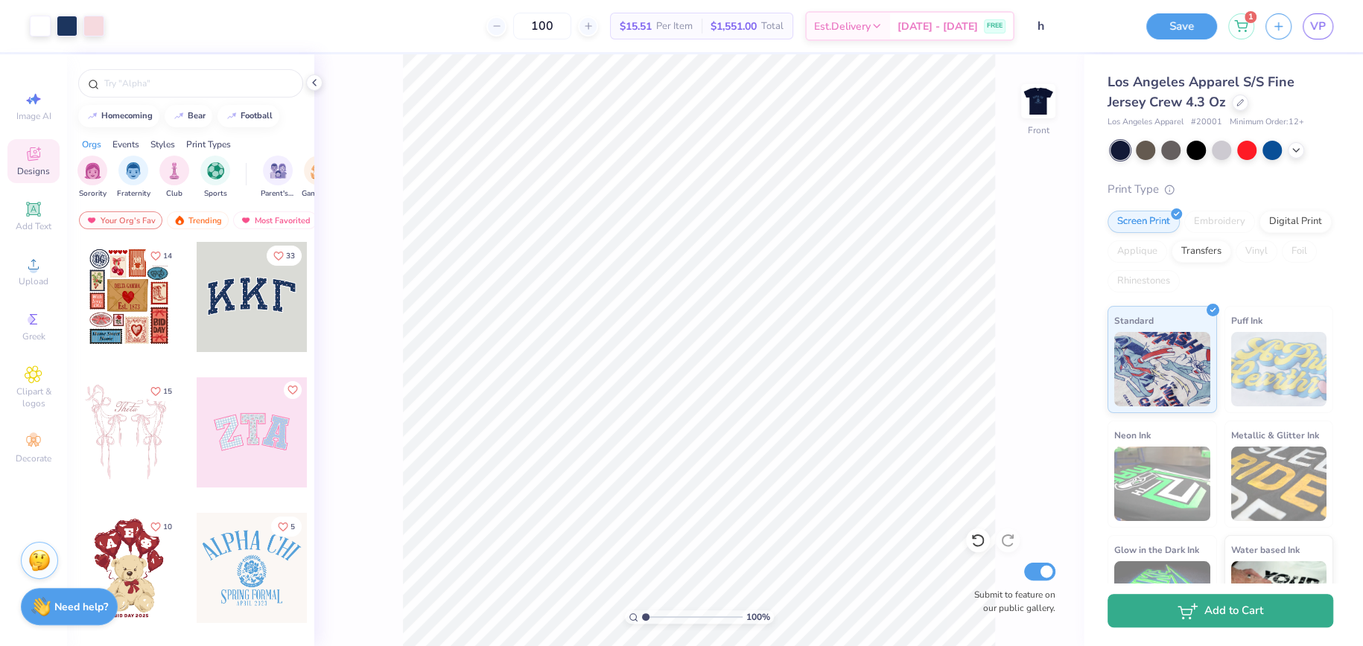
click at [1183, 617] on icon "button" at bounding box center [1187, 611] width 20 height 16
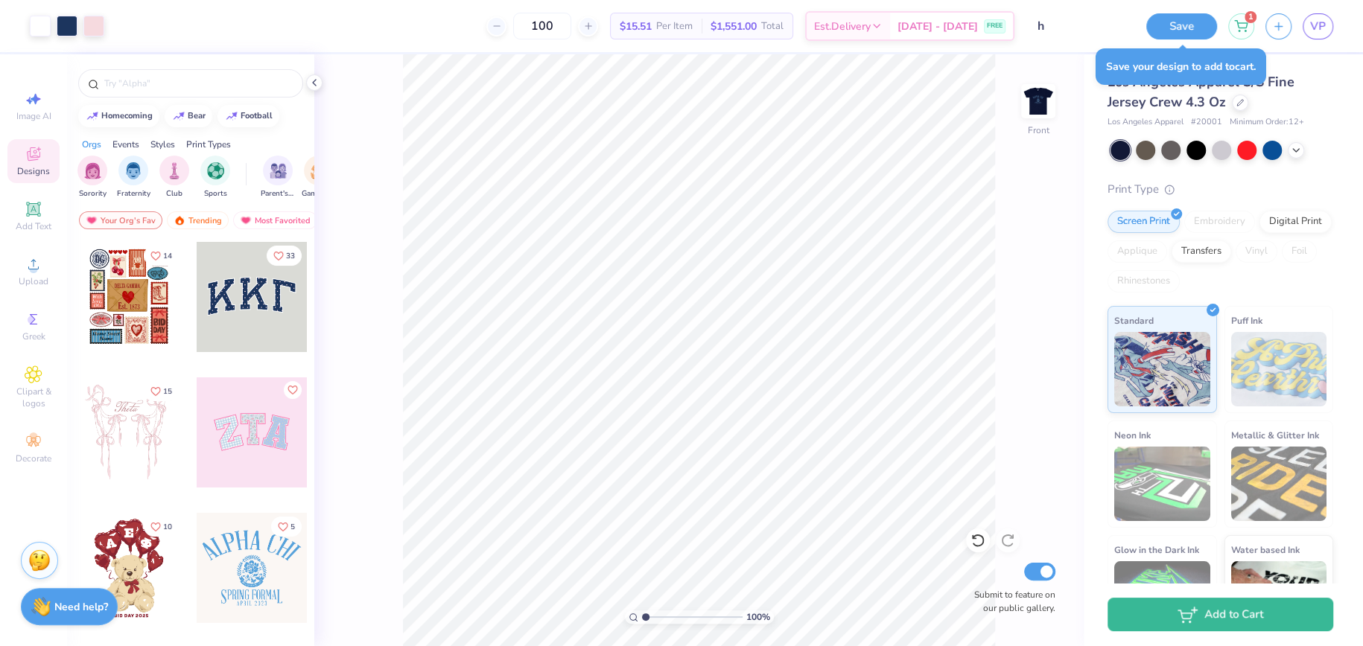
drag, startPoint x: 1172, startPoint y: 27, endPoint x: 1165, endPoint y: 40, distance: 15.0
click at [1165, 40] on div "Save 1 VP" at bounding box center [1254, 26] width 217 height 52
click at [1174, 34] on button "Save" at bounding box center [1181, 24] width 71 height 26
